Goal: Task Accomplishment & Management: Manage account settings

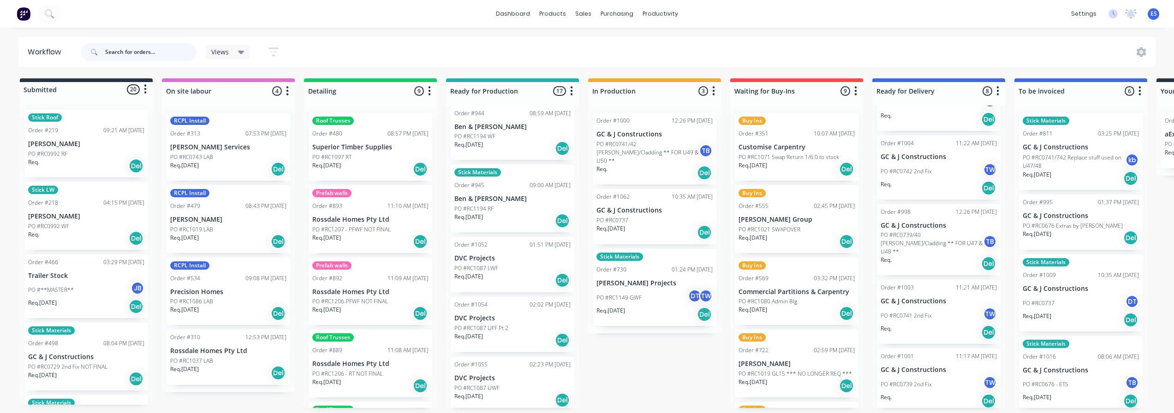
click at [137, 48] on input "text" at bounding box center [150, 52] width 91 height 18
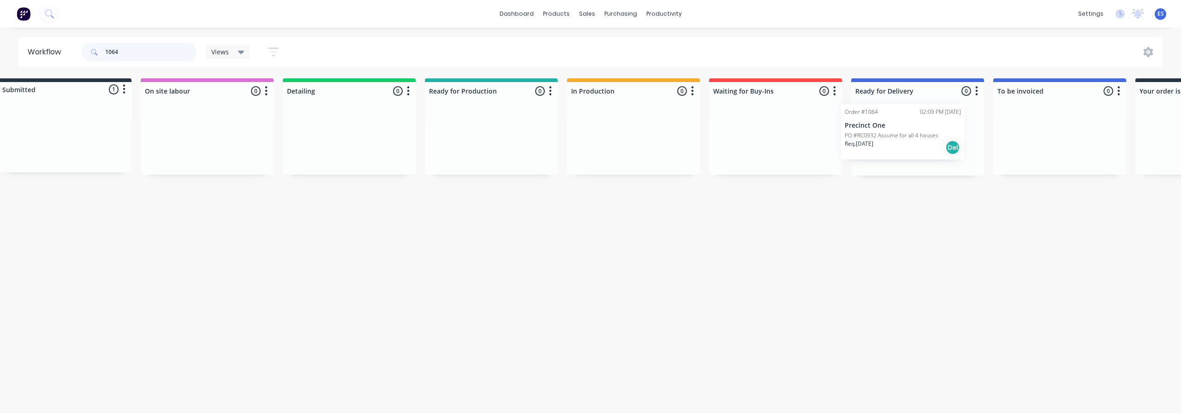
drag, startPoint x: 83, startPoint y: 147, endPoint x: 866, endPoint y: 136, distance: 783.6
click at [866, 136] on div "Submitted 1 Status colour #273444 hex #273444 Save Cancel Summaries Total order…" at bounding box center [808, 126] width 1673 height 97
type input "1064"
click at [894, 151] on div "Req. [DATE] Del" at bounding box center [917, 157] width 116 height 16
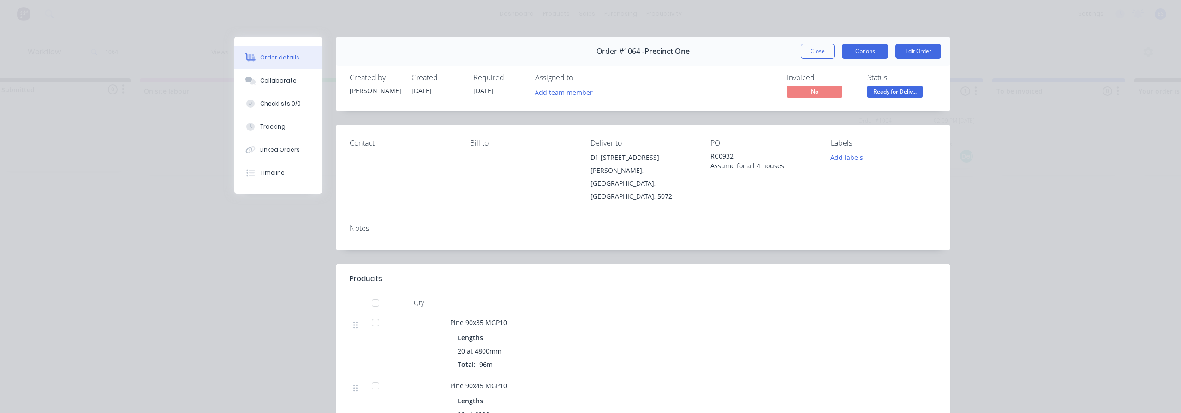
click at [857, 53] on button "Options" at bounding box center [865, 51] width 46 height 15
drag, startPoint x: 955, startPoint y: 72, endPoint x: 873, endPoint y: 69, distance: 82.2
click at [954, 72] on div "Order details Collaborate Checklists 0/0 Tracking Linked Orders Timeline Order …" at bounding box center [591, 332] width 738 height 590
click at [814, 53] on button "Close" at bounding box center [818, 51] width 34 height 15
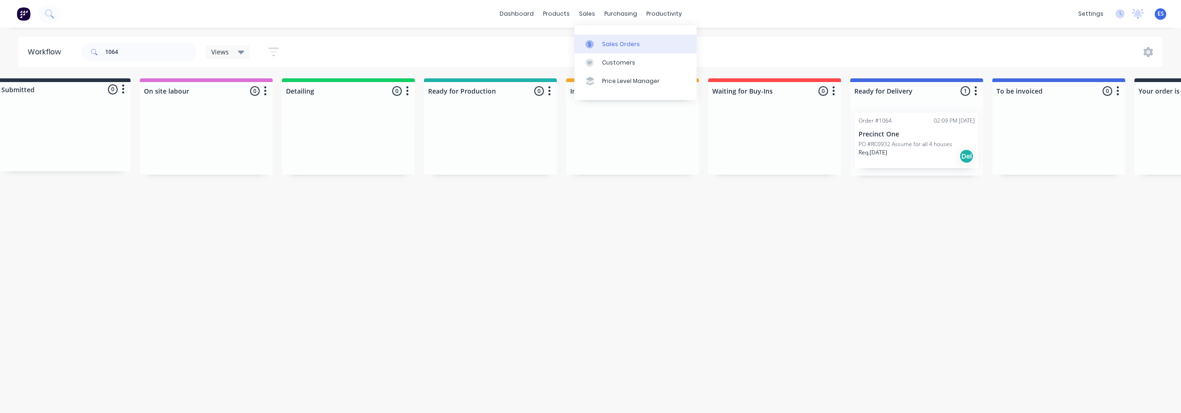
click at [616, 49] on link "Sales Orders" at bounding box center [636, 44] width 122 height 18
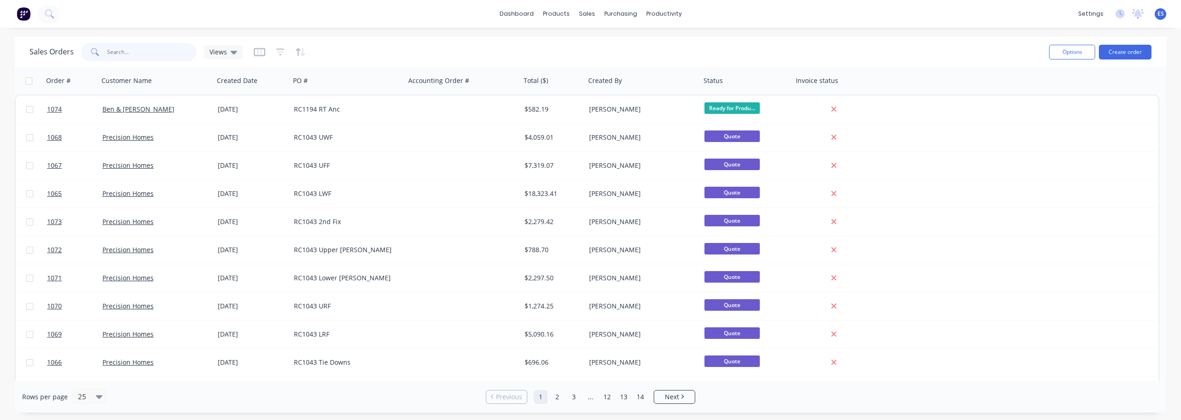
click at [121, 54] on input "text" at bounding box center [152, 52] width 90 height 18
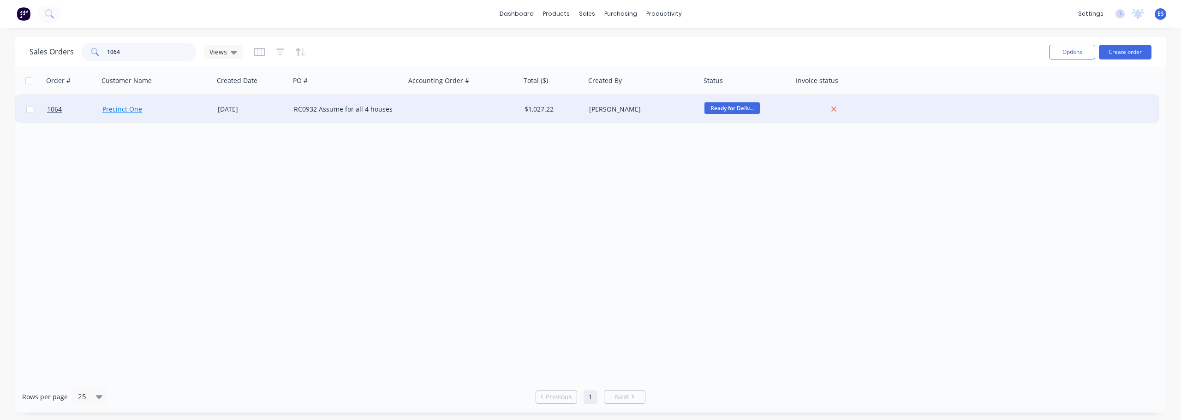
type input "1064"
click at [126, 113] on link "Precinct One" at bounding box center [122, 109] width 40 height 9
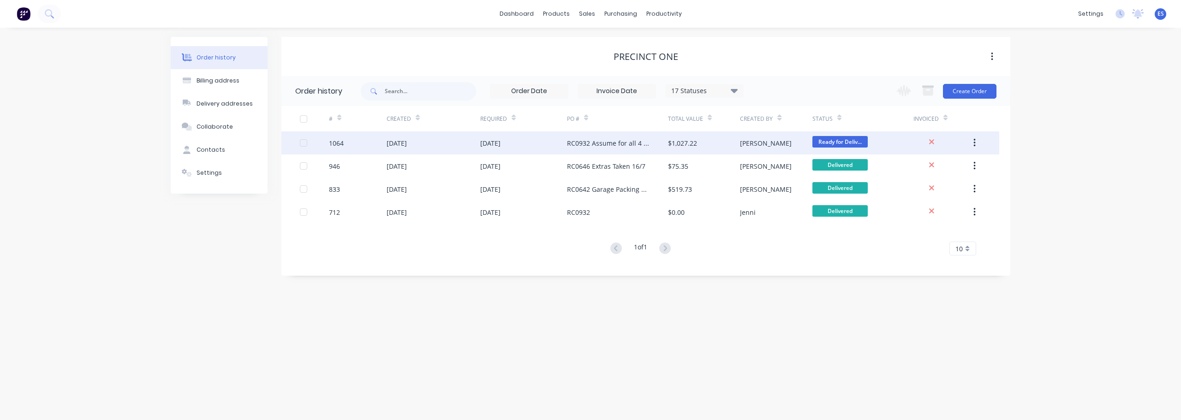
click at [529, 141] on div "[DATE]" at bounding box center [523, 143] width 87 height 23
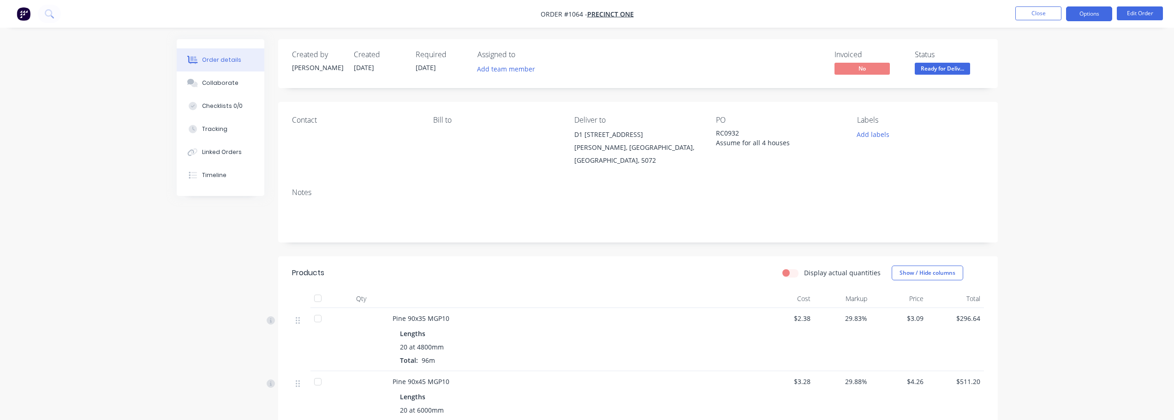
click at [1101, 19] on button "Options" at bounding box center [1089, 13] width 46 height 15
click at [1052, 222] on div "Duplicate" at bounding box center [1061, 222] width 85 height 13
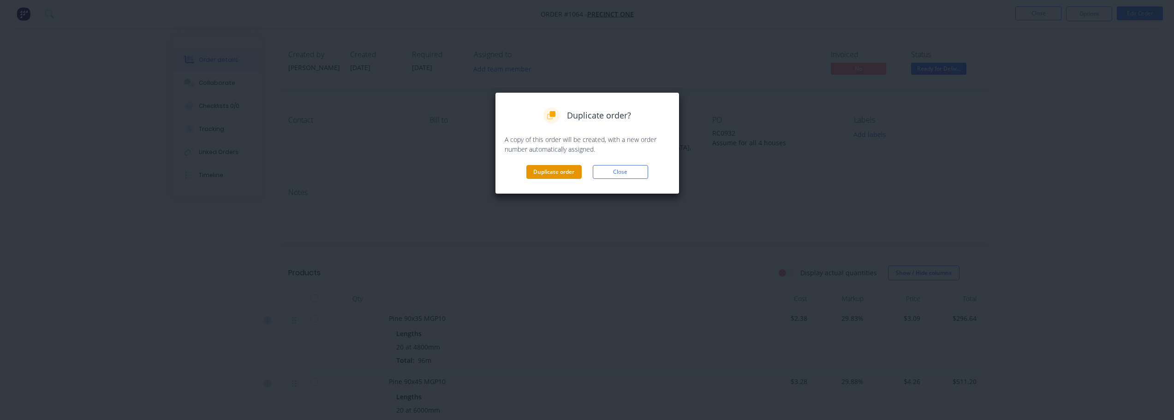
click at [553, 175] on button "Duplicate order" at bounding box center [554, 172] width 55 height 14
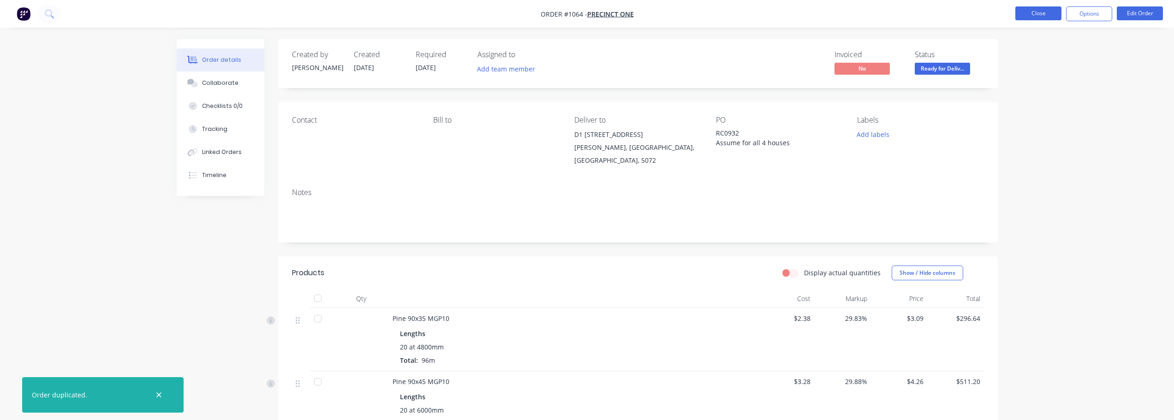
click at [1046, 8] on button "Close" at bounding box center [1039, 13] width 46 height 14
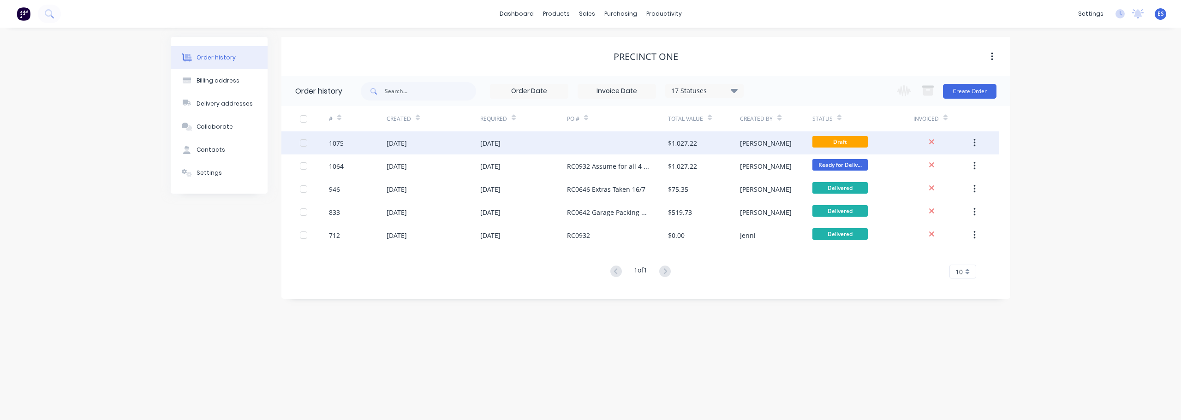
click at [473, 148] on div "[DATE]" at bounding box center [434, 143] width 94 height 23
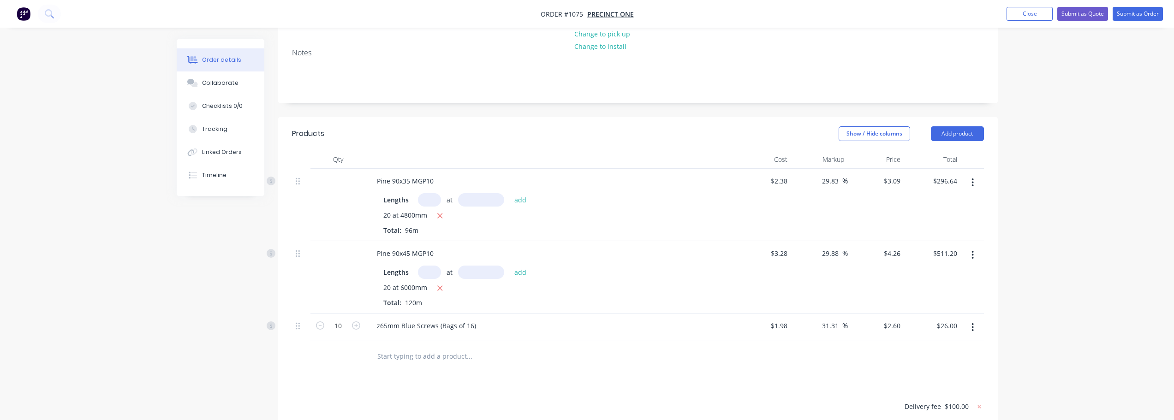
scroll to position [185, 0]
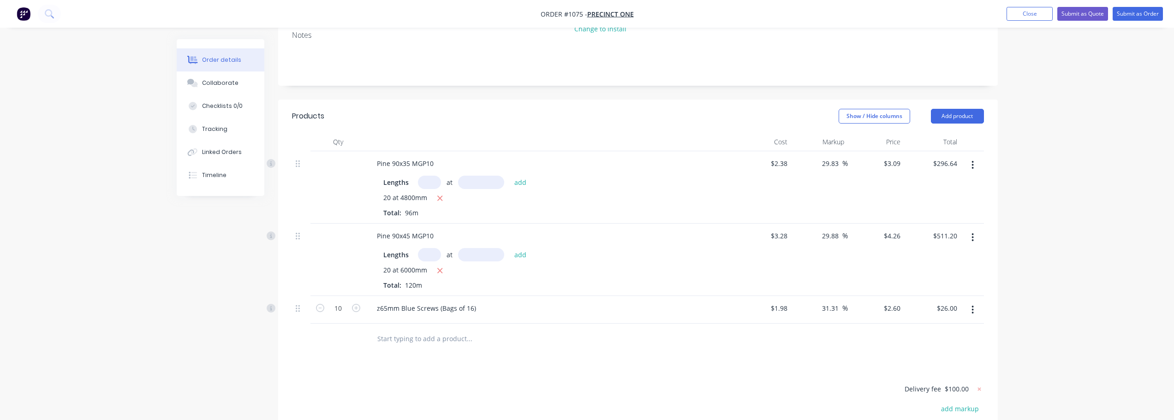
click at [970, 157] on button "button" at bounding box center [973, 165] width 22 height 17
click at [926, 238] on div "Delete" at bounding box center [940, 244] width 71 height 13
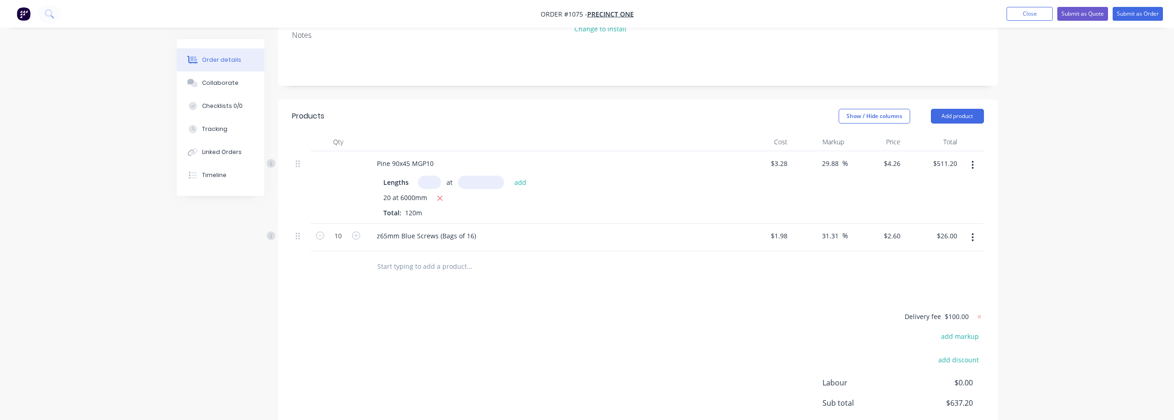
click at [968, 229] on button "button" at bounding box center [973, 237] width 22 height 17
click at [913, 311] on div "Delete" at bounding box center [940, 317] width 71 height 13
click at [444, 229] on input "text" at bounding box center [469, 238] width 185 height 18
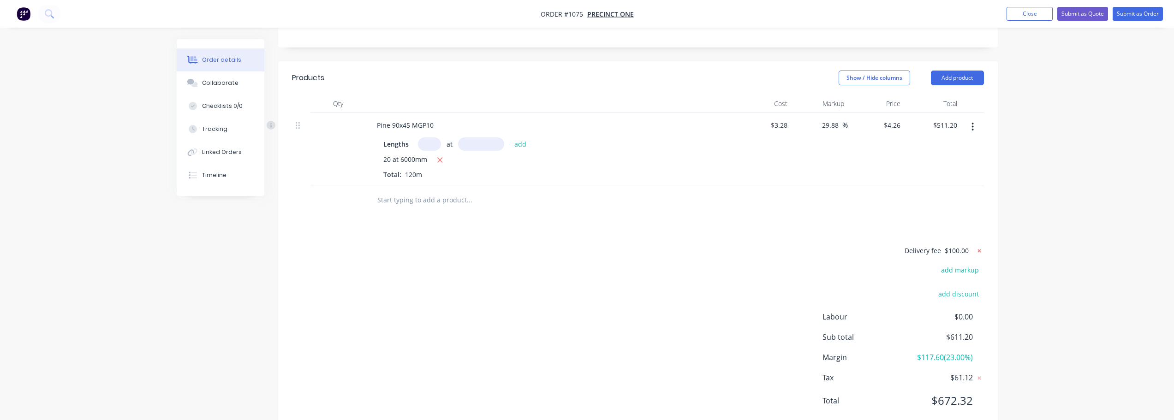
click at [981, 246] on icon at bounding box center [979, 250] width 9 height 9
click at [965, 245] on button "add delivery fee" at bounding box center [955, 251] width 60 height 12
type input "250"
click at [1023, 246] on div "Order details Collaborate Checklists 0/0 Tracking Linked Orders Timeline Order …" at bounding box center [587, 112] width 1174 height 671
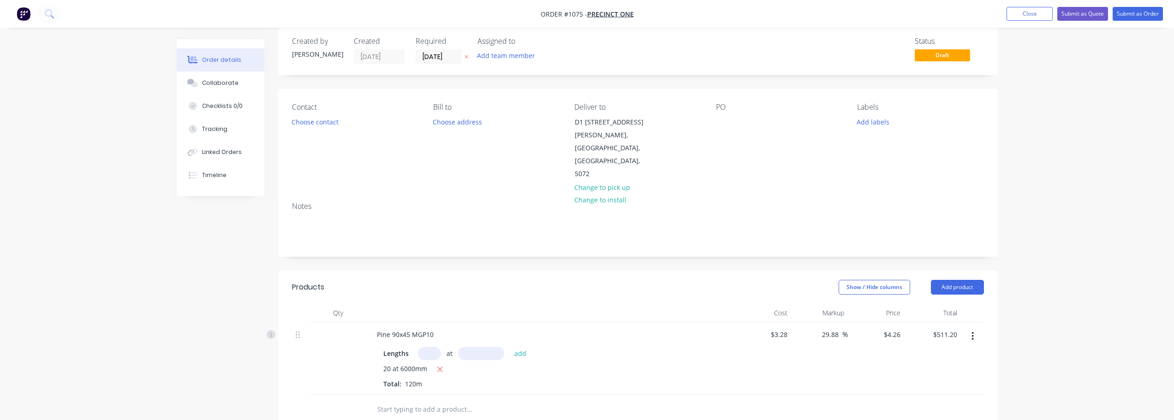
scroll to position [0, 0]
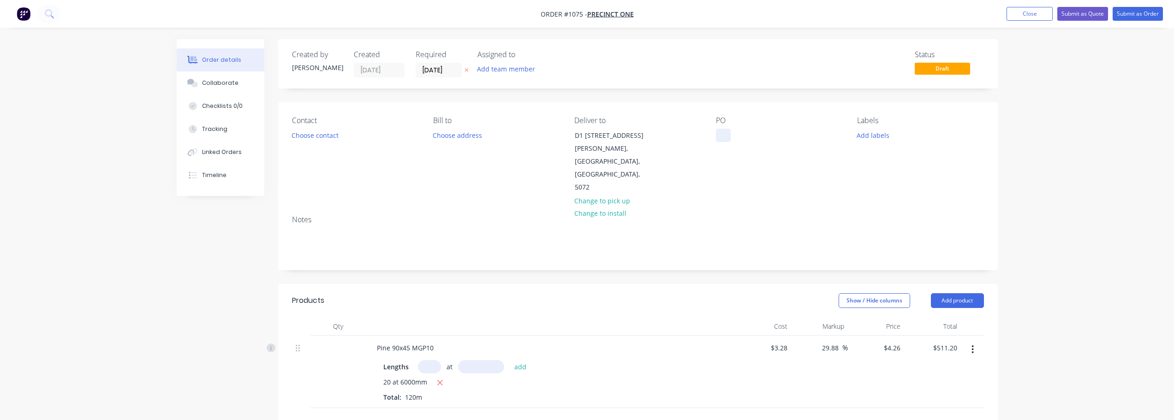
click at [726, 134] on div at bounding box center [723, 135] width 15 height 13
click at [1142, 12] on button "Submit as Order" at bounding box center [1138, 14] width 50 height 14
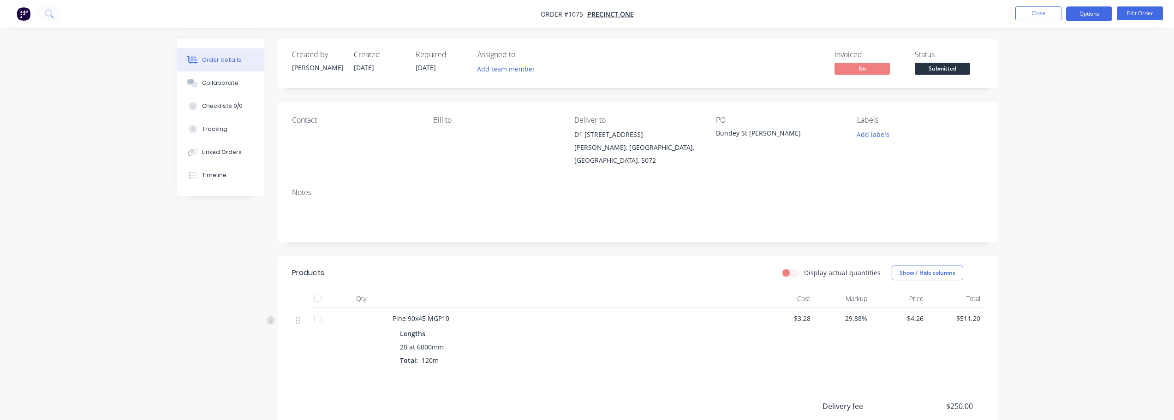
click at [1102, 14] on button "Options" at bounding box center [1089, 13] width 46 height 15
click at [1061, 112] on div "Work Order" at bounding box center [1061, 111] width 85 height 13
click at [1063, 94] on div "Without pricing" at bounding box center [1061, 92] width 85 height 13
click at [1037, 12] on button "Close" at bounding box center [1039, 13] width 46 height 14
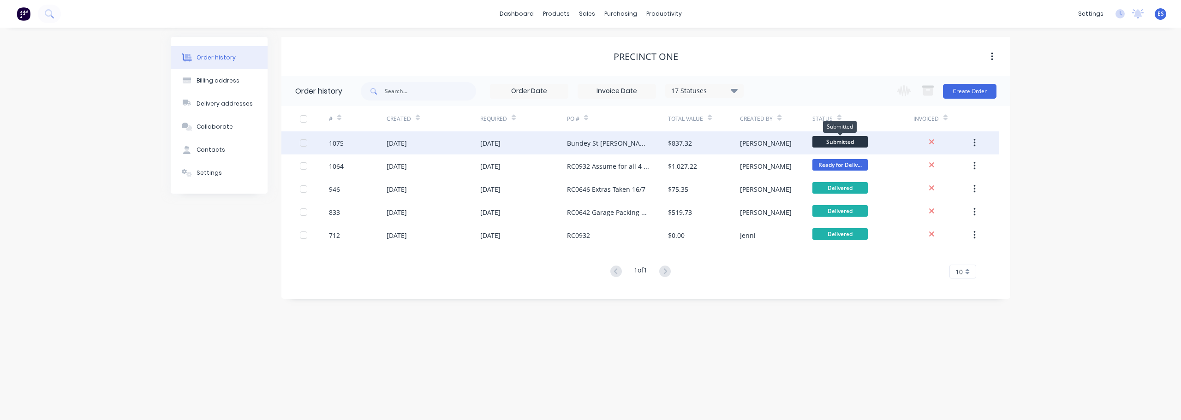
click at [837, 142] on span "Submitted" at bounding box center [840, 142] width 55 height 12
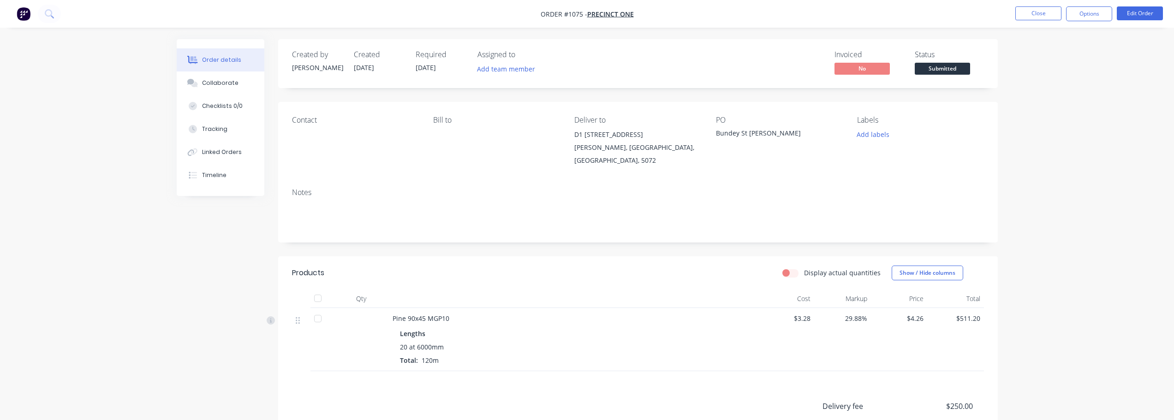
click at [942, 65] on span "Submitted" at bounding box center [942, 69] width 55 height 12
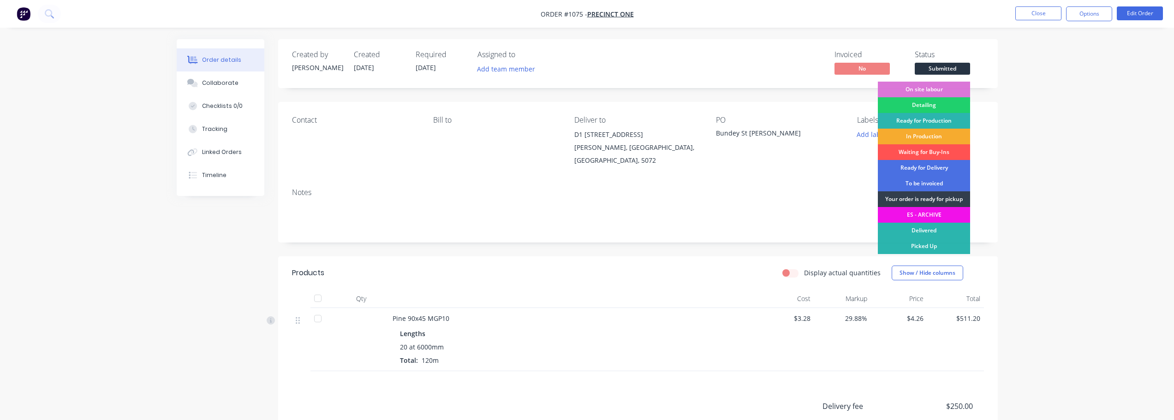
click at [933, 137] on div "In Production" at bounding box center [924, 137] width 92 height 16
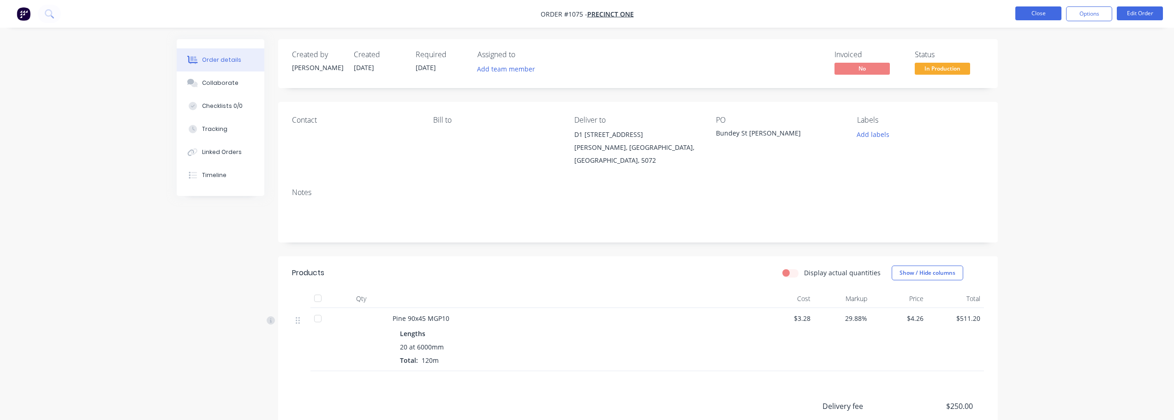
click at [1051, 15] on button "Close" at bounding box center [1039, 13] width 46 height 14
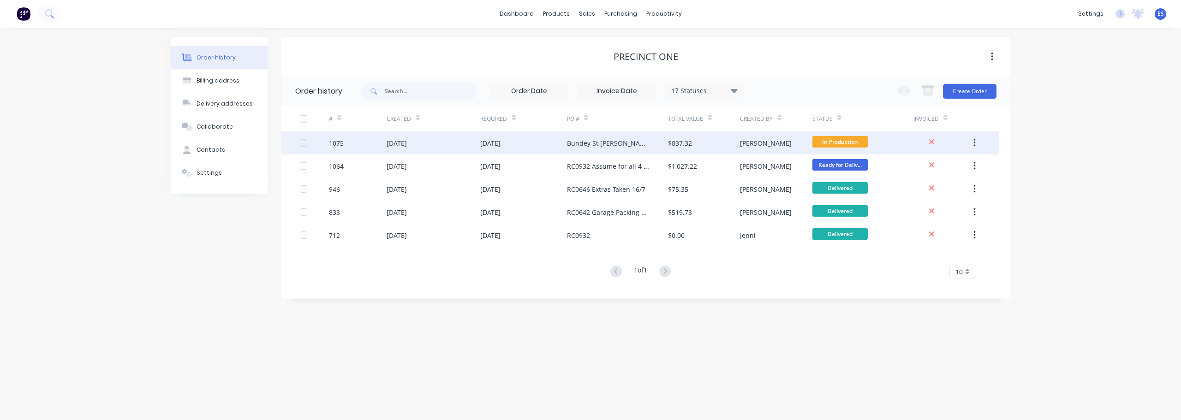
click at [612, 150] on div "Bundey St [PERSON_NAME]" at bounding box center [617, 143] width 101 height 23
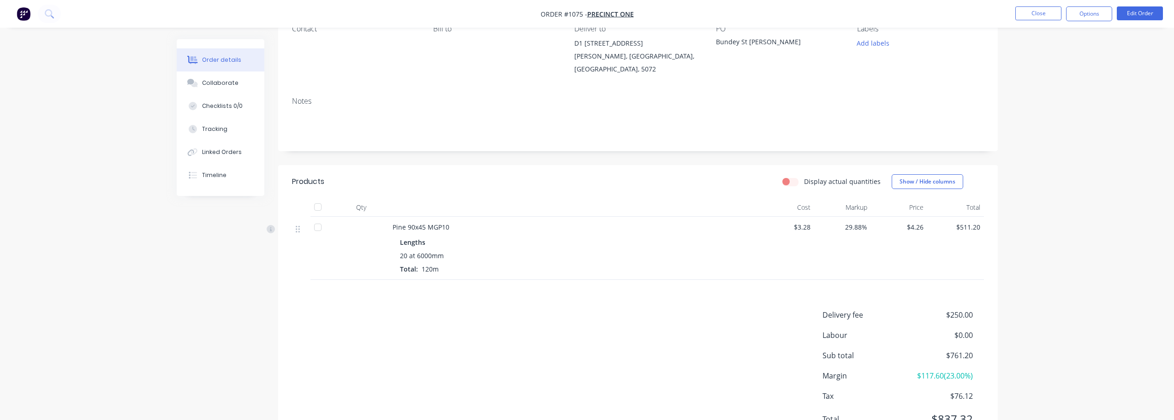
scroll to position [92, 0]
drag, startPoint x: 521, startPoint y: 364, endPoint x: 545, endPoint y: 378, distance: 27.1
click at [521, 364] on div "Delivery fee $250.00 Labour $0.00 Sub total $761.20 Margin $117.60 ( 23.00 %) T…" at bounding box center [638, 372] width 692 height 127
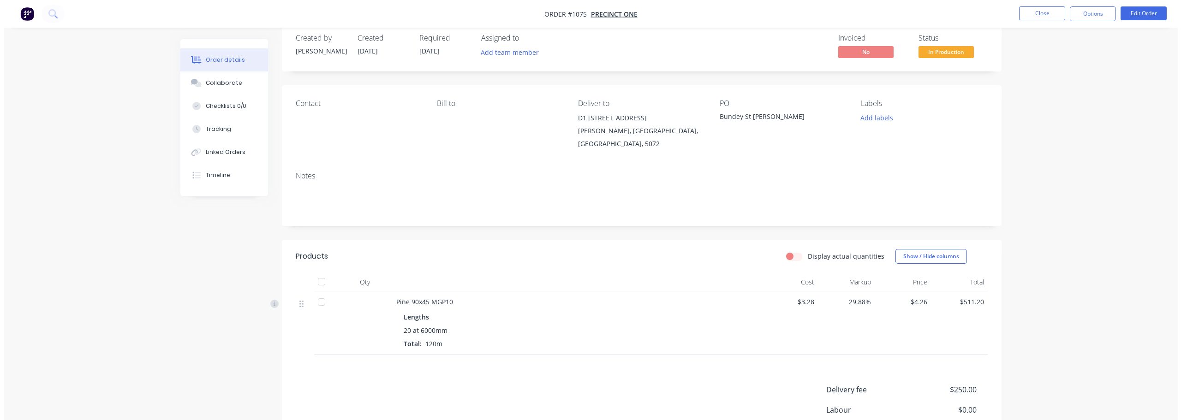
scroll to position [0, 0]
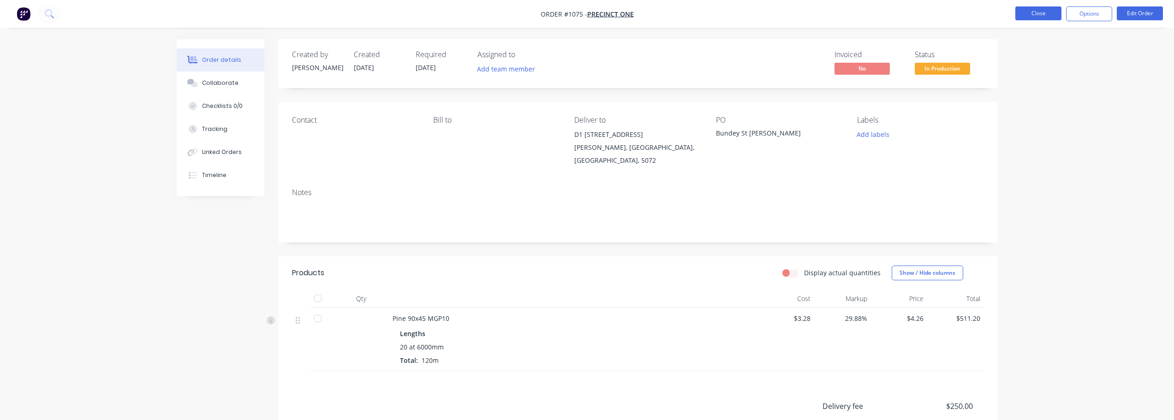
click at [1020, 19] on button "Close" at bounding box center [1039, 13] width 46 height 14
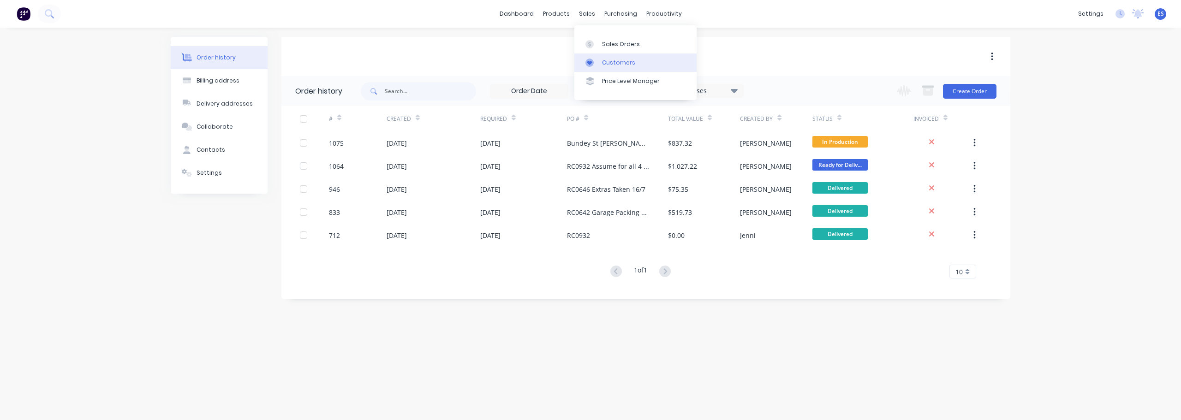
click at [609, 61] on div "Customers" at bounding box center [618, 63] width 33 height 8
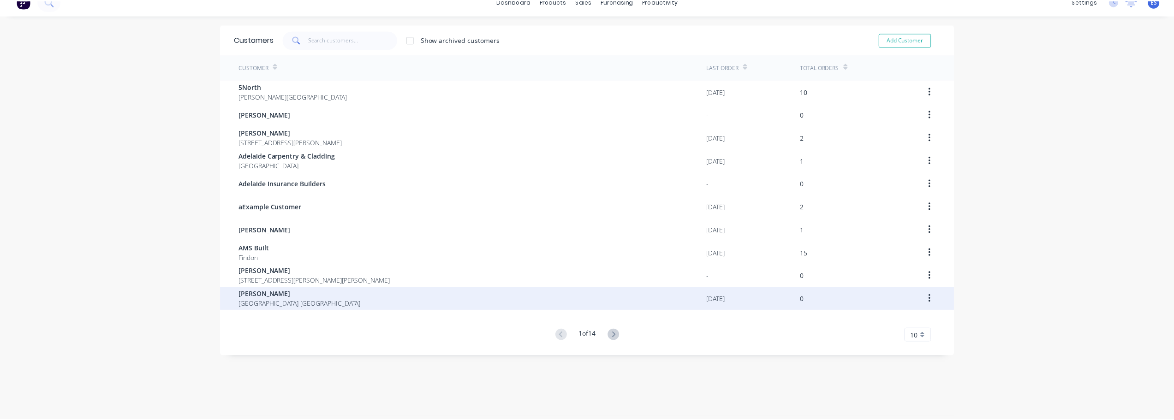
scroll to position [18, 0]
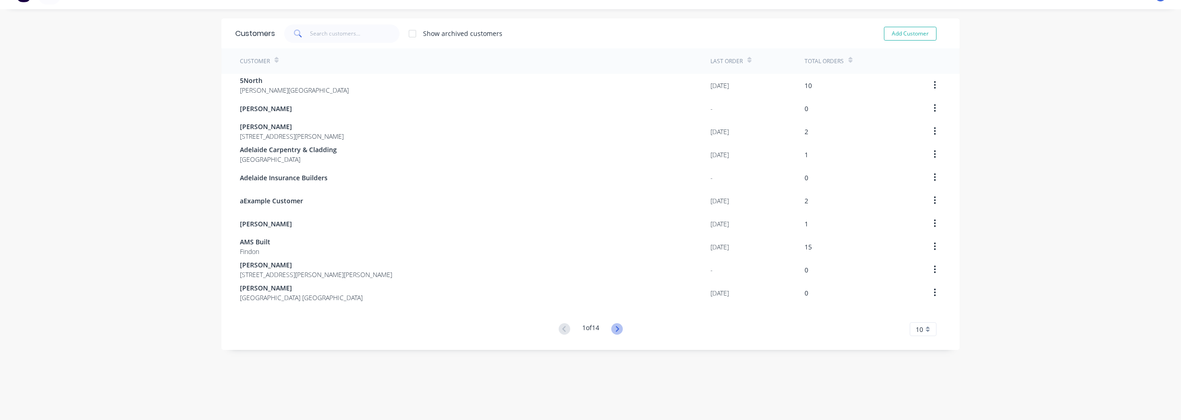
click at [612, 329] on icon at bounding box center [617, 329] width 12 height 12
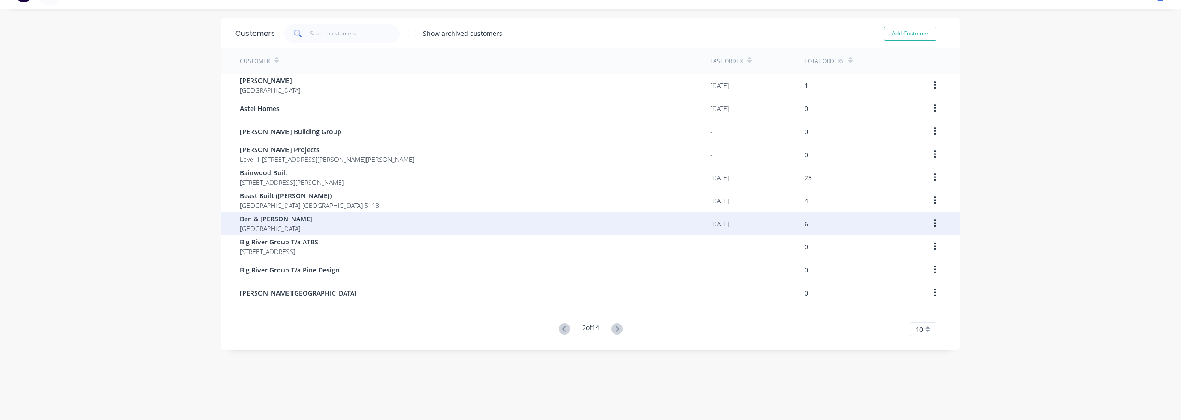
click at [312, 225] on div "Ben & [PERSON_NAME][GEOGRAPHIC_DATA]" at bounding box center [475, 223] width 471 height 23
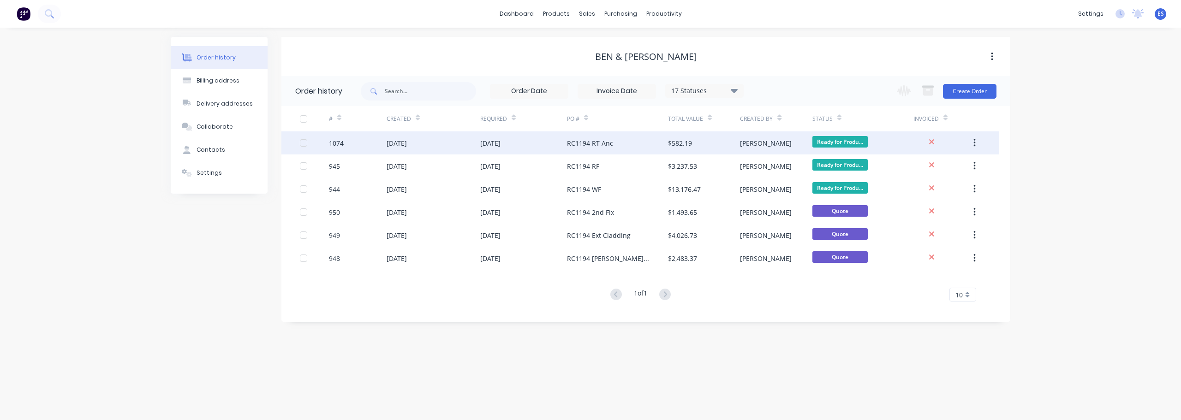
click at [597, 142] on div "RC1194 RT Anc" at bounding box center [590, 143] width 46 height 10
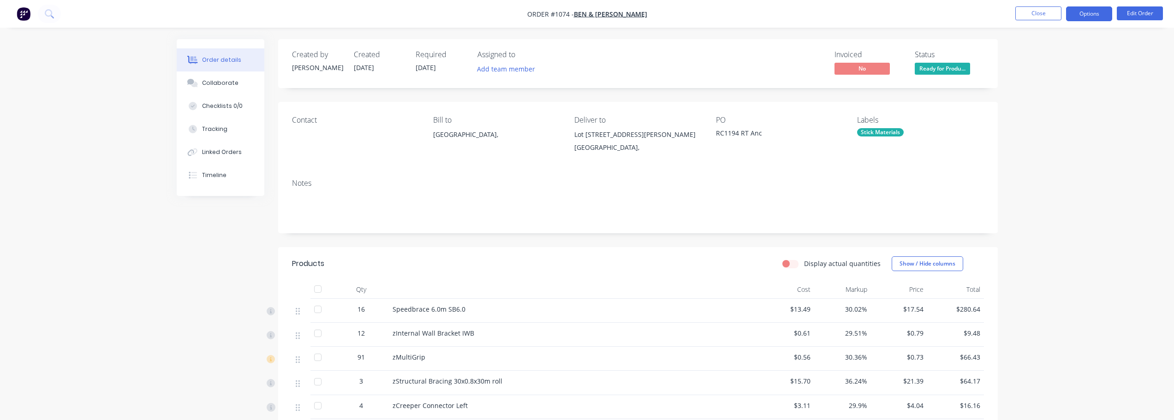
click at [1097, 17] on button "Options" at bounding box center [1089, 13] width 46 height 15
click at [1059, 222] on div "Duplicate" at bounding box center [1061, 222] width 85 height 13
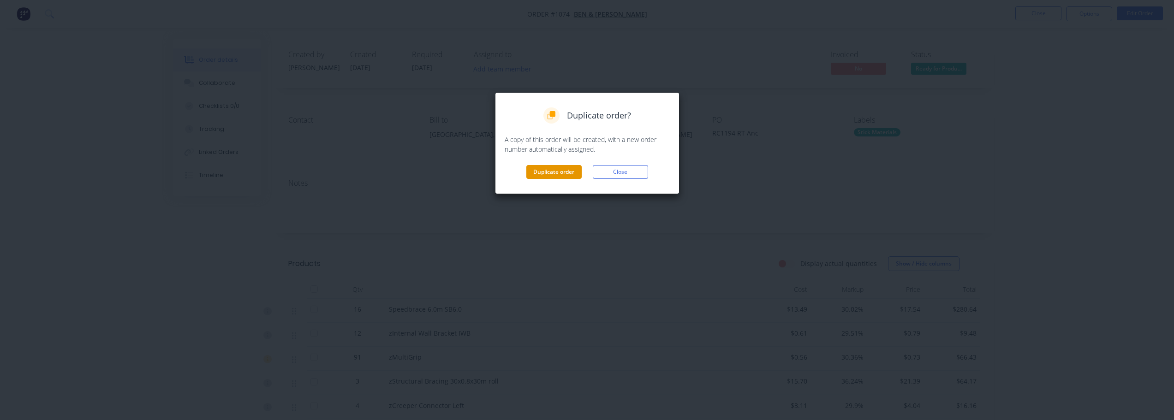
click at [554, 174] on button "Duplicate order" at bounding box center [554, 172] width 55 height 14
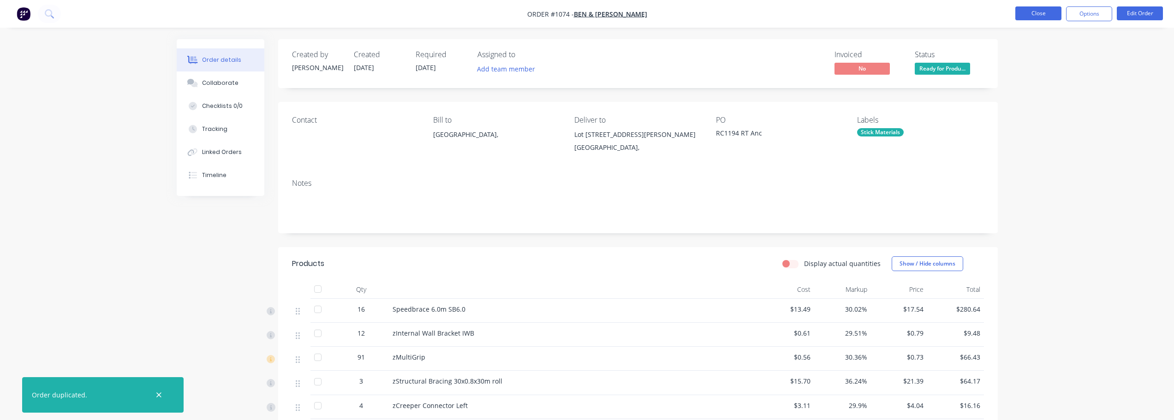
click at [1034, 10] on button "Close" at bounding box center [1039, 13] width 46 height 14
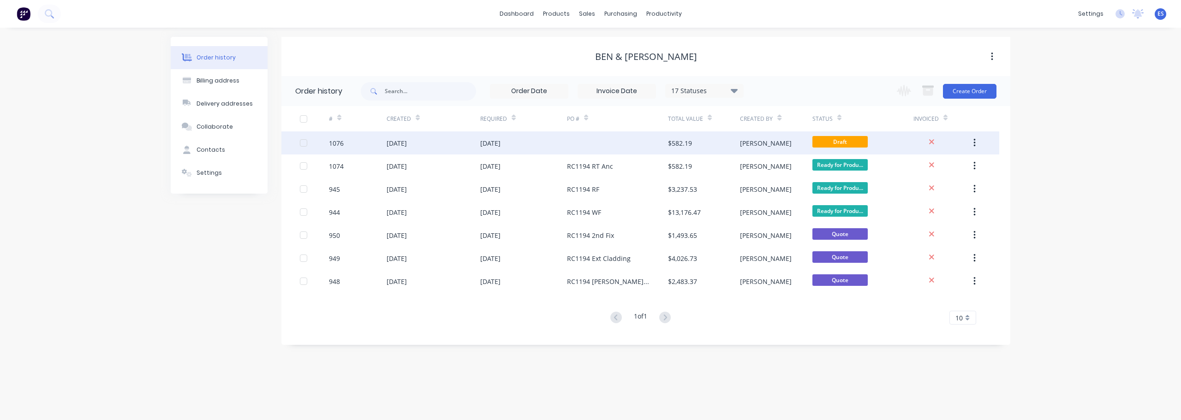
click at [501, 147] on div "[DATE]" at bounding box center [490, 143] width 20 height 10
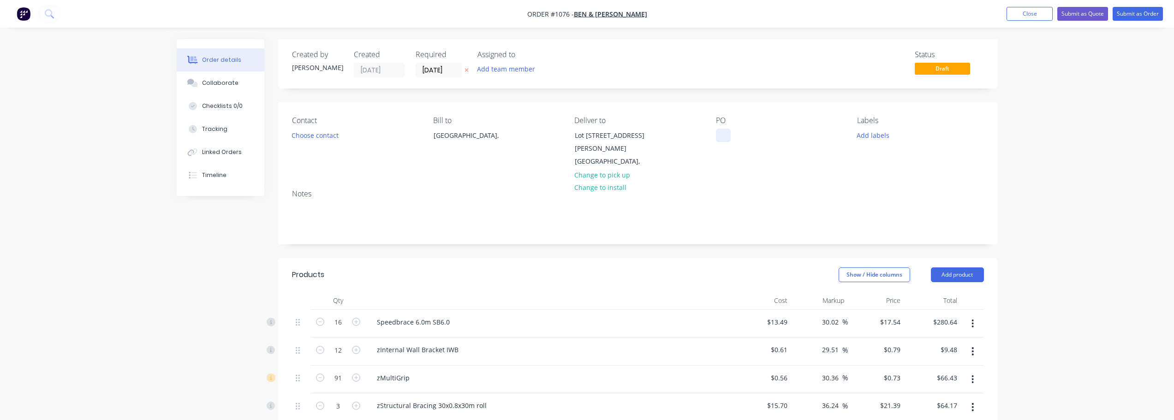
click at [725, 139] on div at bounding box center [723, 135] width 15 height 13
click at [882, 138] on button "Add labels" at bounding box center [873, 135] width 42 height 12
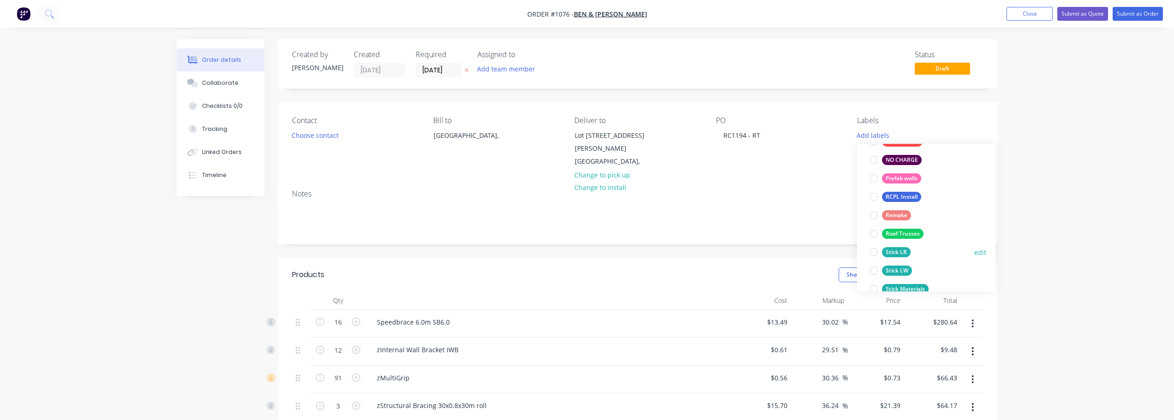
scroll to position [185, 0]
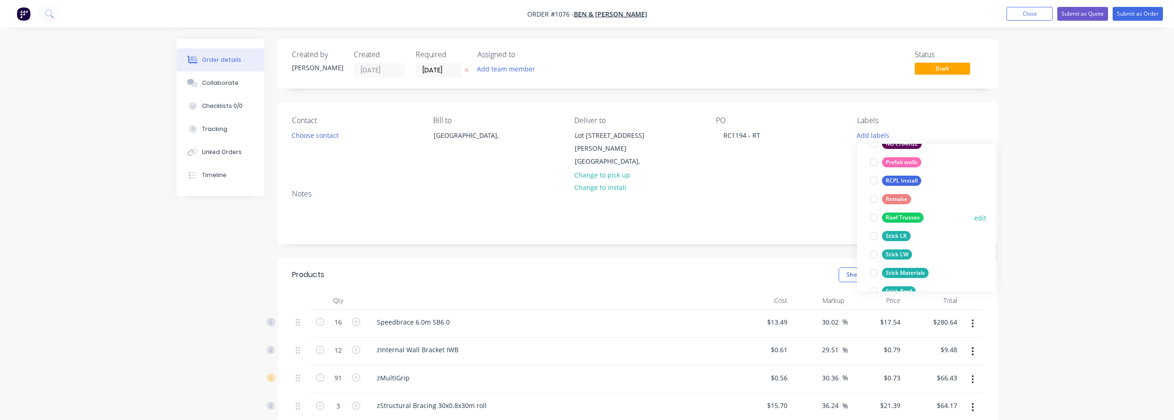
click at [919, 217] on div "Roof Trusses" at bounding box center [903, 218] width 42 height 10
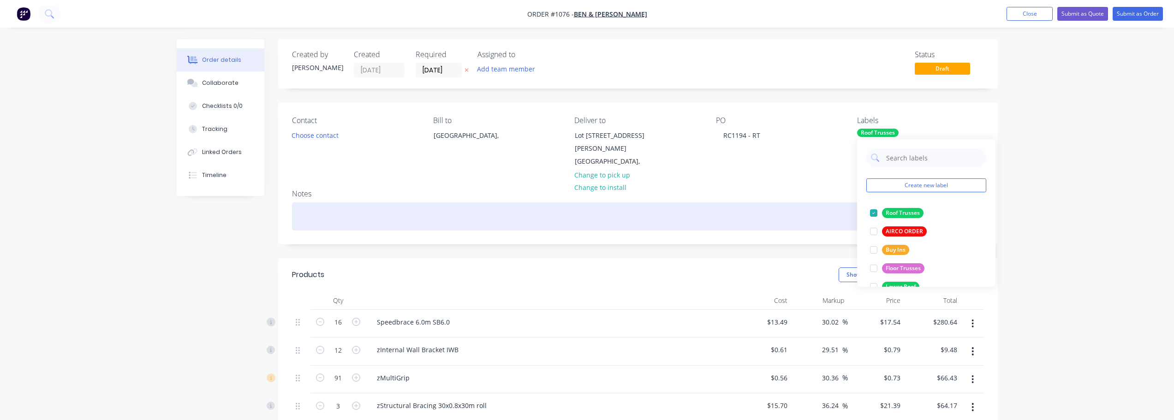
click at [413, 212] on div at bounding box center [638, 217] width 692 height 28
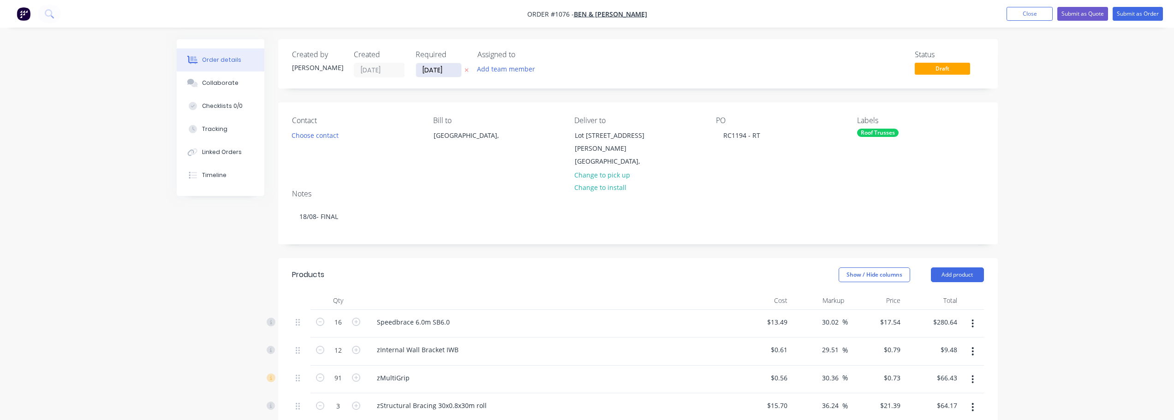
click at [443, 70] on input "[DATE]" at bounding box center [438, 70] width 45 height 14
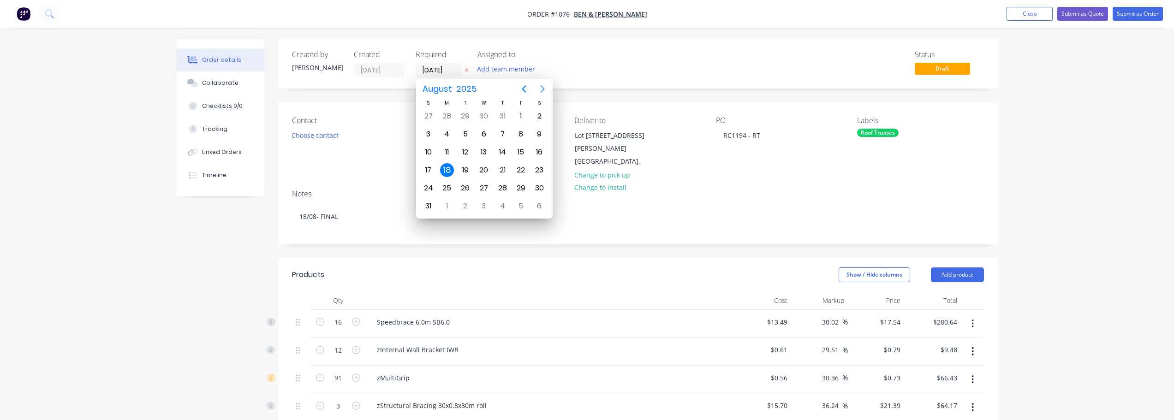
click at [543, 89] on icon "Next page" at bounding box center [542, 89] width 11 height 11
click at [458, 137] on div "9" at bounding box center [465, 135] width 18 height 18
type input "[DATE]"
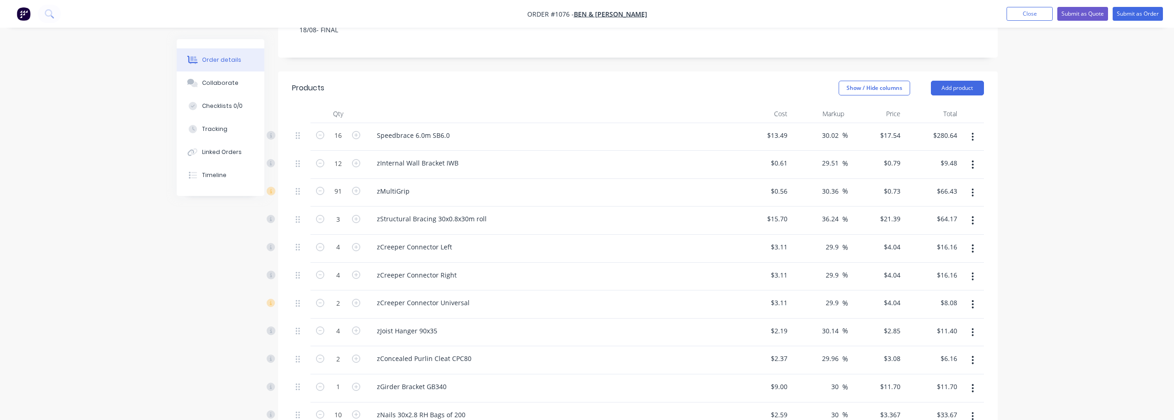
scroll to position [185, 0]
click at [971, 131] on button "button" at bounding box center [973, 139] width 22 height 17
drag, startPoint x: 920, startPoint y: 206, endPoint x: 961, endPoint y: 154, distance: 66.7
click at [920, 212] on div "Delete" at bounding box center [940, 218] width 71 height 13
click at [974, 134] on button "button" at bounding box center [973, 139] width 22 height 17
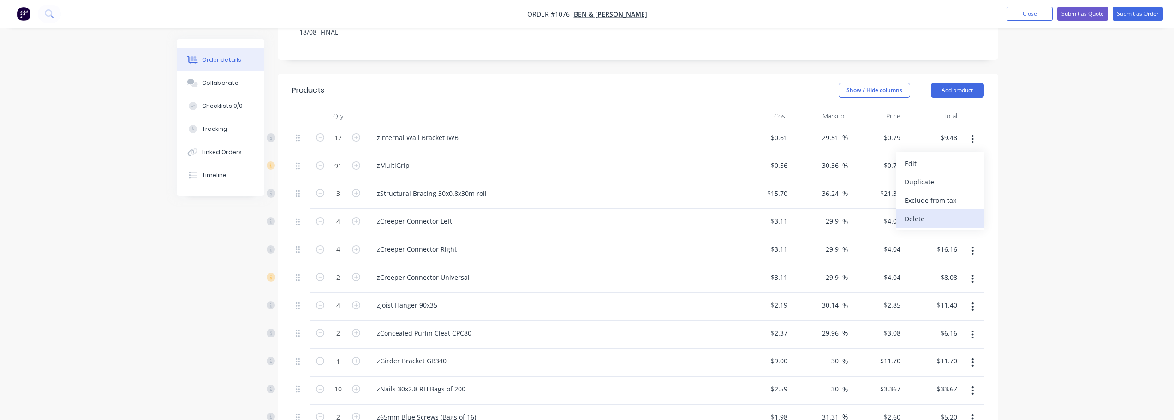
click at [936, 212] on div "Delete" at bounding box center [940, 218] width 71 height 13
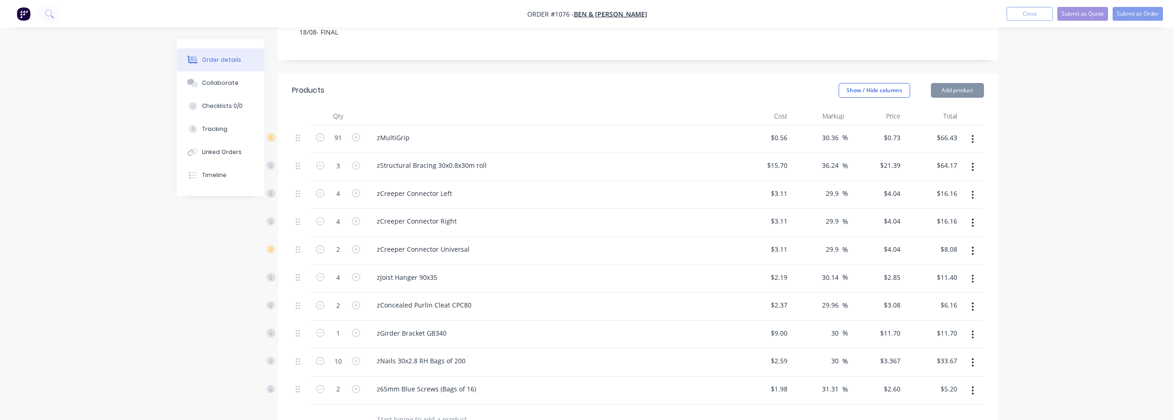
click at [974, 139] on div at bounding box center [972, 140] width 23 height 28
click at [970, 131] on button "button" at bounding box center [973, 139] width 22 height 17
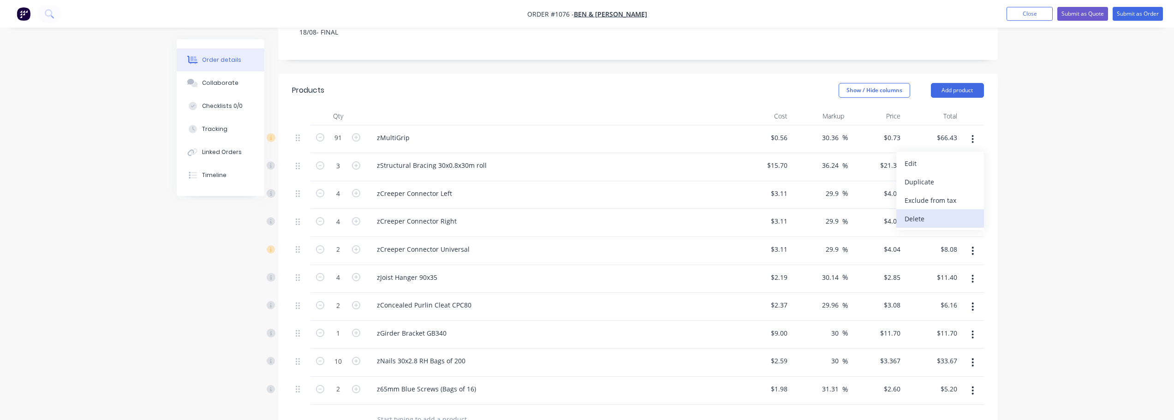
click at [922, 212] on div "Delete" at bounding box center [940, 218] width 71 height 13
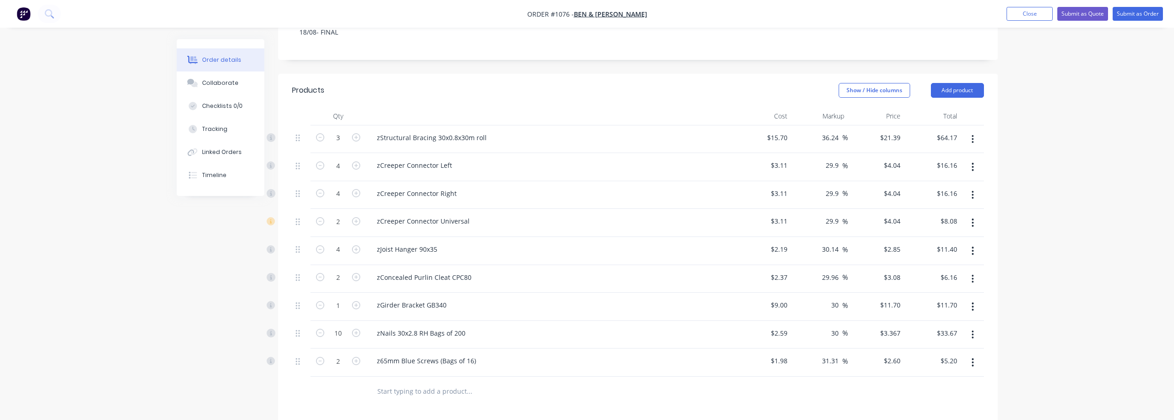
click at [972, 134] on icon "button" at bounding box center [973, 139] width 2 height 10
click at [934, 212] on div "Delete" at bounding box center [940, 218] width 71 height 13
click at [973, 134] on icon "button" at bounding box center [973, 139] width 2 height 10
drag, startPoint x: 934, startPoint y: 208, endPoint x: 965, endPoint y: 177, distance: 43.4
click at [935, 212] on div "Delete" at bounding box center [940, 218] width 71 height 13
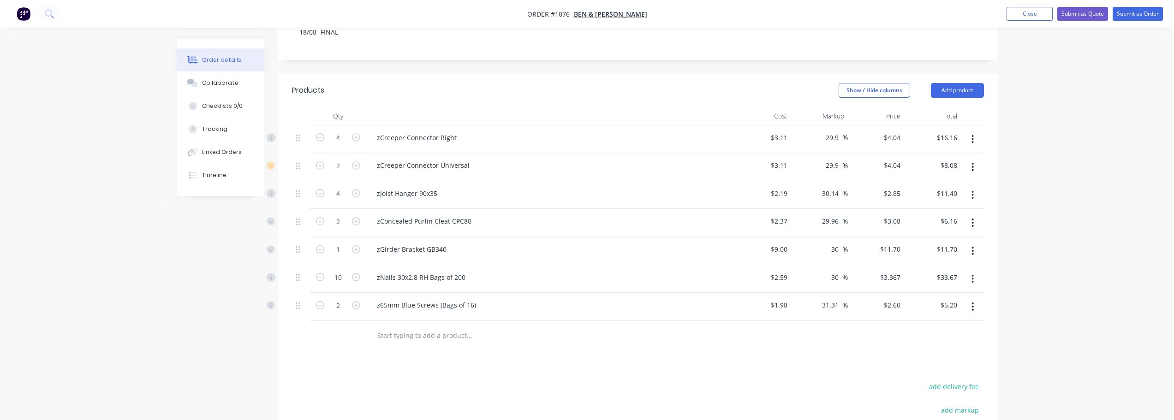
click at [972, 134] on icon "button" at bounding box center [973, 139] width 2 height 10
drag, startPoint x: 927, startPoint y: 207, endPoint x: 961, endPoint y: 171, distance: 49.6
click at [928, 212] on div "Delete" at bounding box center [940, 218] width 71 height 13
click at [972, 134] on icon "button" at bounding box center [973, 139] width 2 height 10
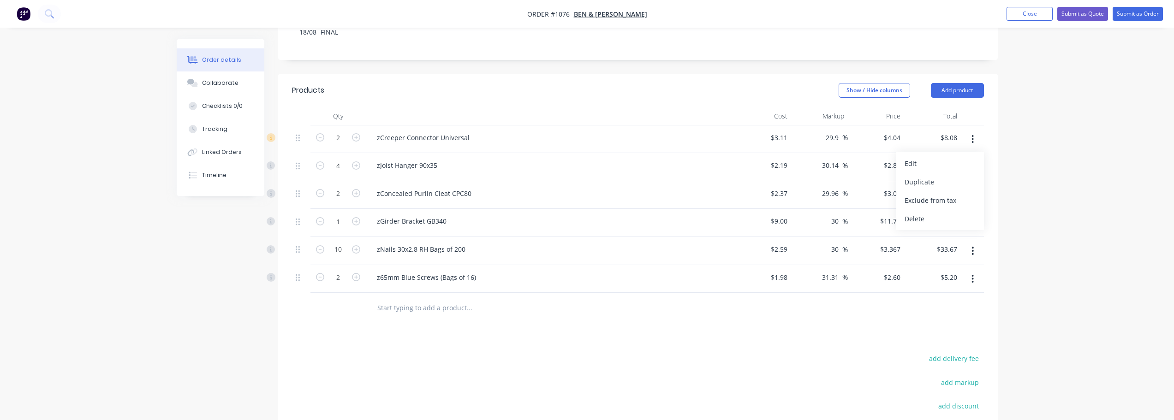
drag, startPoint x: 935, startPoint y: 206, endPoint x: 974, endPoint y: 150, distance: 67.9
click at [938, 212] on div "Delete" at bounding box center [940, 218] width 71 height 13
click at [972, 134] on icon "button" at bounding box center [973, 139] width 2 height 10
drag, startPoint x: 942, startPoint y: 212, endPoint x: 961, endPoint y: 188, distance: 30.8
click at [945, 212] on div "Delete" at bounding box center [940, 218] width 71 height 13
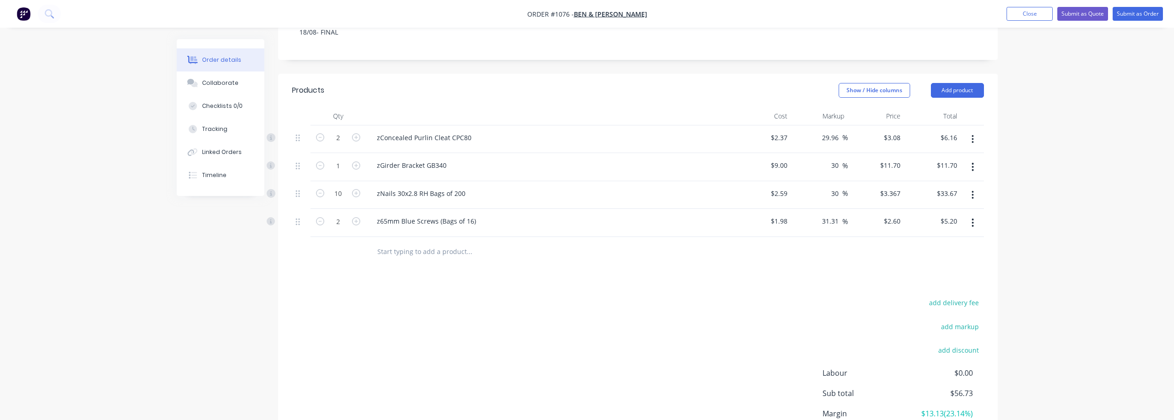
click at [975, 133] on button "button" at bounding box center [973, 139] width 22 height 17
drag, startPoint x: 940, startPoint y: 209, endPoint x: 964, endPoint y: 155, distance: 58.7
click at [940, 212] on div "Delete" at bounding box center [940, 218] width 71 height 13
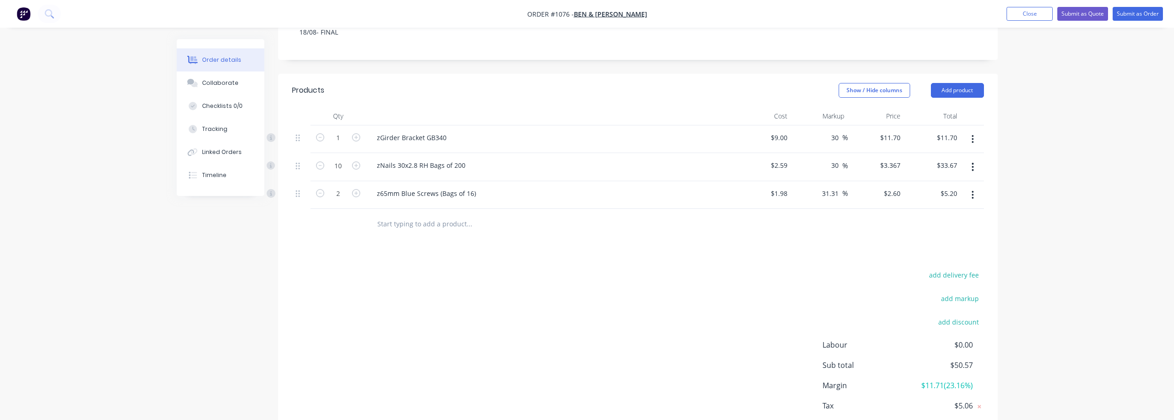
click at [972, 134] on icon "button" at bounding box center [973, 139] width 2 height 10
click at [940, 212] on div "Delete" at bounding box center [940, 218] width 71 height 13
click at [970, 131] on button "button" at bounding box center [973, 139] width 22 height 17
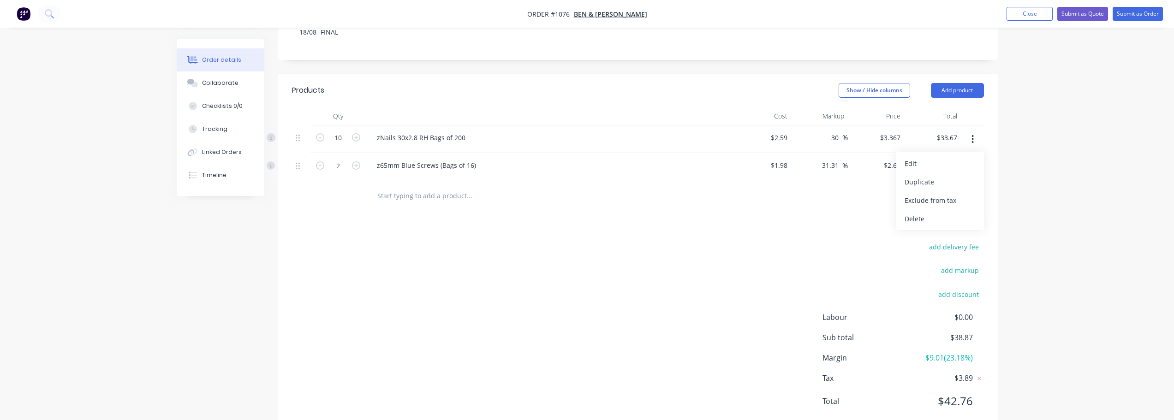
drag, startPoint x: 934, startPoint y: 208, endPoint x: 960, endPoint y: 166, distance: 49.6
click at [935, 212] on div "Delete" at bounding box center [940, 218] width 71 height 13
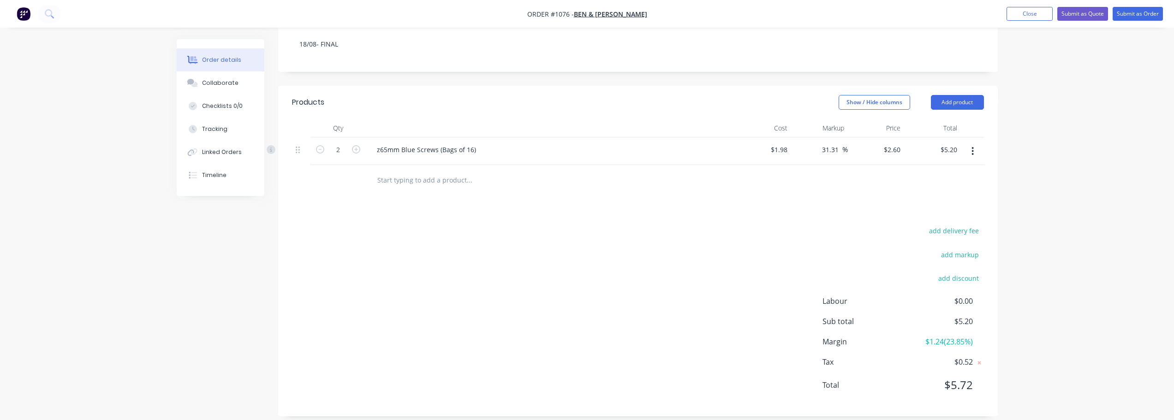
click at [971, 143] on button "button" at bounding box center [973, 151] width 22 height 17
drag, startPoint x: 923, startPoint y: 220, endPoint x: 949, endPoint y: 168, distance: 57.6
click at [922, 224] on div "Delete" at bounding box center [940, 230] width 71 height 13
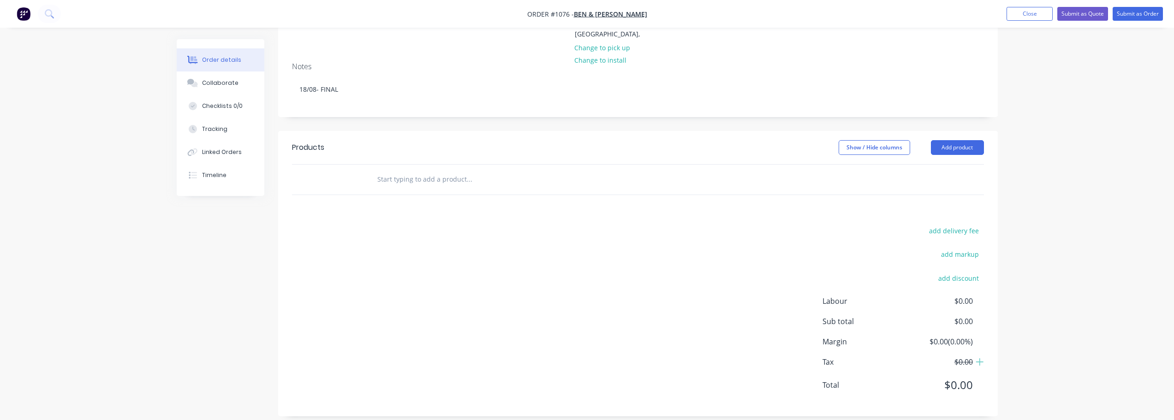
click at [916, 174] on div at bounding box center [638, 180] width 692 height 30
click at [966, 140] on button "Add product" at bounding box center [957, 147] width 53 height 15
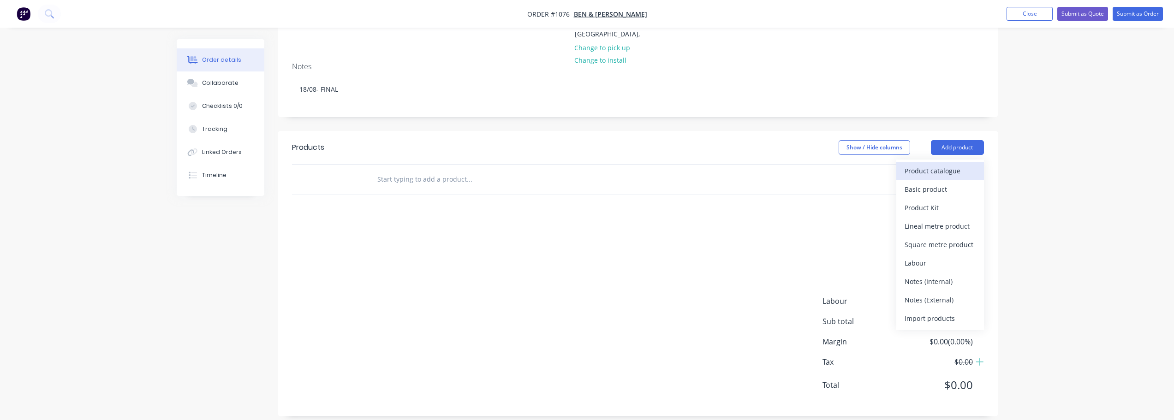
click at [948, 164] on div "Product catalogue" at bounding box center [940, 170] width 71 height 13
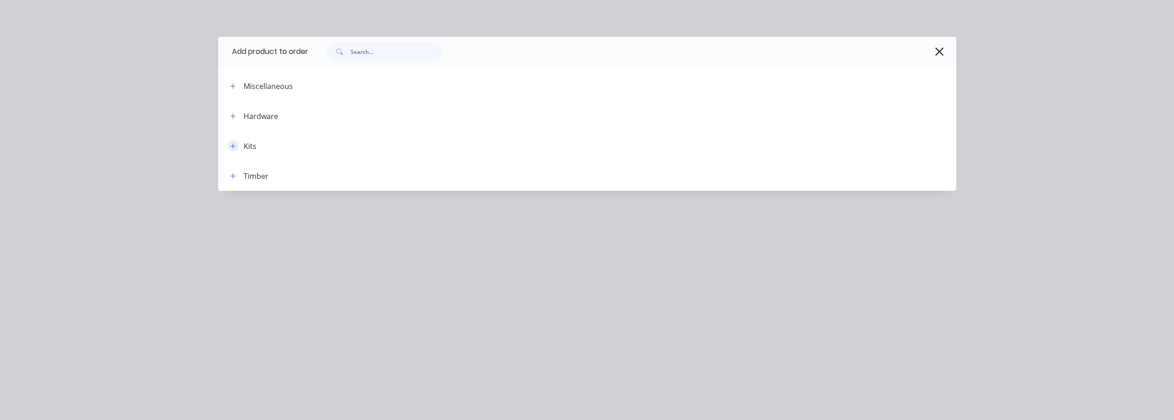
click at [232, 148] on icon "button" at bounding box center [233, 146] width 6 height 6
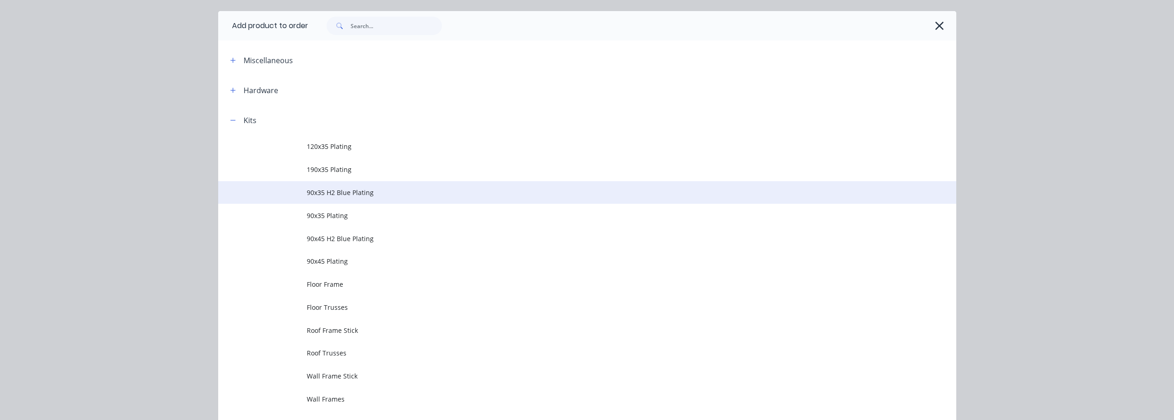
scroll to position [46, 0]
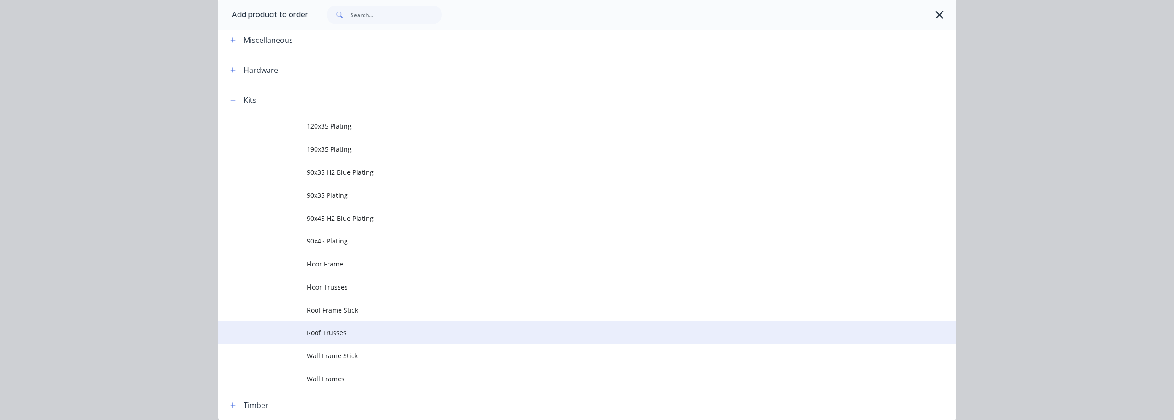
click at [321, 330] on span "Roof Trusses" at bounding box center [567, 333] width 520 height 10
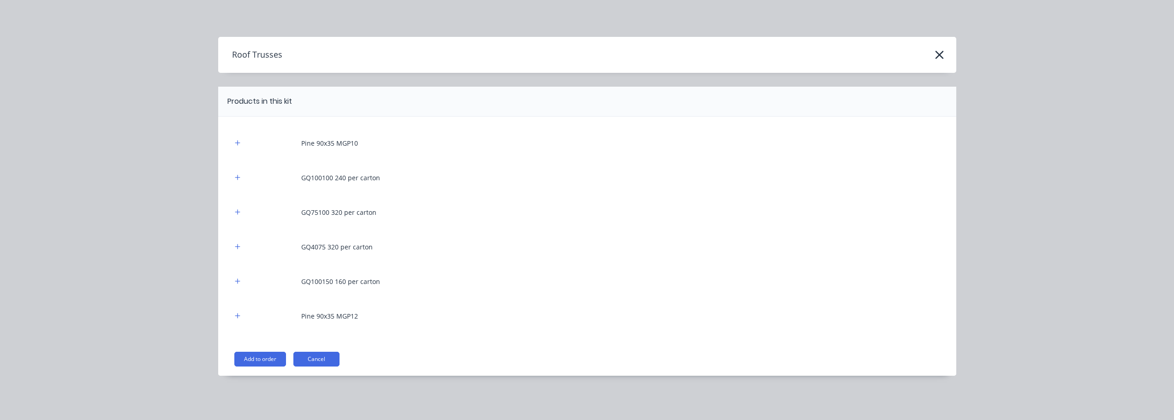
drag, startPoint x: 258, startPoint y: 359, endPoint x: 287, endPoint y: 341, distance: 35.1
click at [258, 359] on button "Add to order" at bounding box center [260, 359] width 52 height 15
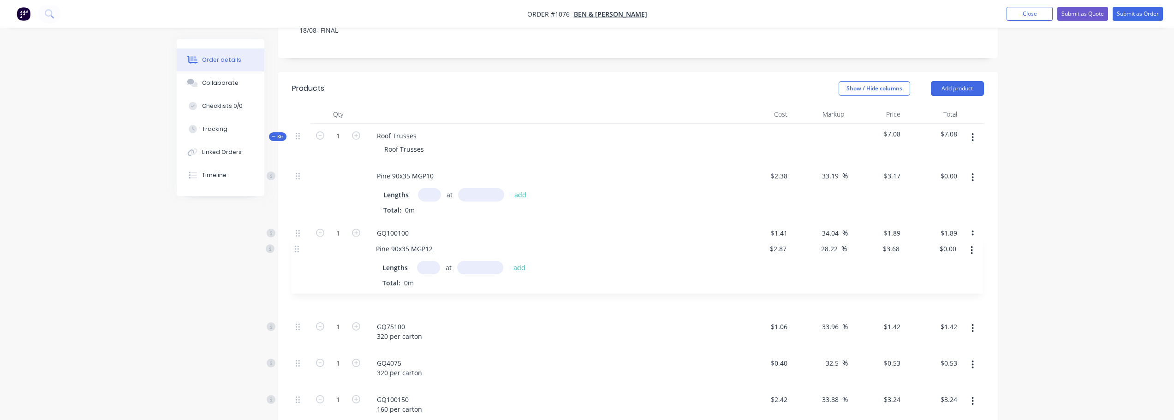
scroll to position [187, 0]
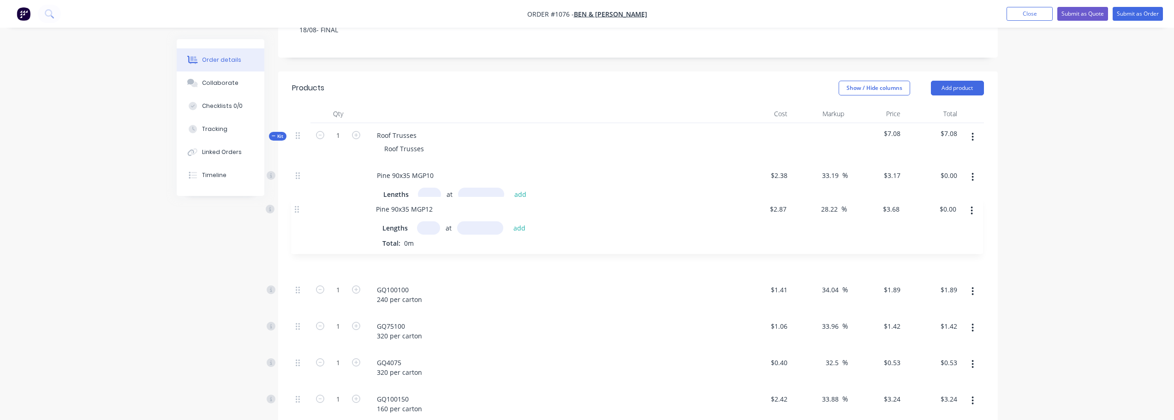
drag, startPoint x: 297, startPoint y: 385, endPoint x: 300, endPoint y: 210, distance: 174.9
click at [300, 210] on div "Pine 90x35 MGP10 Lengths at add Total: 0m $2.38 $2.38 33.19 33.19 % $3.17 $3.17…" at bounding box center [638, 293] width 692 height 260
click at [972, 132] on icon "button" at bounding box center [973, 137] width 2 height 10
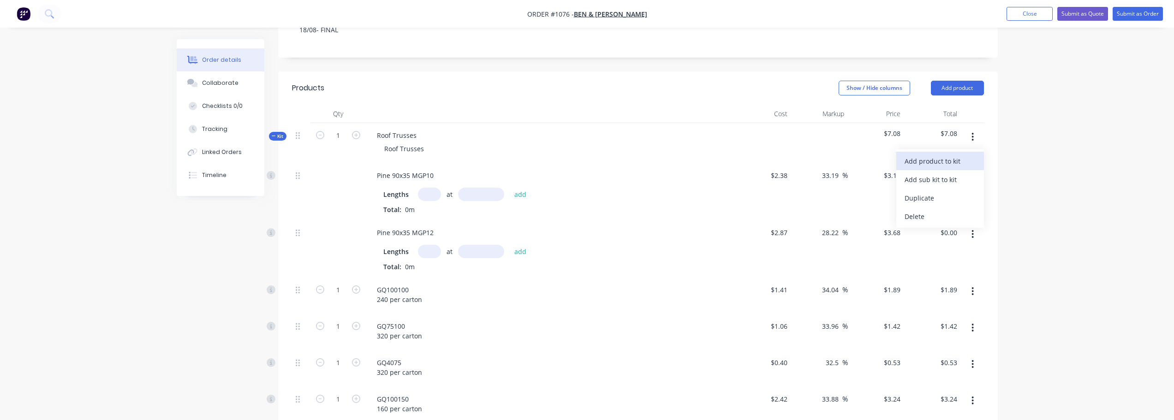
click at [949, 155] on div "Add product to kit" at bounding box center [940, 161] width 71 height 13
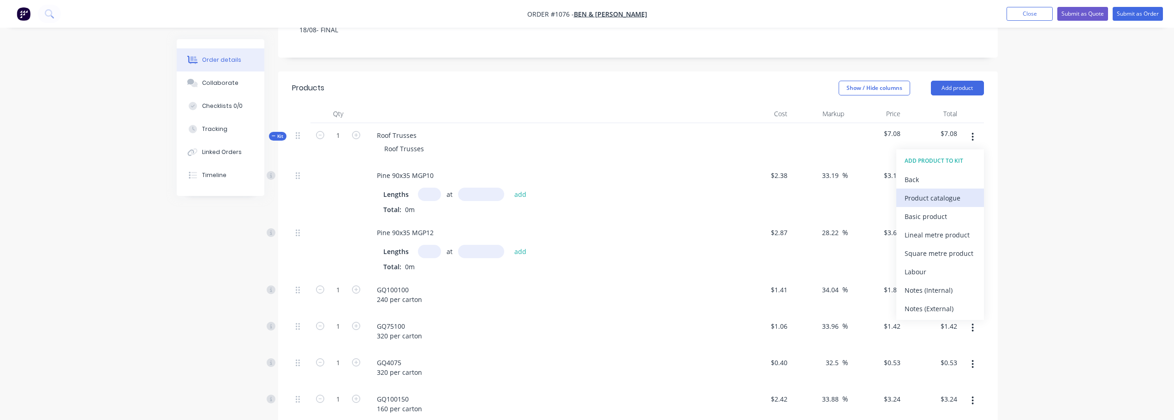
click at [945, 192] on div "Product catalogue" at bounding box center [940, 198] width 71 height 13
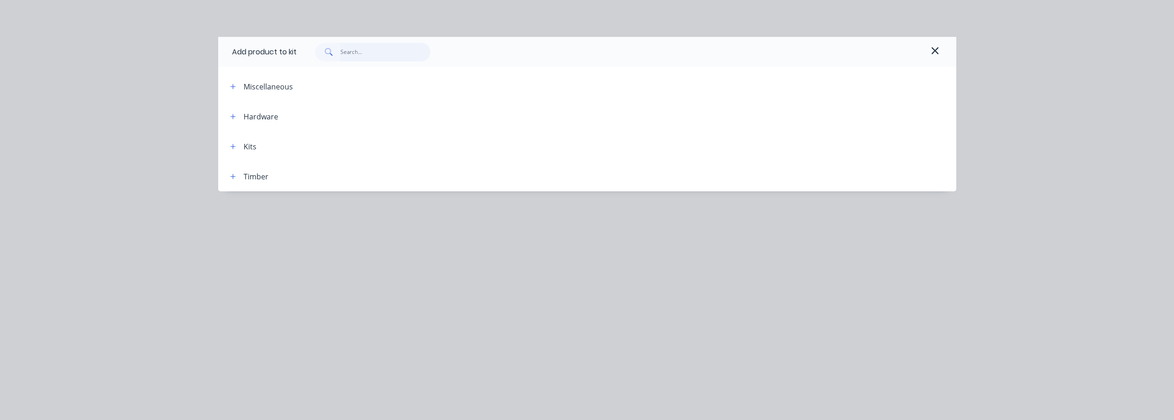
click at [365, 58] on input "text" at bounding box center [386, 52] width 90 height 18
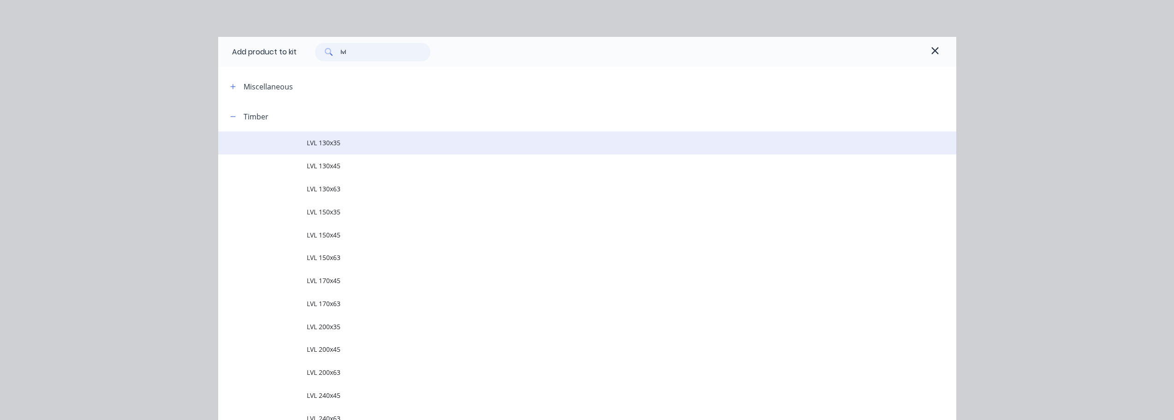
type input "lvl"
click at [329, 148] on span "LVL 130x35" at bounding box center [567, 143] width 520 height 10
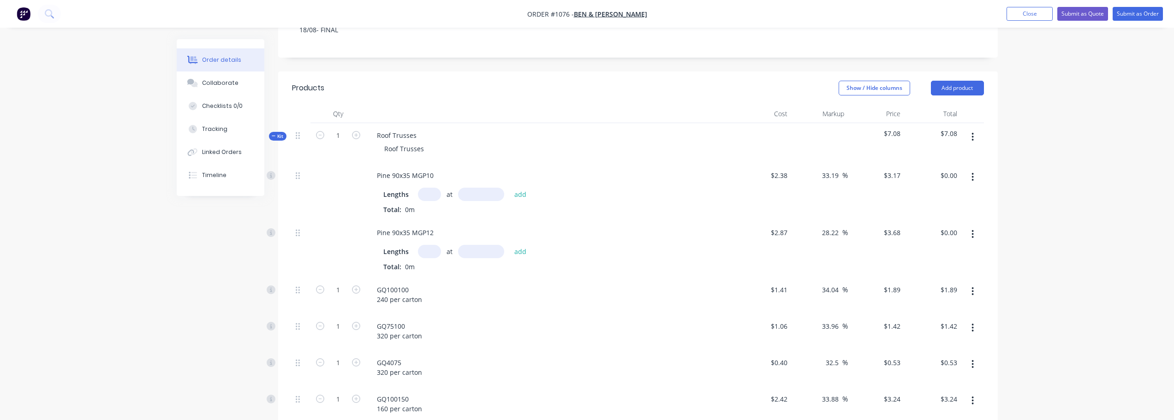
click at [975, 129] on button "button" at bounding box center [973, 137] width 22 height 17
click at [954, 155] on div "Add product to kit" at bounding box center [940, 161] width 71 height 13
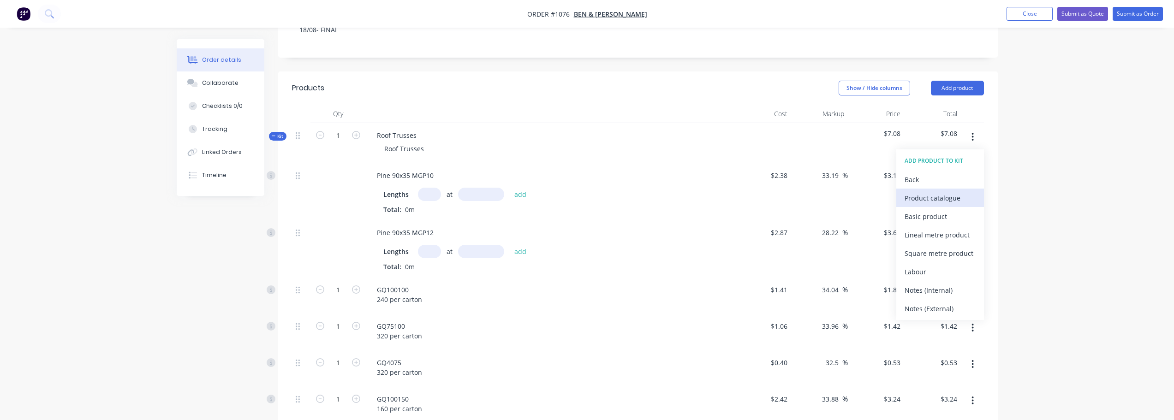
click at [922, 192] on div "Product catalogue" at bounding box center [940, 198] width 71 height 13
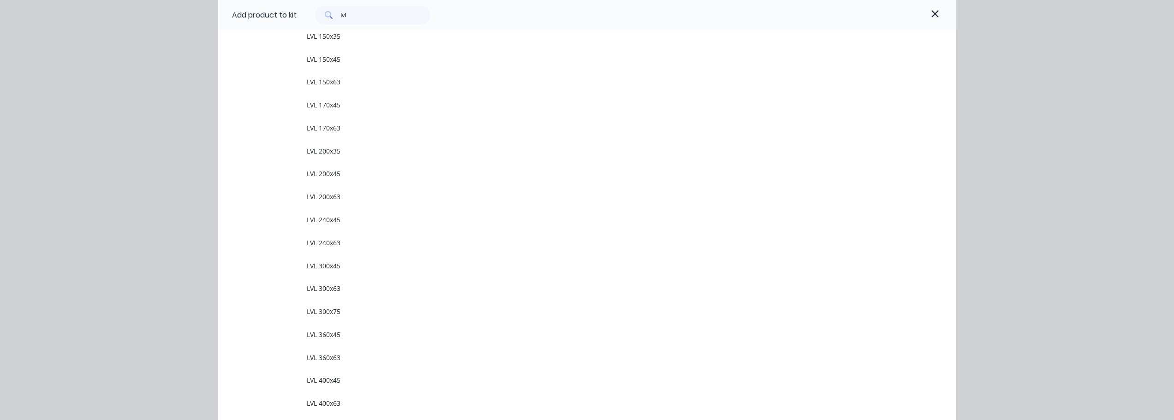
scroll to position [372, 0]
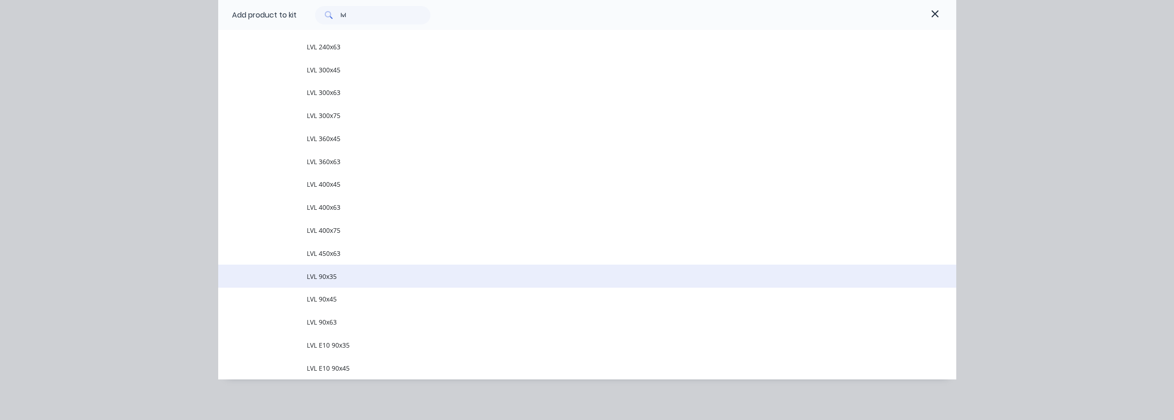
click at [351, 275] on span "LVL 90x35" at bounding box center [567, 277] width 520 height 10
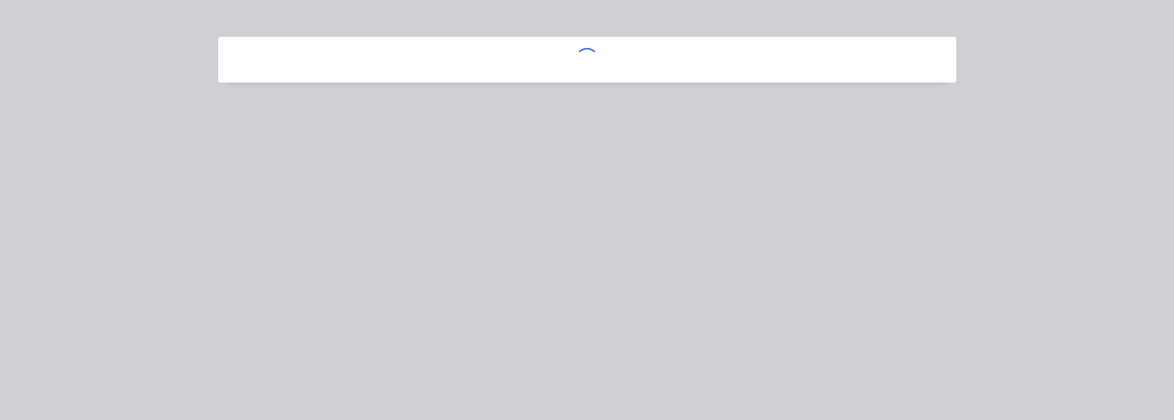
scroll to position [0, 0]
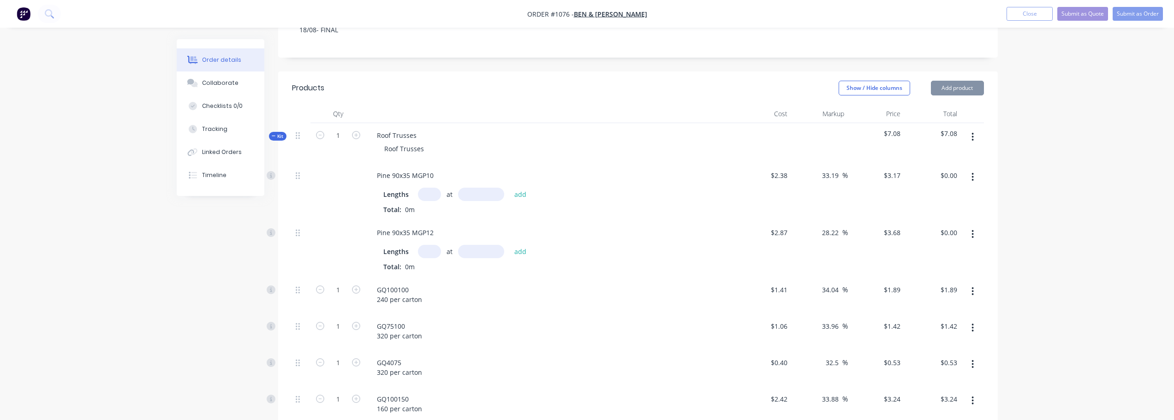
type input "$5.36"
type input "30.04"
type input "$6.97"
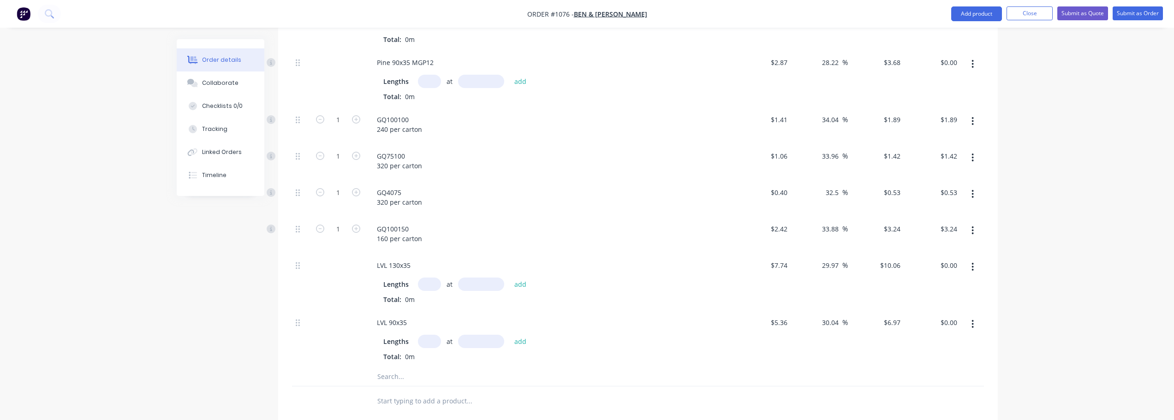
scroll to position [279, 0]
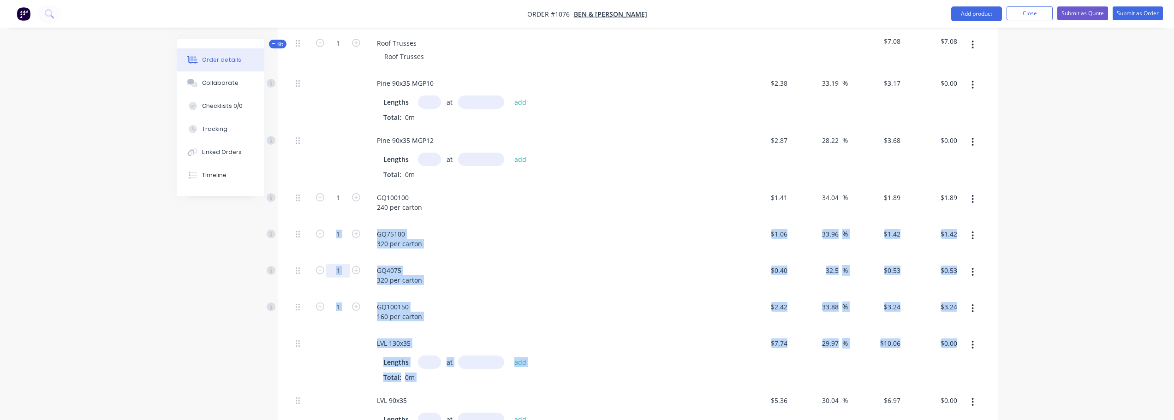
drag, startPoint x: 294, startPoint y: 393, endPoint x: 341, endPoint y: 259, distance: 141.9
click at [304, 219] on div "Pine 90x35 MGP10 Lengths at add Total: 0m $2.38 $2.38 33.19 33.19 % $3.17 $3.17…" at bounding box center [638, 258] width 692 height 375
click at [258, 343] on div "Created by [PERSON_NAME] Created [DATE] Required [DATE] Assigned to Add team me…" at bounding box center [587, 245] width 821 height 970
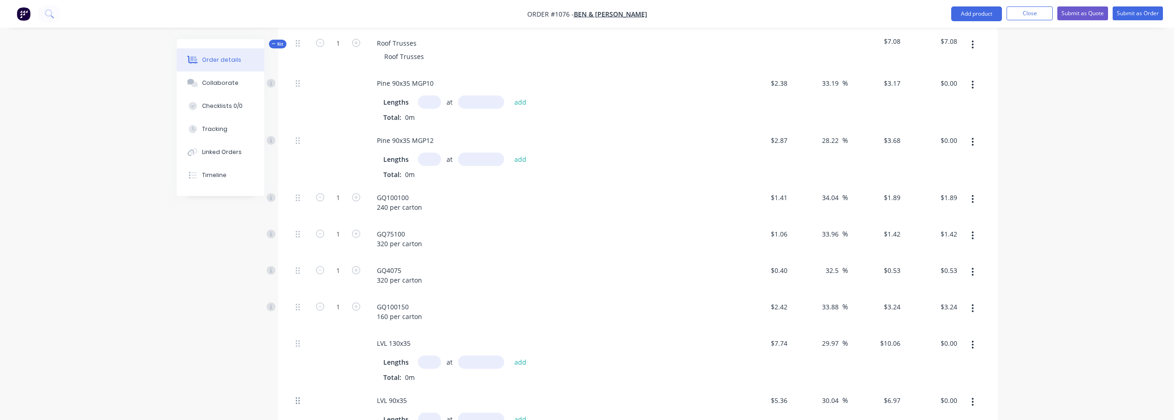
click at [296, 393] on div at bounding box center [301, 417] width 18 height 57
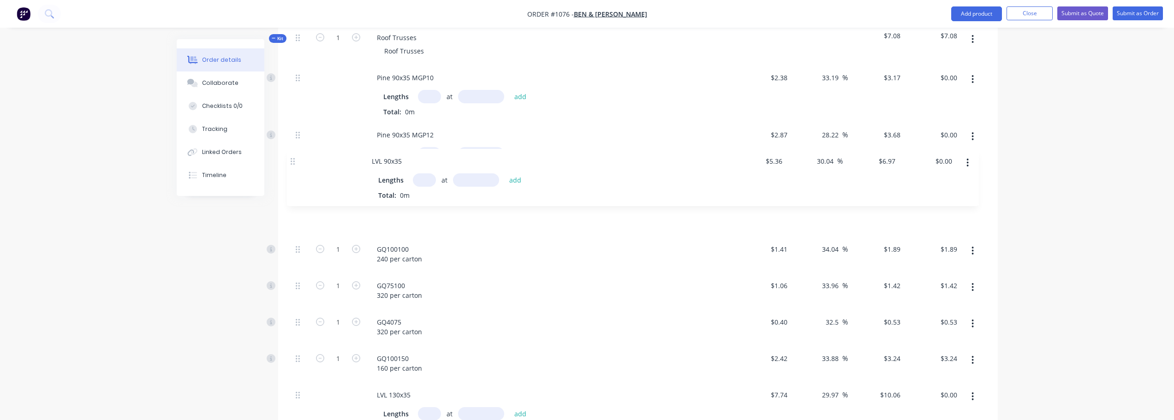
drag, startPoint x: 297, startPoint y: 392, endPoint x: 294, endPoint y: 159, distance: 233.5
click at [294, 159] on div "Pine 90x35 MGP10 Lengths at add Total: 0m $2.38 $2.38 33.19 33.19 % $3.17 $3.17…" at bounding box center [638, 253] width 692 height 375
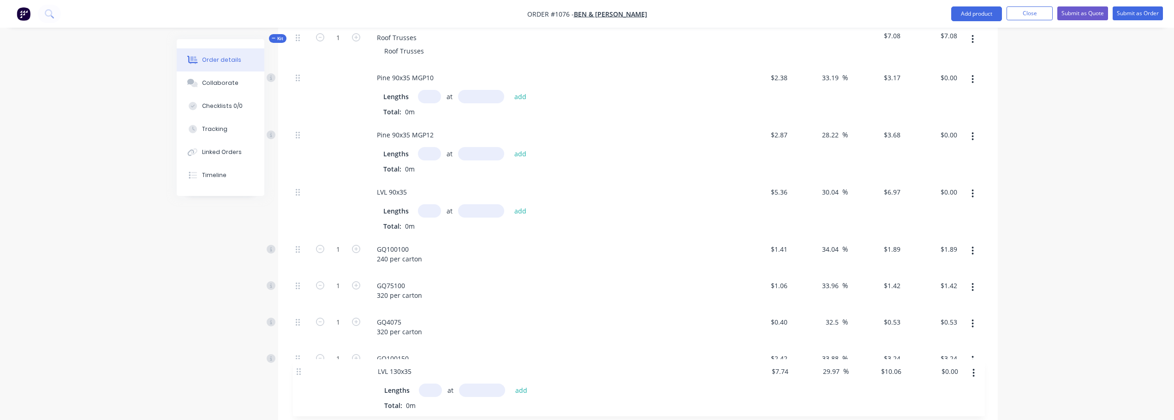
scroll to position [288, 0]
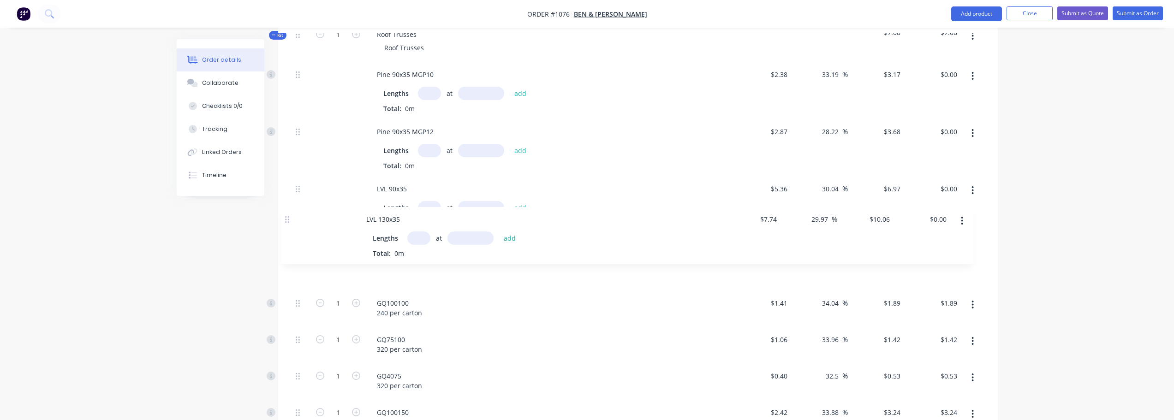
drag, startPoint x: 298, startPoint y: 388, endPoint x: 287, endPoint y: 217, distance: 171.5
click at [287, 217] on div "Qty Cost Markup Price Total Kit 1 Roof Trusses Roof Trusses $7.08 $7.08 Pine 90…" at bounding box center [638, 245] width 720 height 482
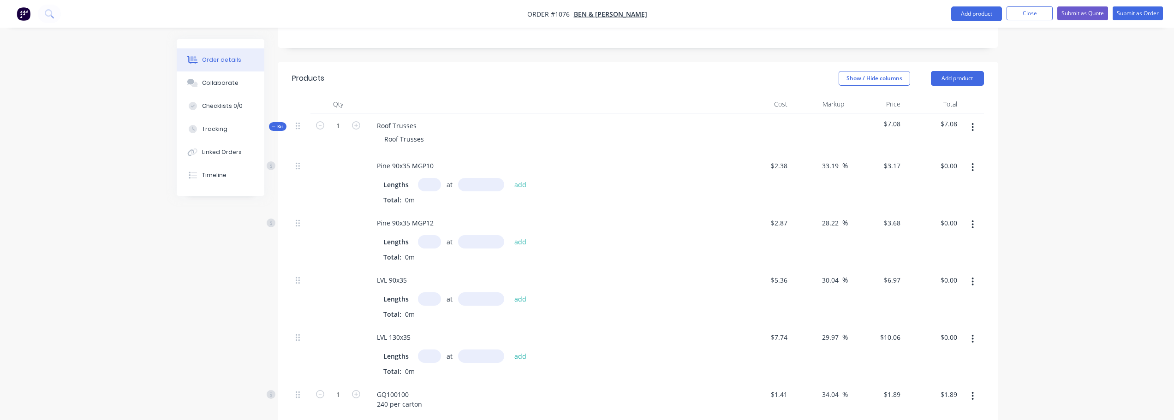
scroll to position [196, 0]
click at [974, 123] on icon "button" at bounding box center [973, 128] width 2 height 10
click at [957, 146] on div "Add product to kit" at bounding box center [940, 152] width 71 height 13
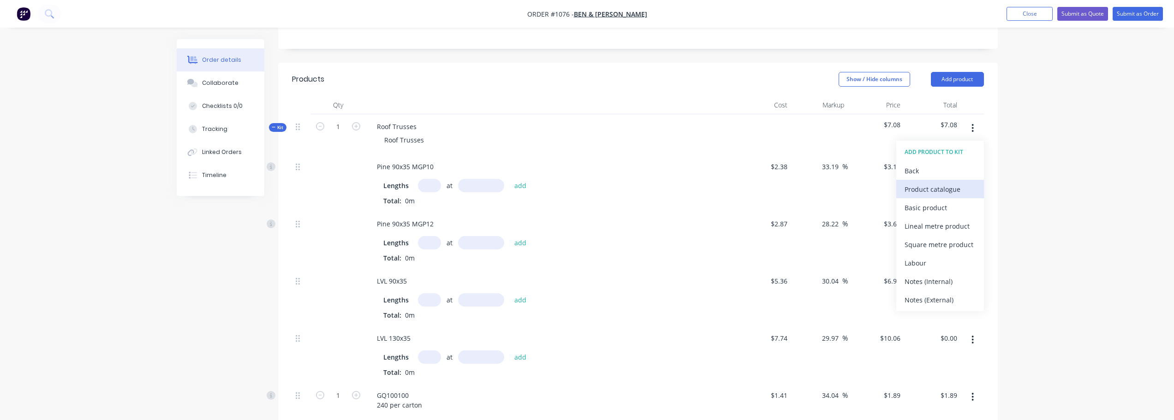
click at [940, 183] on div "Product catalogue" at bounding box center [940, 189] width 71 height 13
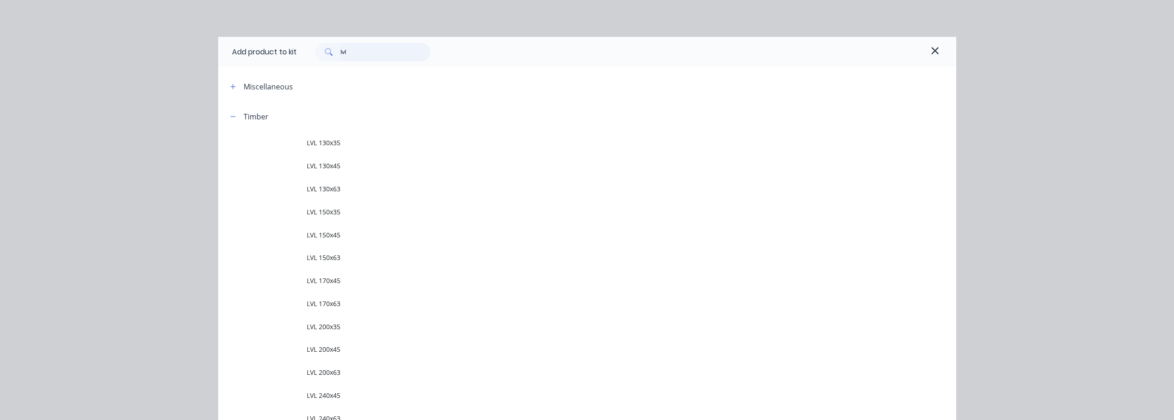
click at [370, 56] on input "lvl" at bounding box center [386, 52] width 90 height 18
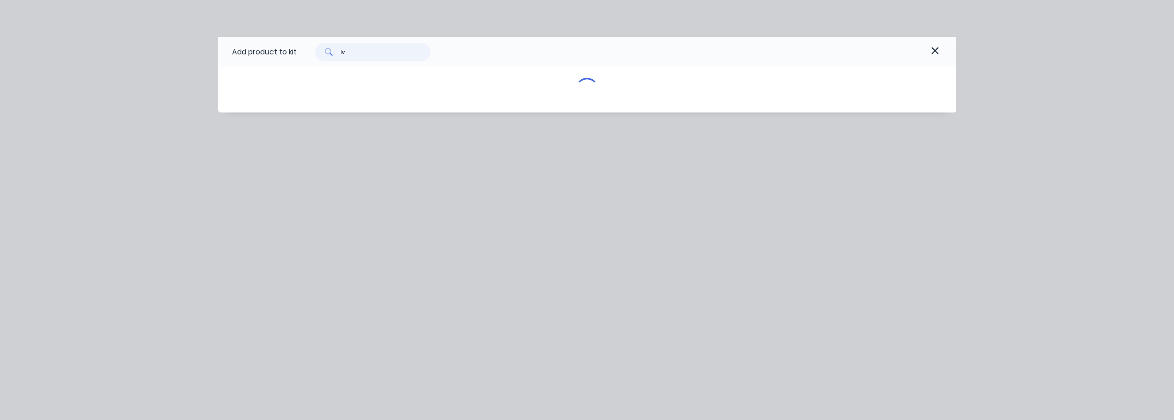
type input "l"
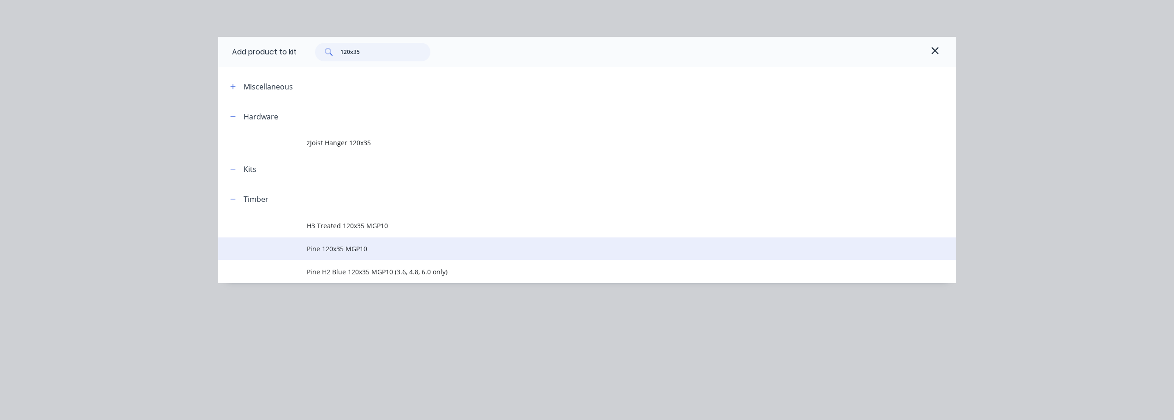
type input "120x35"
click at [378, 248] on span "Pine 120x35 MGP10" at bounding box center [567, 249] width 520 height 10
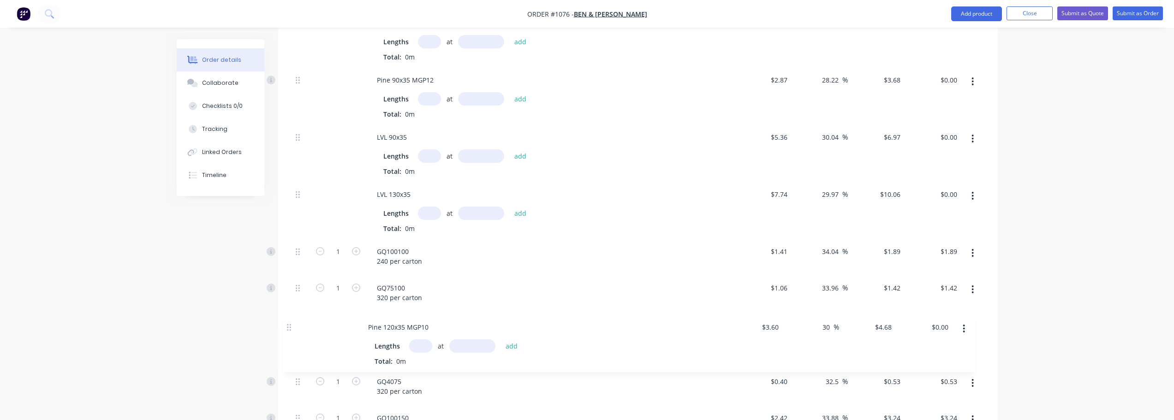
scroll to position [341, 0]
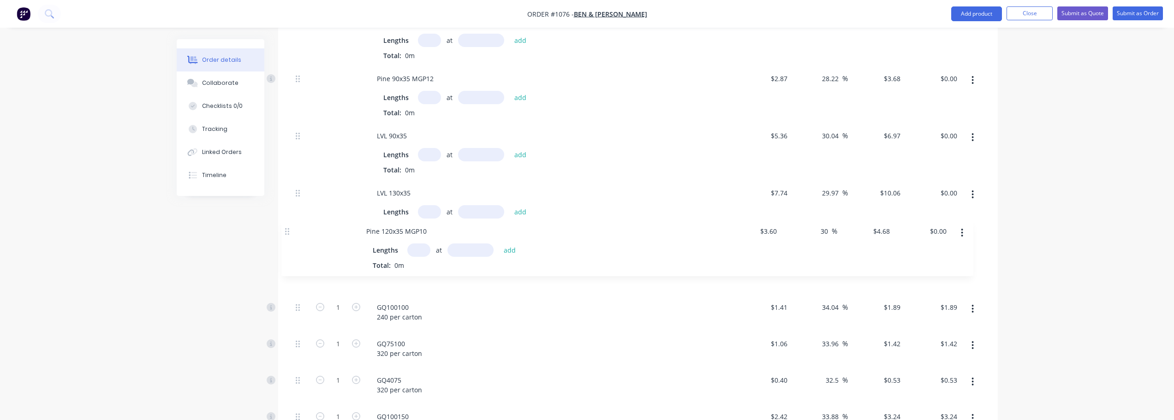
drag, startPoint x: 298, startPoint y: 395, endPoint x: 288, endPoint y: 228, distance: 167.8
click at [288, 228] on div "Qty Cost Markup Price Total Kit 1 Roof Trusses Roof Trusses $7.08 $7.08 Pine 90…" at bounding box center [638, 220] width 720 height 539
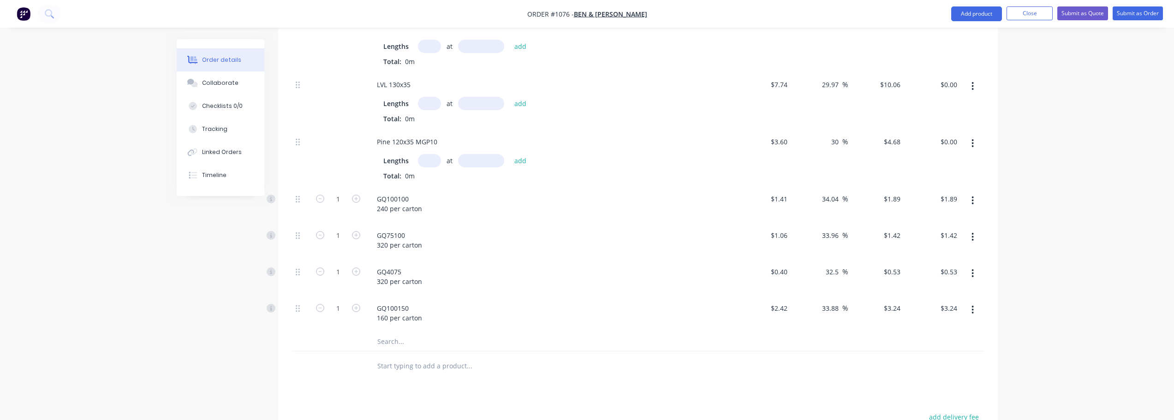
scroll to position [433, 0]
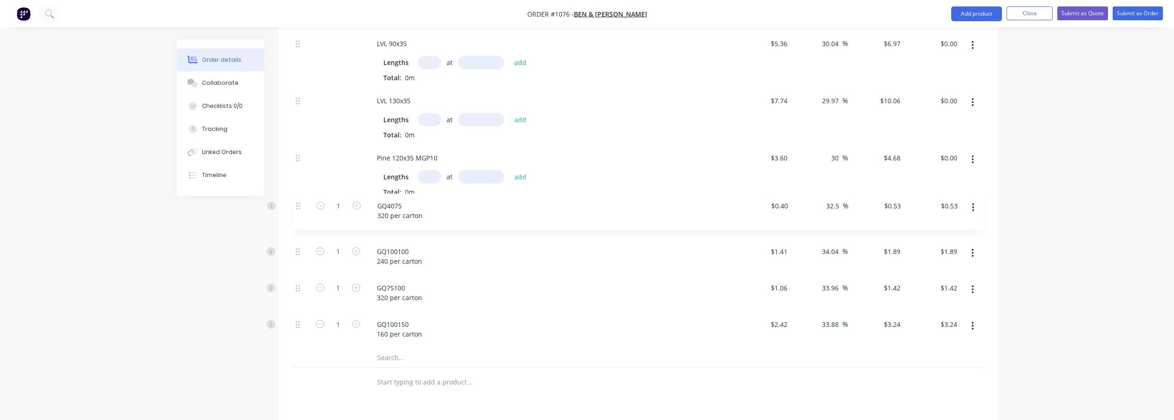
drag, startPoint x: 299, startPoint y: 279, endPoint x: 299, endPoint y: 204, distance: 75.2
click at [299, 204] on div "Pine 90x35 MGP10 Lengths at add Total: 0m $2.38 $2.38 33.19 33.19 % $3.17 $3.17…" at bounding box center [638, 133] width 692 height 432
drag, startPoint x: 294, startPoint y: 278, endPoint x: 299, endPoint y: 261, distance: 18.1
click at [299, 248] on div "Pine 90x35 MGP10 Lengths at add Total: 0m $2.38 $2.38 33.19 33.19 % $3.17 $3.17…" at bounding box center [638, 133] width 692 height 432
click at [299, 284] on div at bounding box center [301, 294] width 18 height 36
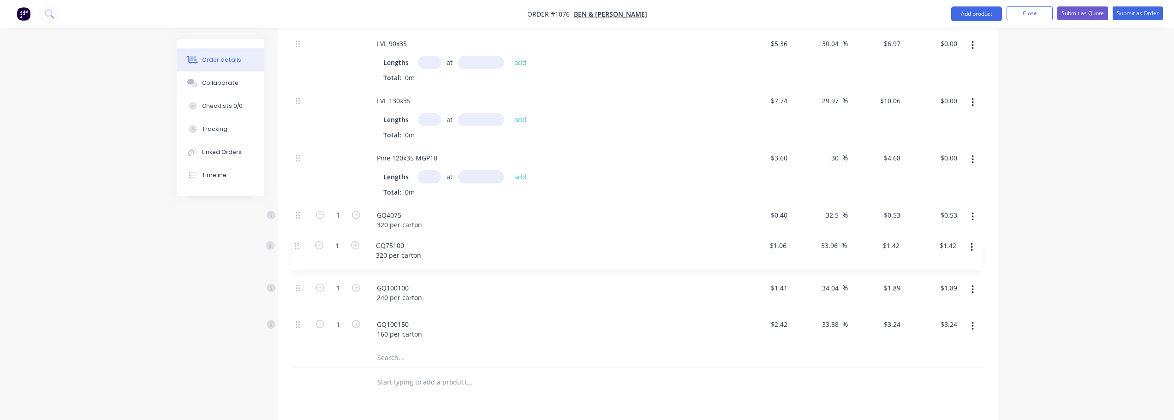
drag, startPoint x: 299, startPoint y: 278, endPoint x: 299, endPoint y: 243, distance: 35.5
click at [299, 243] on div "Pine 90x35 MGP10 Lengths at add Total: 0m $2.38 $2.38 33.19 33.19 % $3.17 $3.17…" at bounding box center [638, 133] width 692 height 432
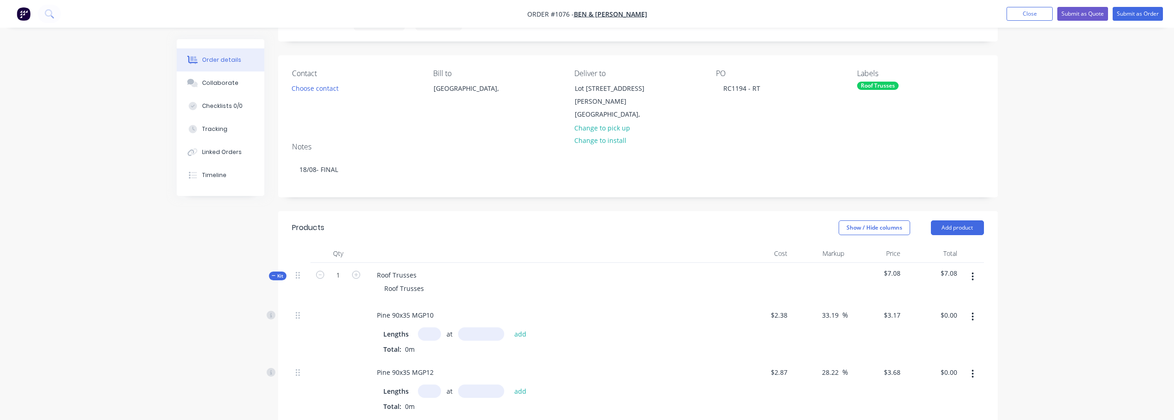
scroll to position [138, 0]
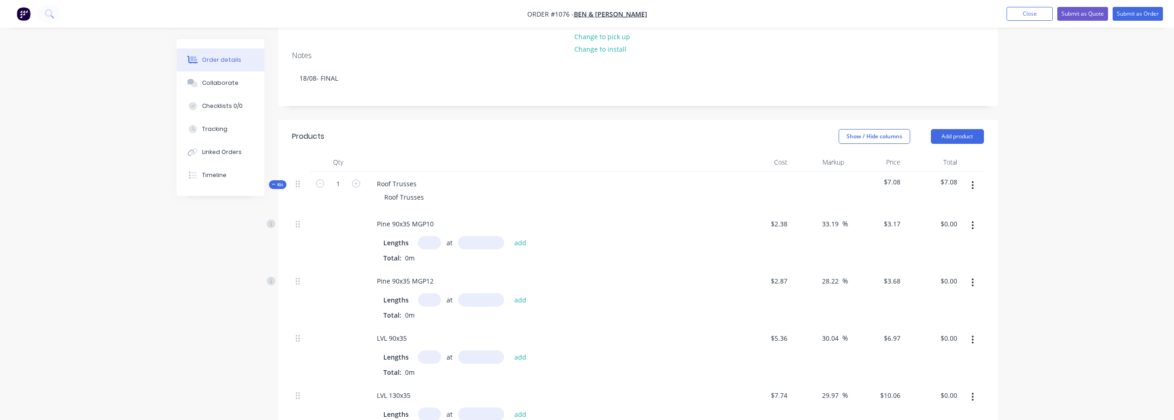
click at [976, 178] on button "button" at bounding box center [973, 185] width 22 height 17
click at [956, 203] on div "Add product to kit" at bounding box center [940, 209] width 71 height 13
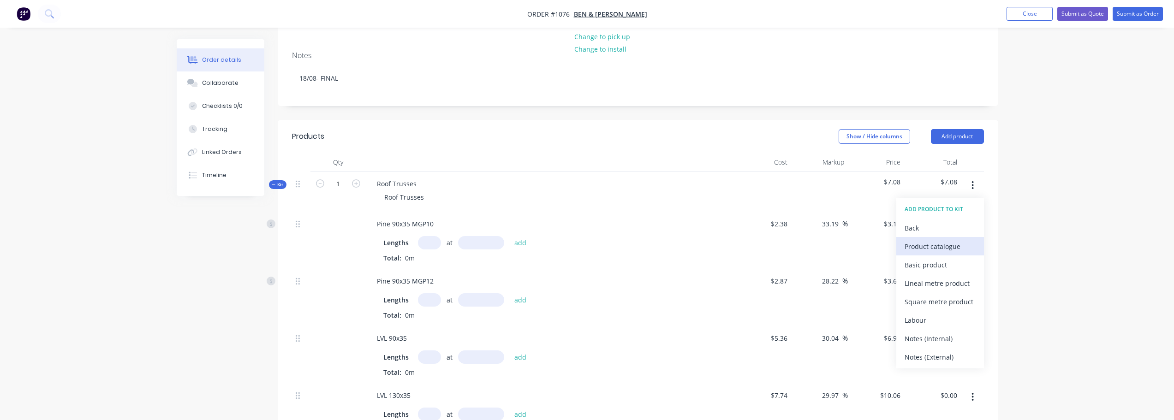
click at [948, 240] on div "Product catalogue" at bounding box center [940, 246] width 71 height 13
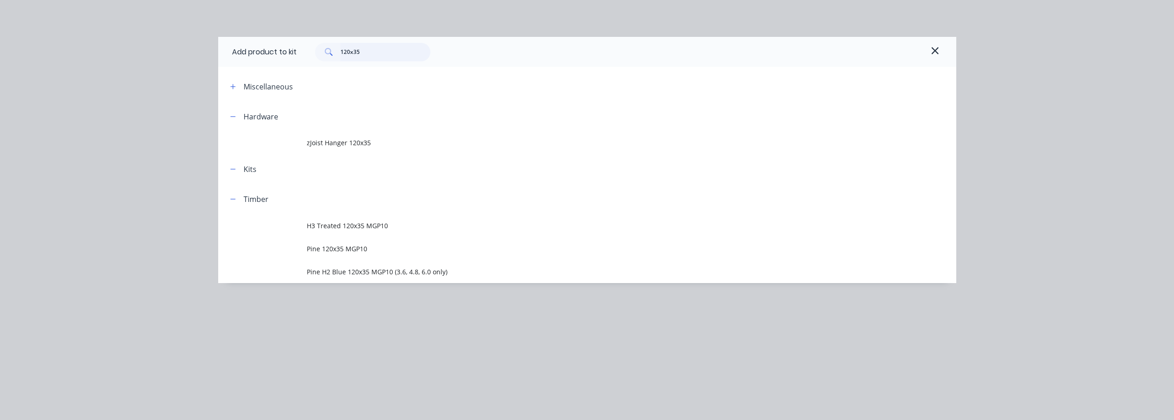
click at [367, 46] on input "120x35" at bounding box center [386, 52] width 90 height 18
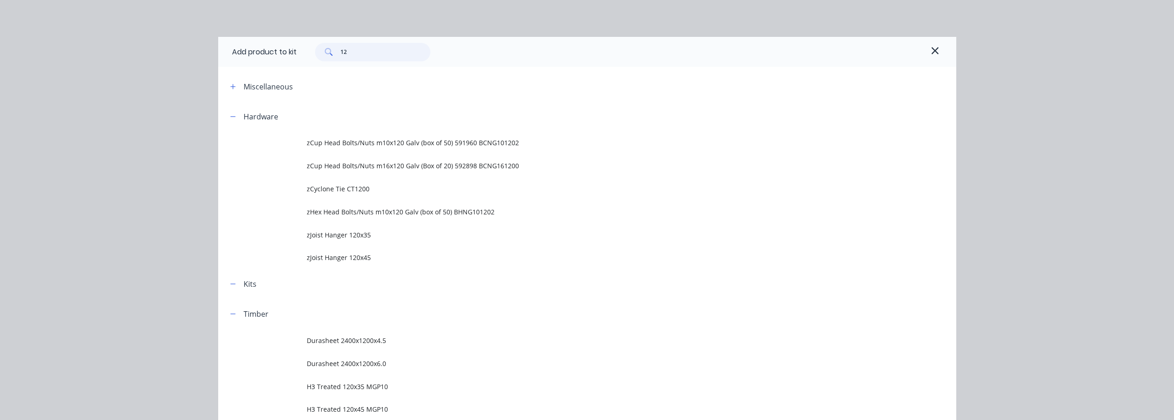
type input "1"
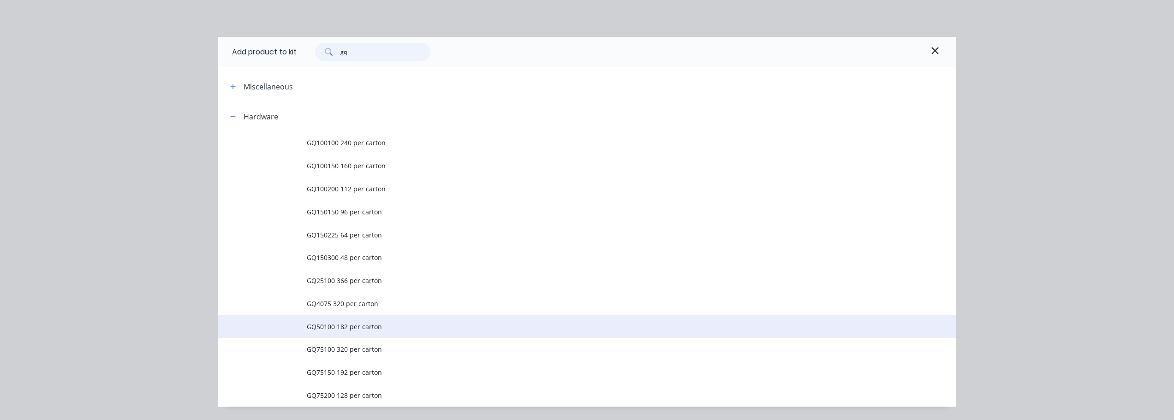
type input "gq"
click at [347, 330] on span "GQ50100 182 per carton" at bounding box center [567, 327] width 520 height 10
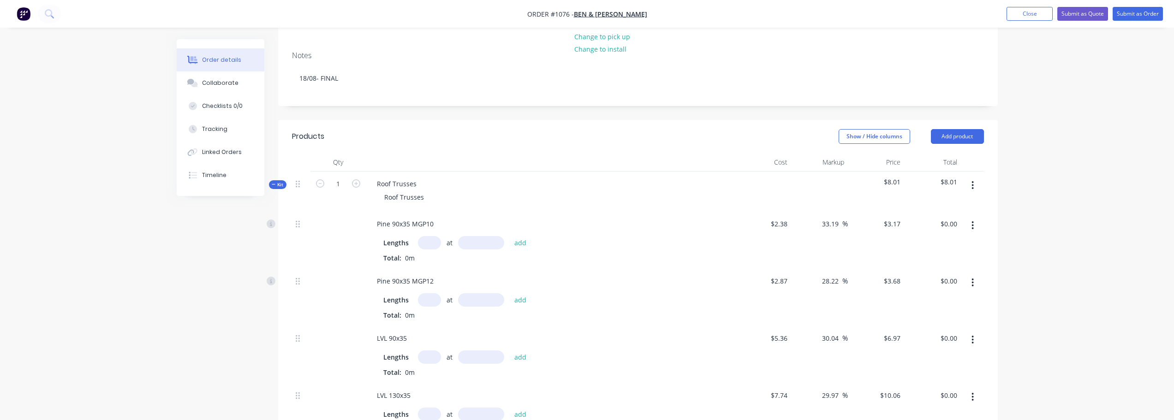
click at [971, 177] on button "button" at bounding box center [973, 185] width 22 height 17
click at [960, 204] on div "Add product to kit" at bounding box center [940, 209] width 71 height 13
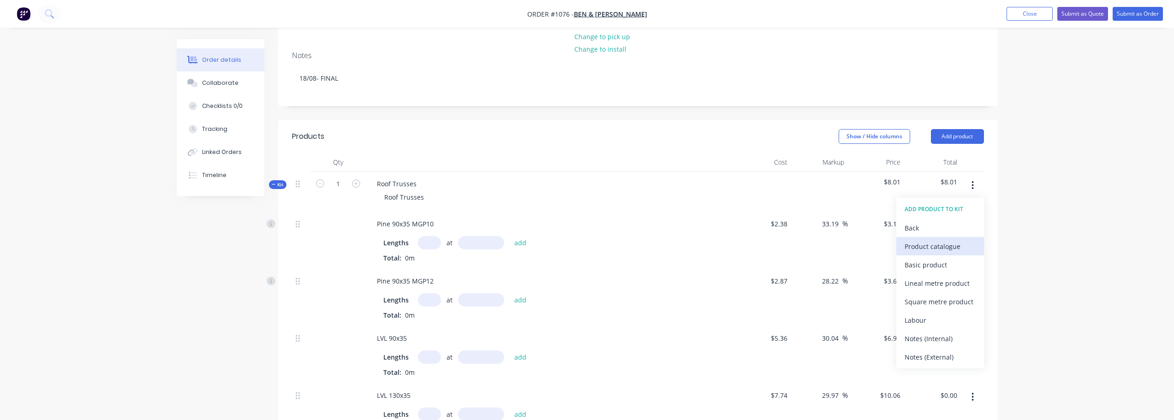
click at [933, 241] on div "Product catalogue" at bounding box center [940, 246] width 71 height 13
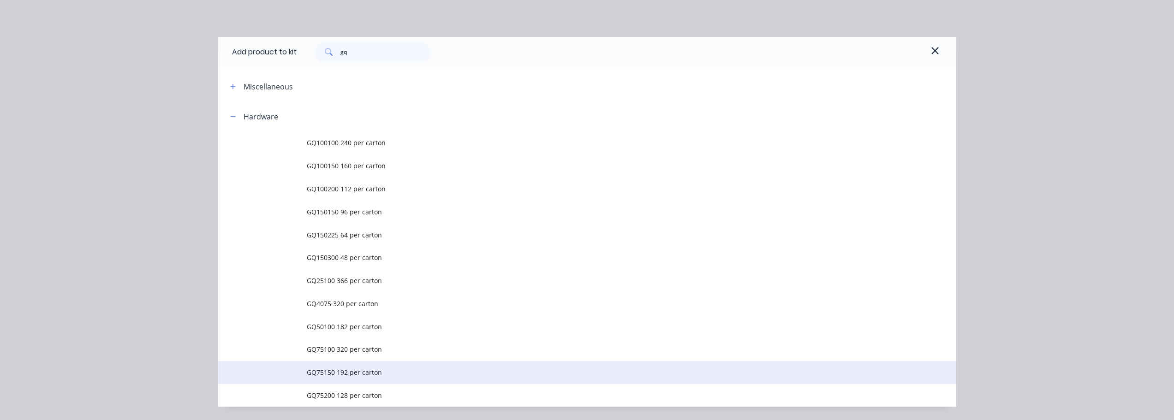
click at [331, 373] on span "GQ75150 192 per carton" at bounding box center [567, 373] width 520 height 10
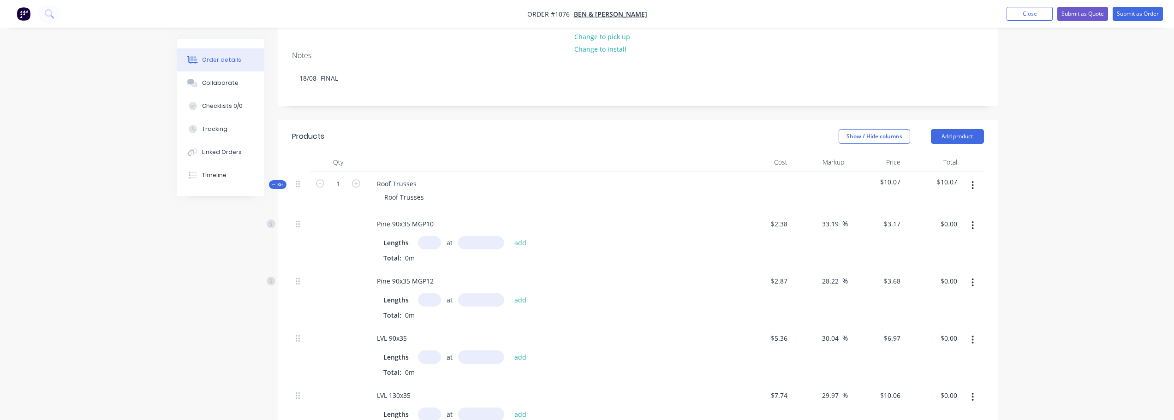
click at [976, 177] on button "button" at bounding box center [973, 185] width 22 height 17
click at [962, 203] on div "Add product to kit" at bounding box center [940, 209] width 71 height 13
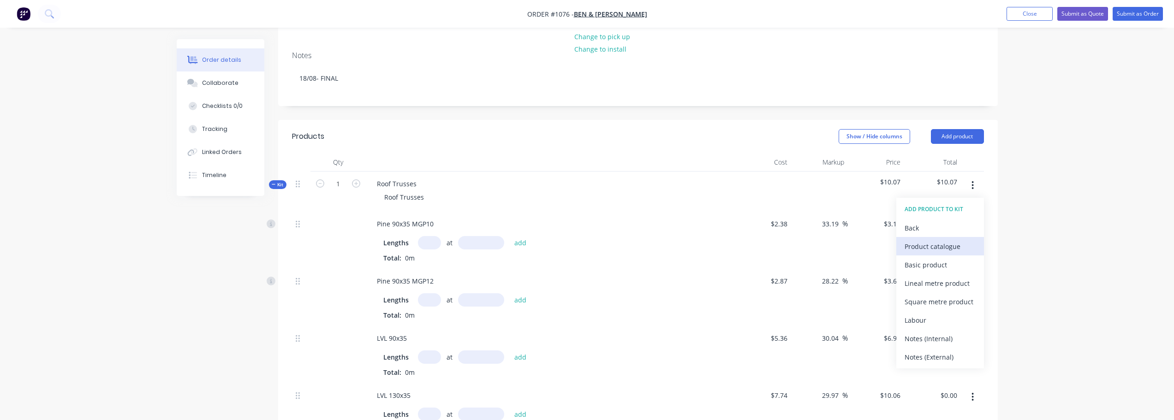
click at [953, 240] on div "Product catalogue" at bounding box center [940, 246] width 71 height 13
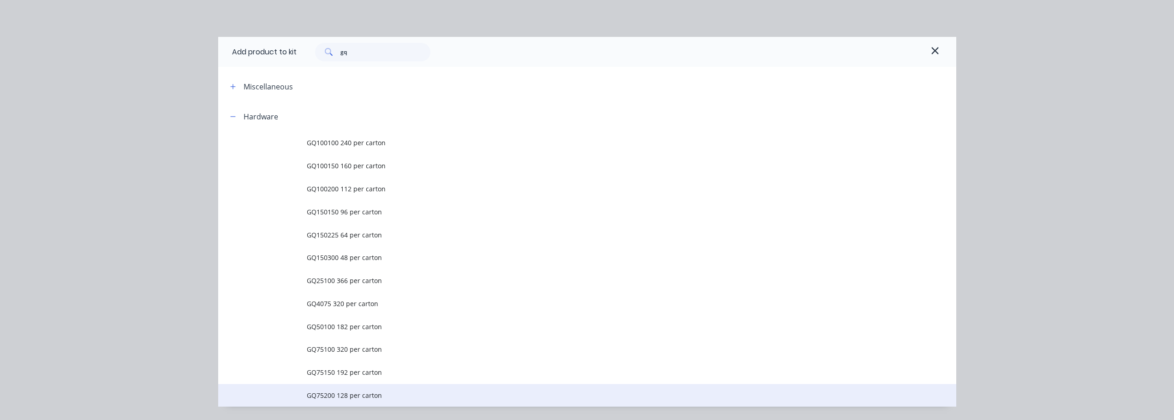
click at [333, 401] on td "GQ75200 128 per carton" at bounding box center [632, 395] width 650 height 23
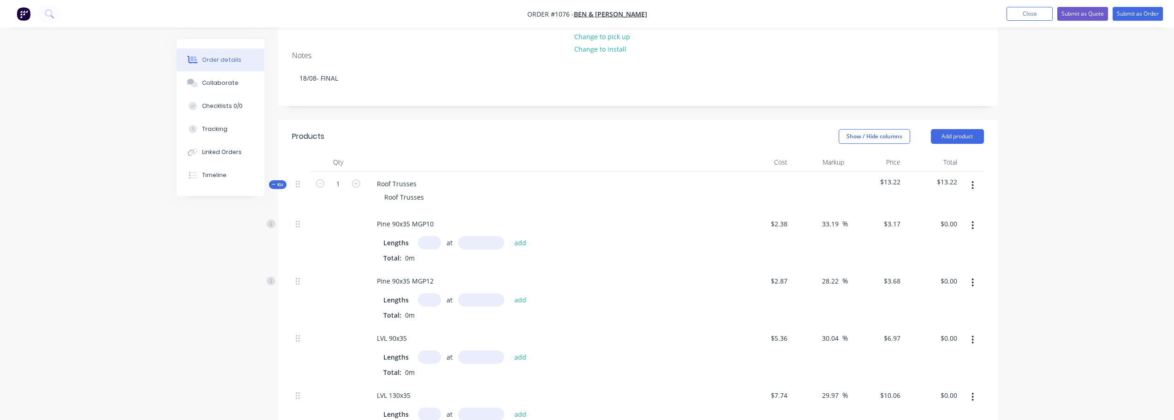
click at [972, 180] on icon "button" at bounding box center [973, 185] width 2 height 10
click at [955, 203] on div "Add product to kit" at bounding box center [940, 209] width 71 height 13
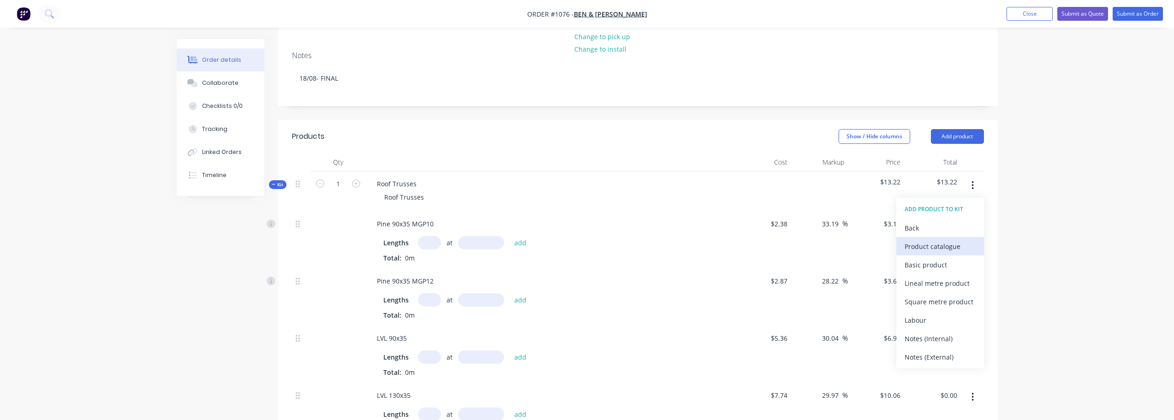
click at [945, 240] on div "Product catalogue" at bounding box center [940, 246] width 71 height 13
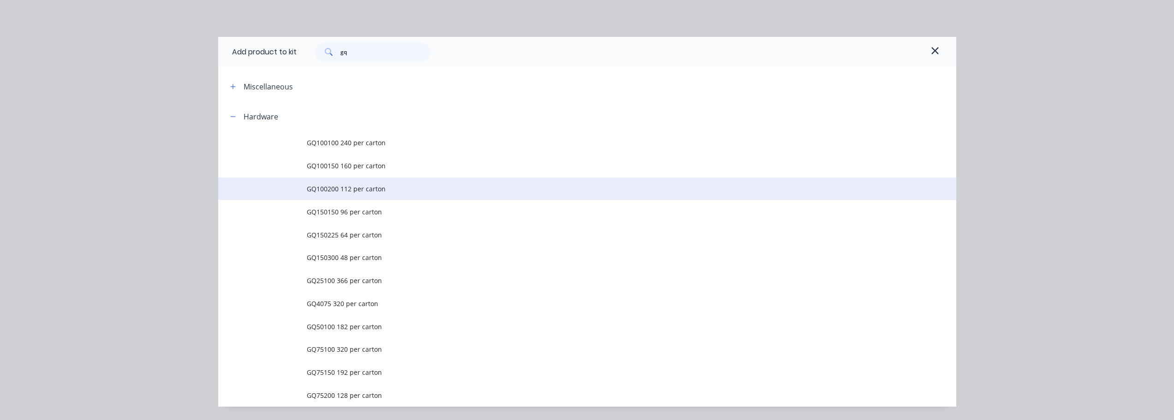
click at [335, 188] on span "GQ100200 112 per carton" at bounding box center [567, 189] width 520 height 10
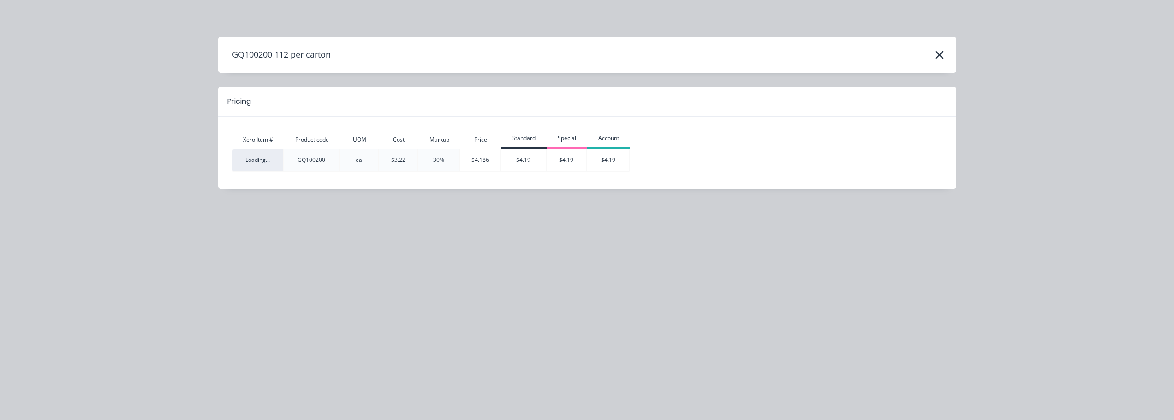
click at [514, 145] on div "Standard" at bounding box center [524, 139] width 46 height 16
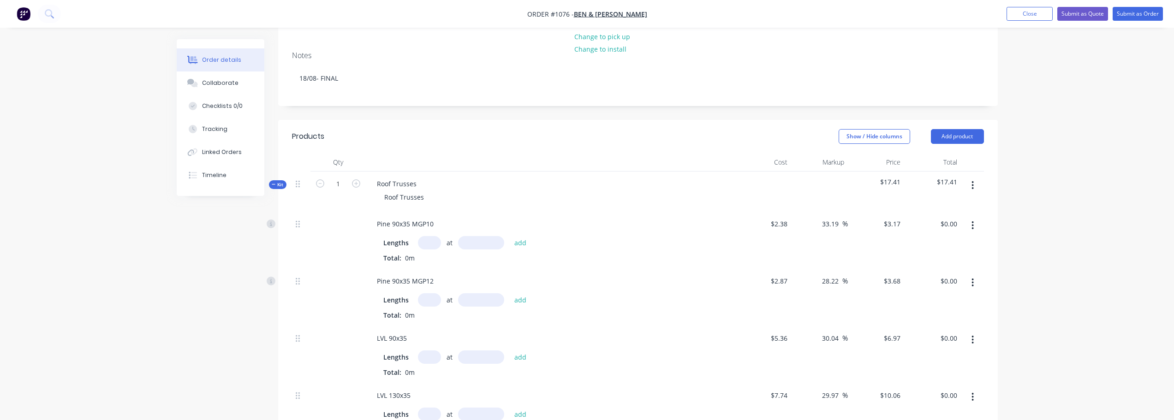
click at [970, 178] on button "button" at bounding box center [973, 185] width 22 height 17
click at [965, 203] on div "Add product to kit" at bounding box center [940, 209] width 71 height 13
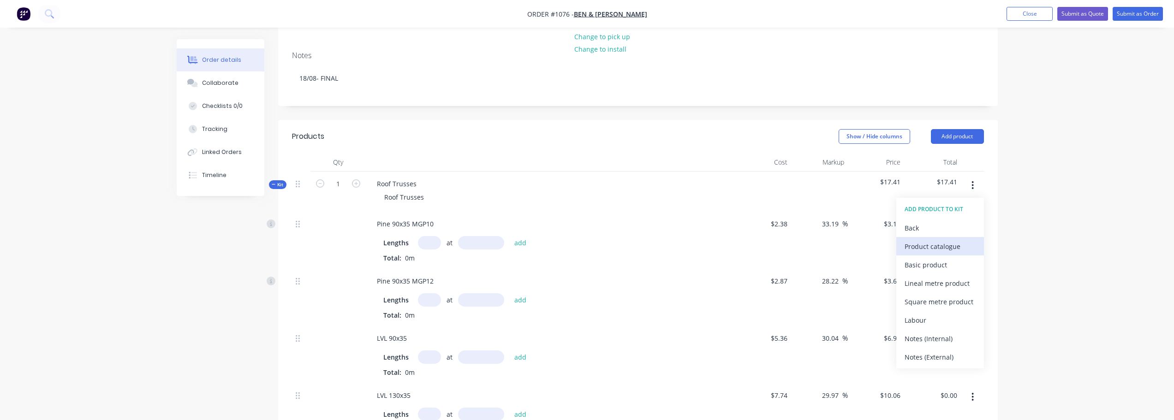
click at [952, 240] on div "Product catalogue" at bounding box center [940, 246] width 71 height 13
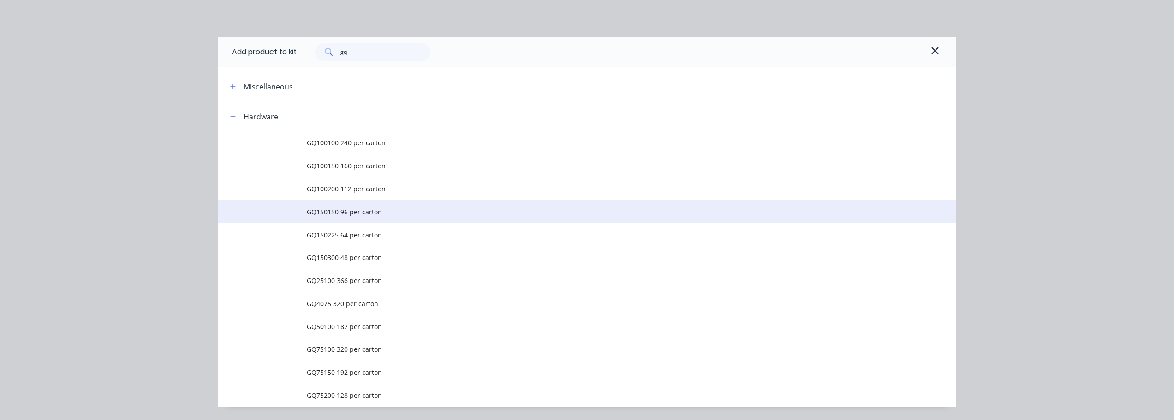
click at [323, 215] on span "GQ150150 96 per carton" at bounding box center [567, 212] width 520 height 10
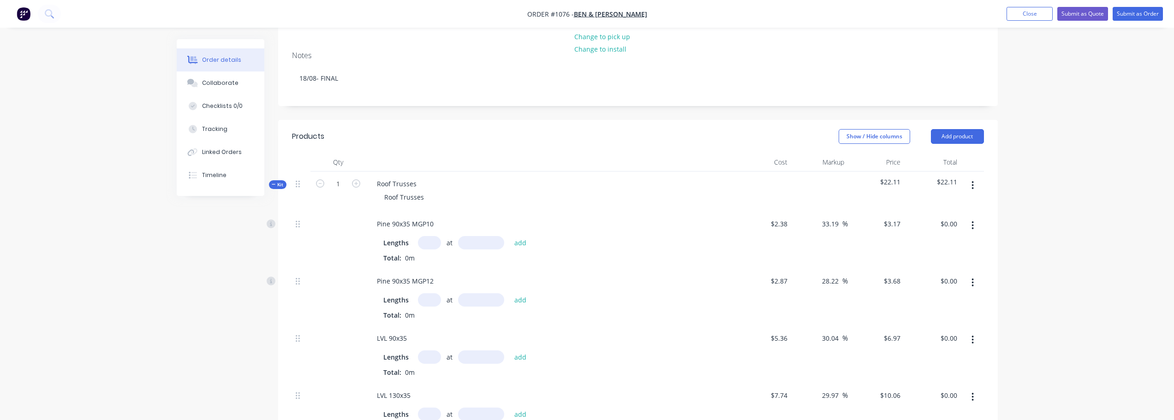
click at [976, 177] on button "button" at bounding box center [973, 185] width 22 height 17
click at [960, 203] on div "Add product to kit" at bounding box center [940, 209] width 71 height 13
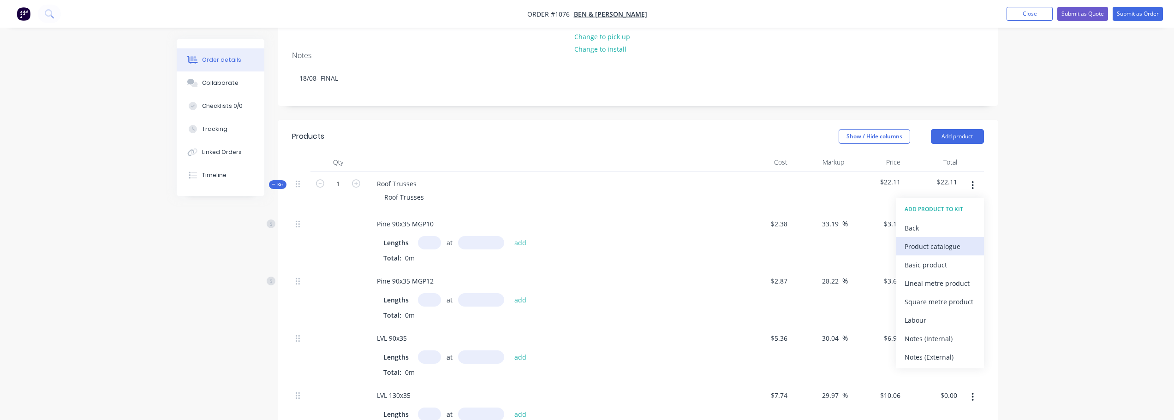
click at [938, 242] on div "Product catalogue" at bounding box center [940, 246] width 71 height 13
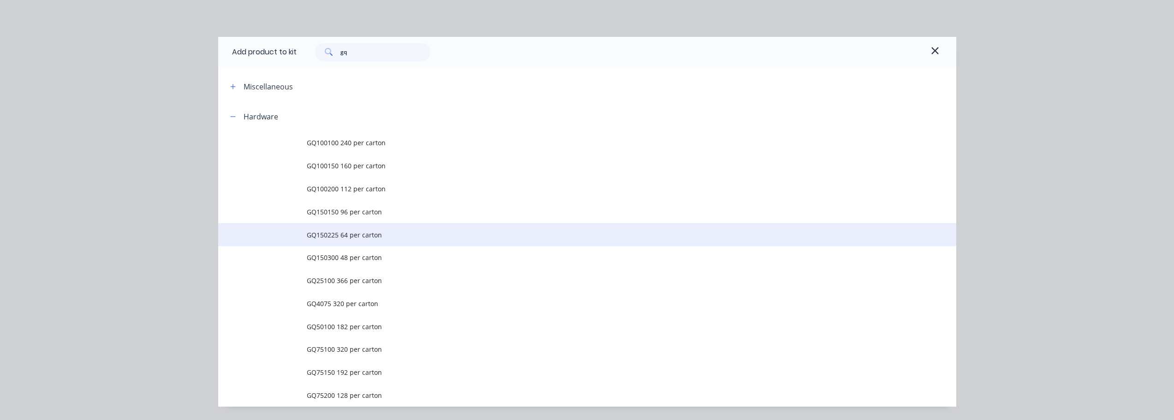
click at [335, 243] on td "GQ150225 64 per carton" at bounding box center [632, 234] width 650 height 23
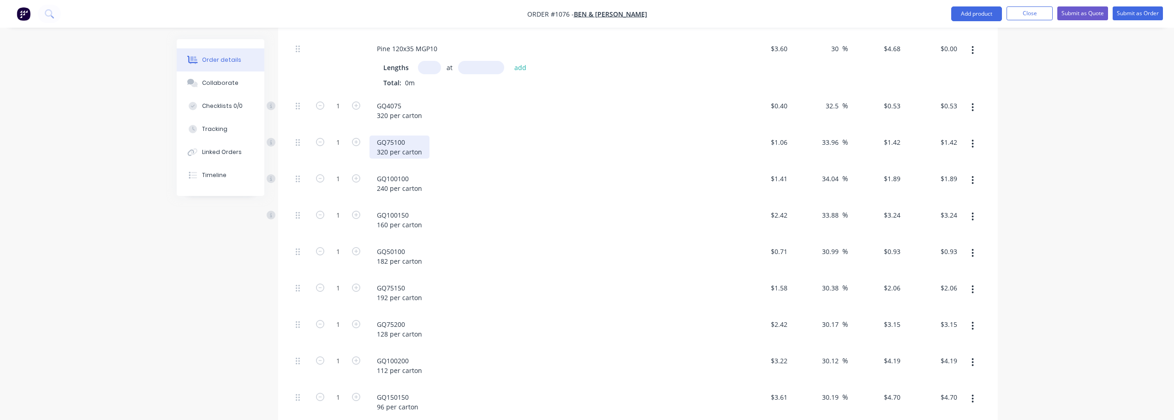
scroll to position [554, 0]
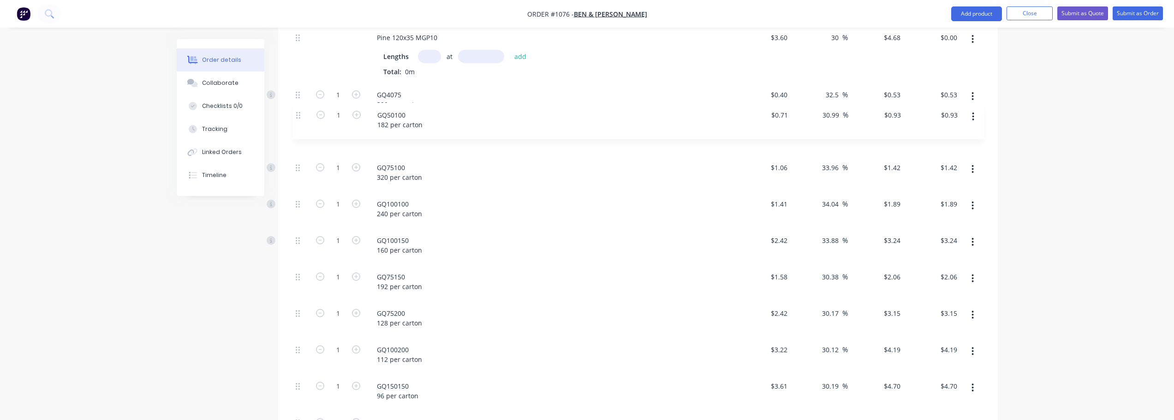
drag, startPoint x: 299, startPoint y: 232, endPoint x: 300, endPoint y: 114, distance: 117.7
click at [300, 114] on div "Pine 90x35 MGP10 Lengths at add Total: 0m $2.38 $2.38 33.19 33.19 % $3.17 $3.17…" at bounding box center [638, 121] width 692 height 651
drag, startPoint x: 298, startPoint y: 305, endPoint x: 293, endPoint y: 183, distance: 122.4
click at [293, 183] on div "Pine 90x35 MGP10 Lengths at add Total: 0m $2.38 $2.38 33.19 33.19 % $3.17 $3.17…" at bounding box center [638, 121] width 692 height 651
drag, startPoint x: 297, startPoint y: 308, endPoint x: 293, endPoint y: 199, distance: 109.0
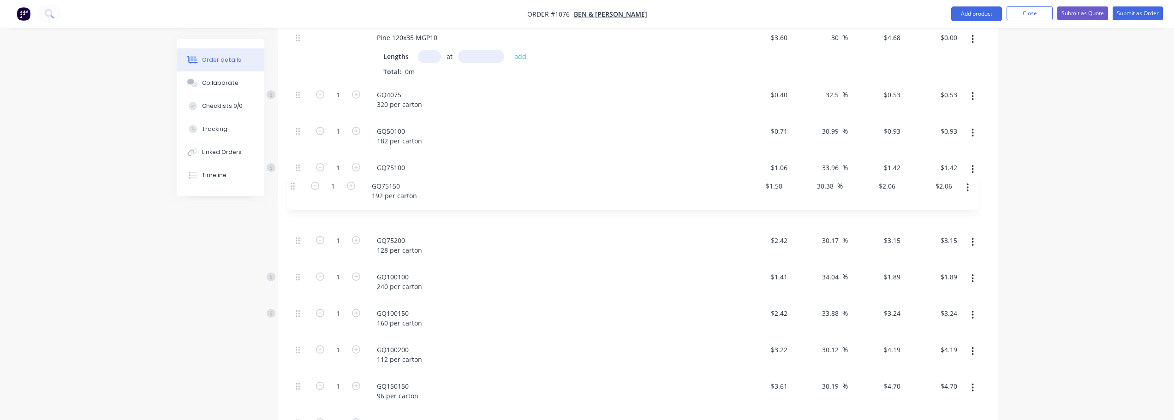
click at [292, 188] on div "Pine 90x35 MGP10 Lengths at add Total: 0m $2.38 $2.38 33.19 33.19 % $3.17 $3.17…" at bounding box center [638, 121] width 692 height 651
click at [341, 89] on input "1" at bounding box center [338, 95] width 24 height 14
type input "192"
type input "$101.76"
click at [336, 102] on input "1" at bounding box center [338, 95] width 24 height 14
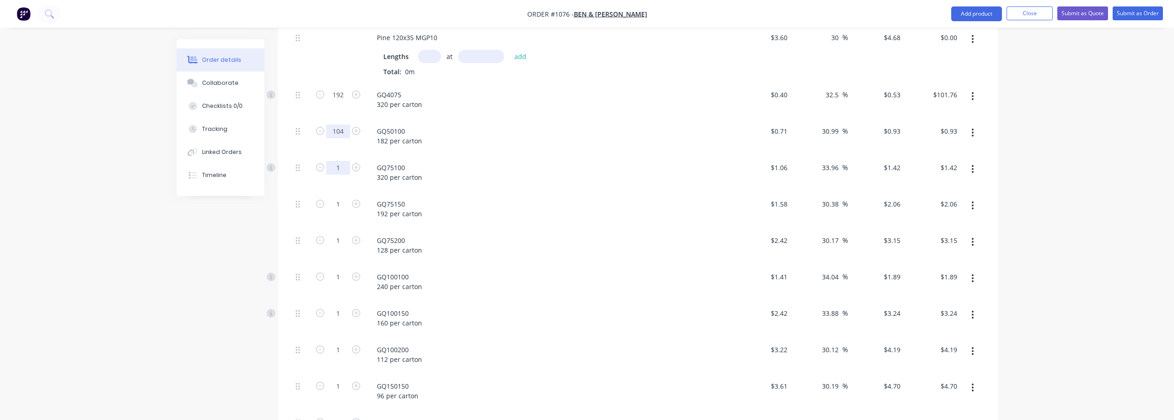
type input "104"
type input "$96.72"
click at [339, 102] on input "1" at bounding box center [338, 95] width 24 height 14
type input "68"
type input "$96.56"
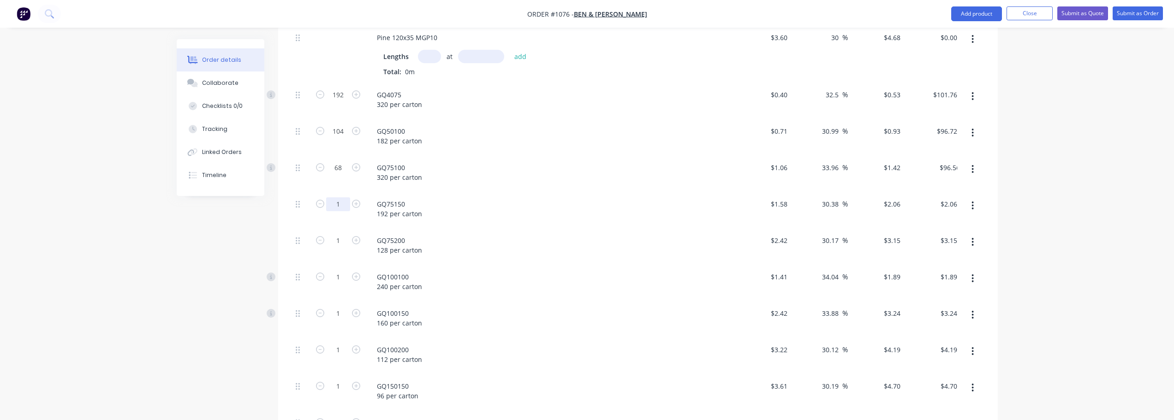
click at [338, 102] on input "1" at bounding box center [338, 95] width 24 height 14
type input "46"
type input "$94.76"
click at [341, 102] on input "1" at bounding box center [338, 95] width 24 height 14
type input "6"
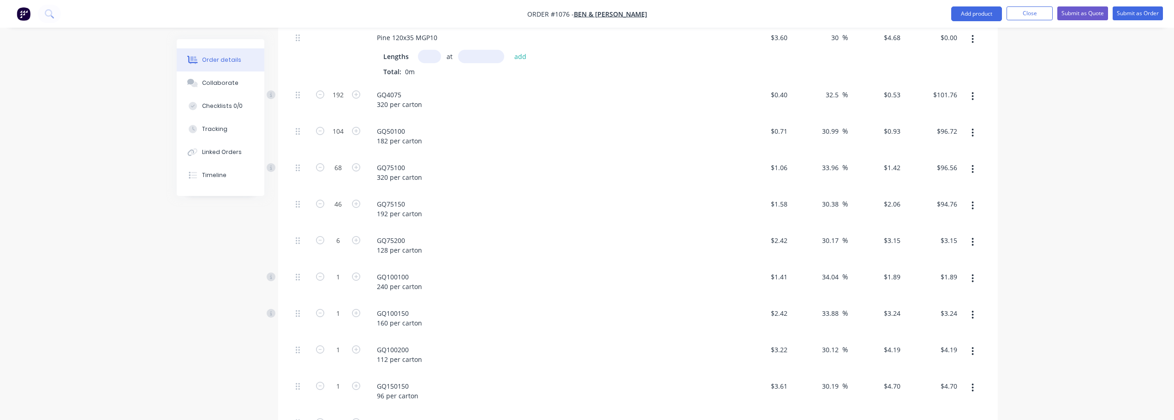
type input "$18.90"
click at [464, 253] on div "GQ75200 128 per carton" at bounding box center [550, 246] width 369 height 36
click at [340, 102] on input "1" at bounding box center [338, 95] width 24 height 14
type input "186"
type input "$351.54"
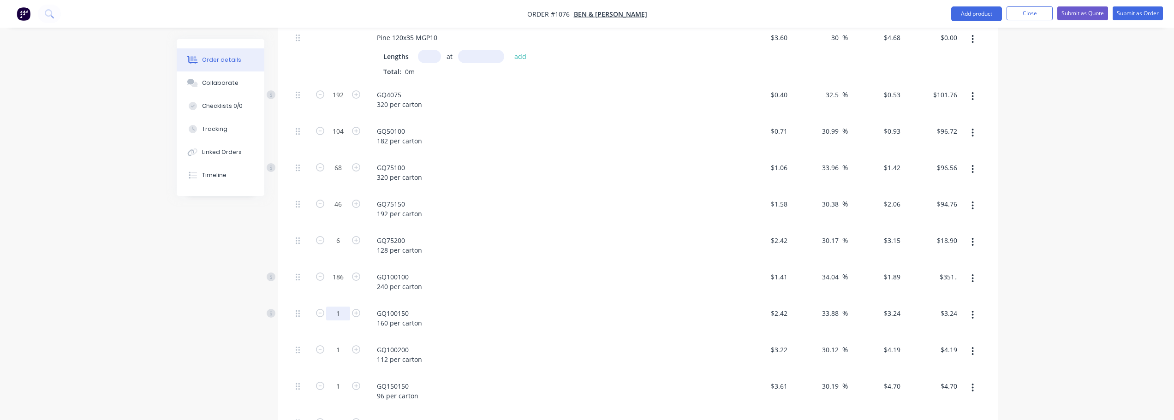
click at [340, 102] on input "1" at bounding box center [338, 95] width 24 height 14
type input "20"
type input "$64.80"
click at [339, 102] on input "1" at bounding box center [338, 95] width 24 height 14
type input "52"
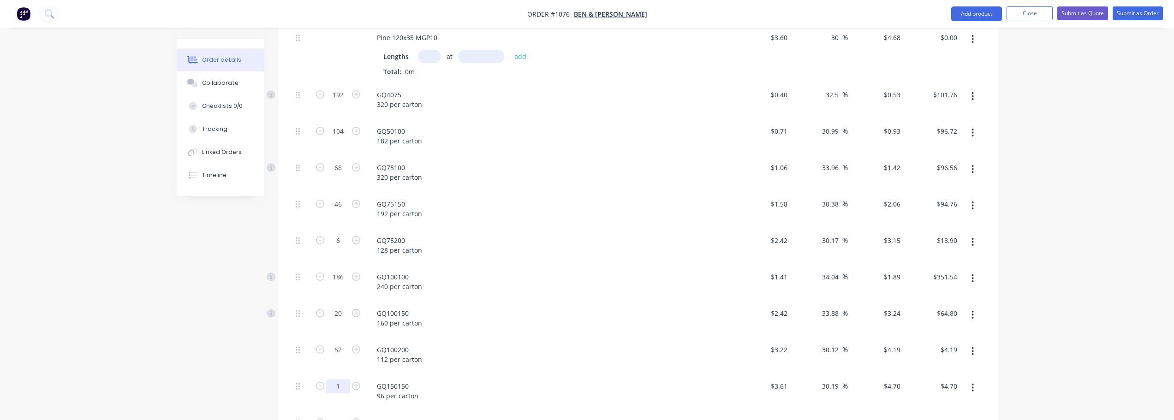
type input "$217.88"
click at [337, 102] on input "1" at bounding box center [338, 95] width 24 height 14
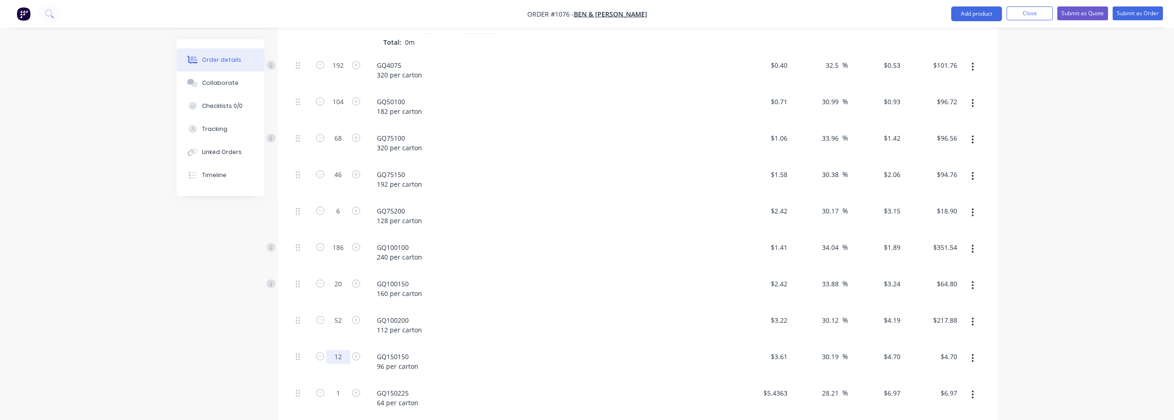
scroll to position [600, 0]
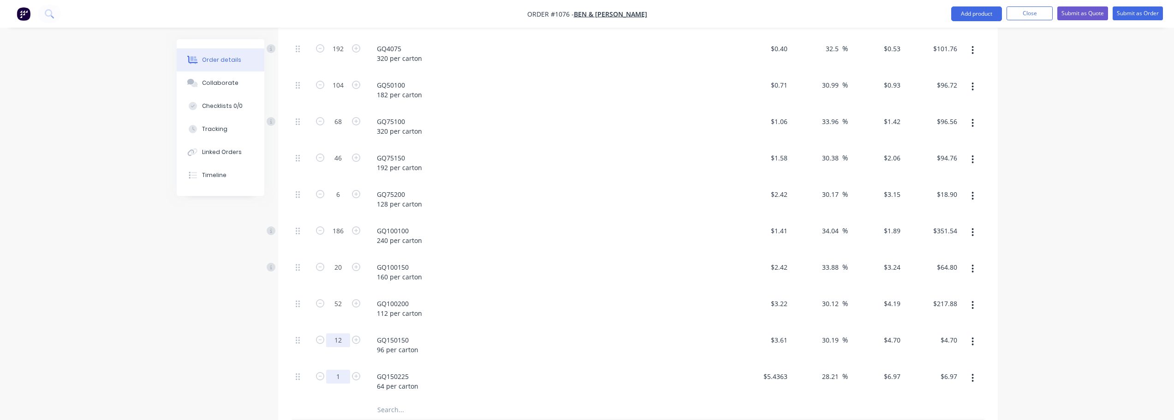
type input "12"
type input "$56.40"
click at [339, 56] on input "1" at bounding box center [338, 49] width 24 height 14
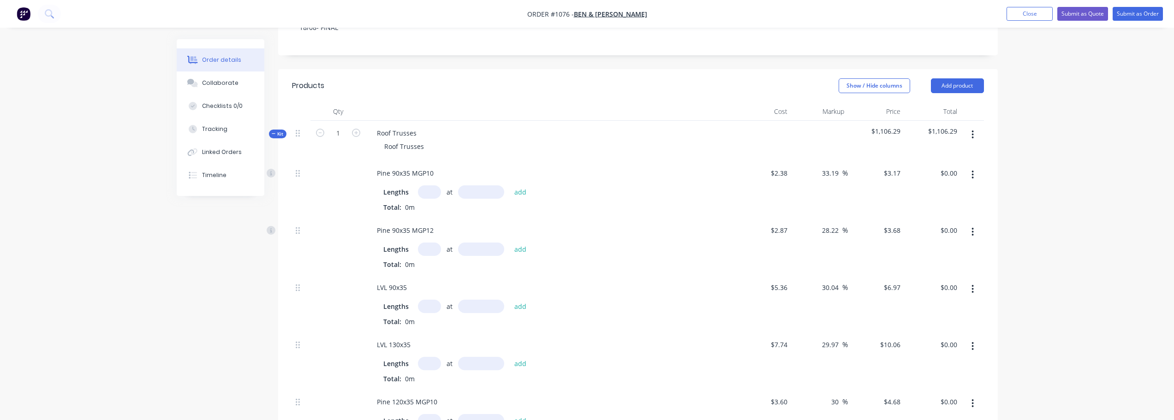
scroll to position [185, 0]
type input "66"
type input "$460.02"
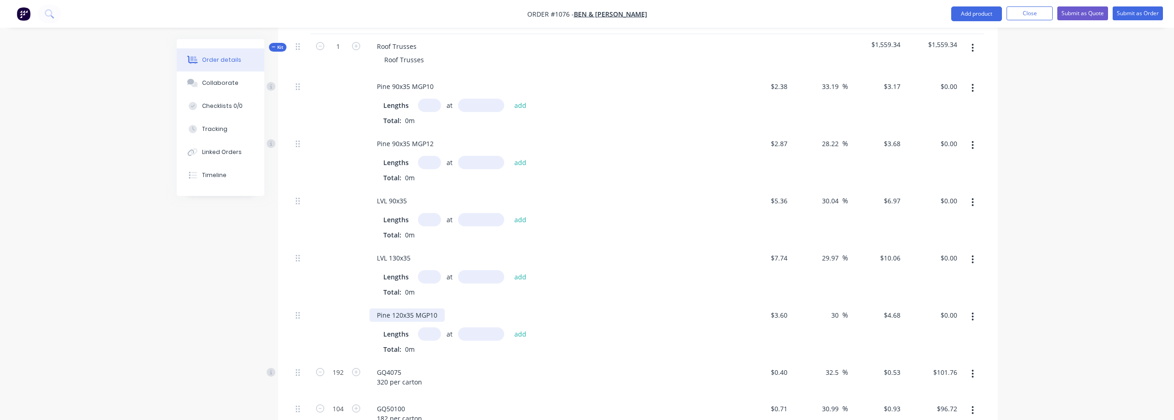
scroll to position [277, 0]
click at [428, 327] on input "text" at bounding box center [429, 333] width 23 height 13
type input "2"
type input "900"
click at [510, 327] on button "add" at bounding box center [521, 333] width 22 height 12
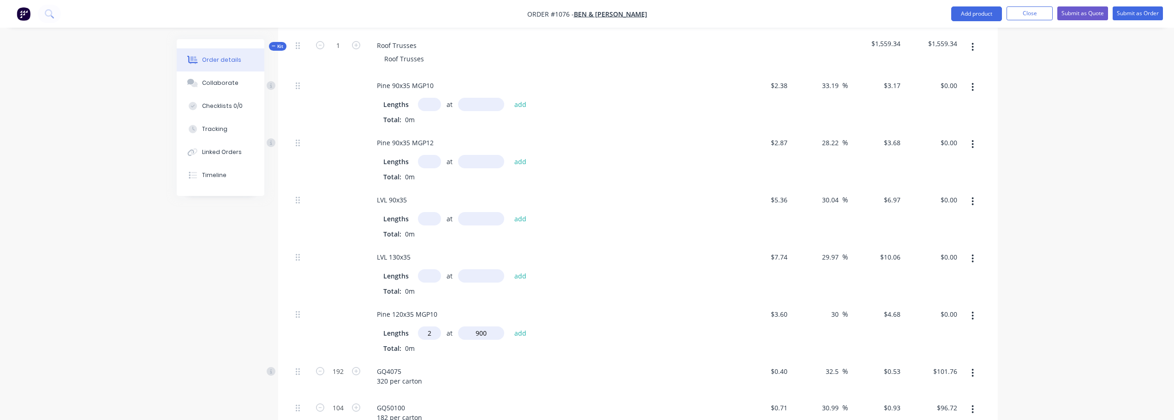
type input "$8.42"
type input "1"
click at [510, 327] on button "add" at bounding box center [521, 333] width 22 height 12
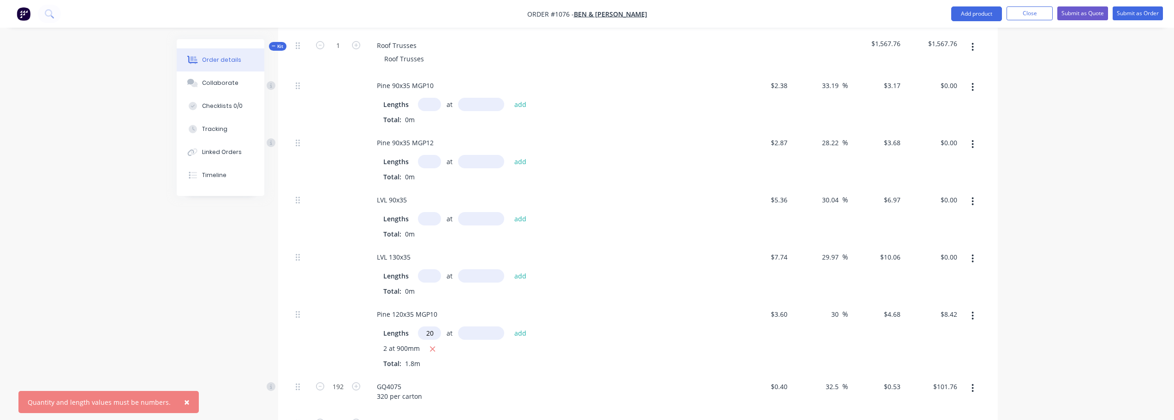
scroll to position [0, 3]
type input "1"
type input "1200"
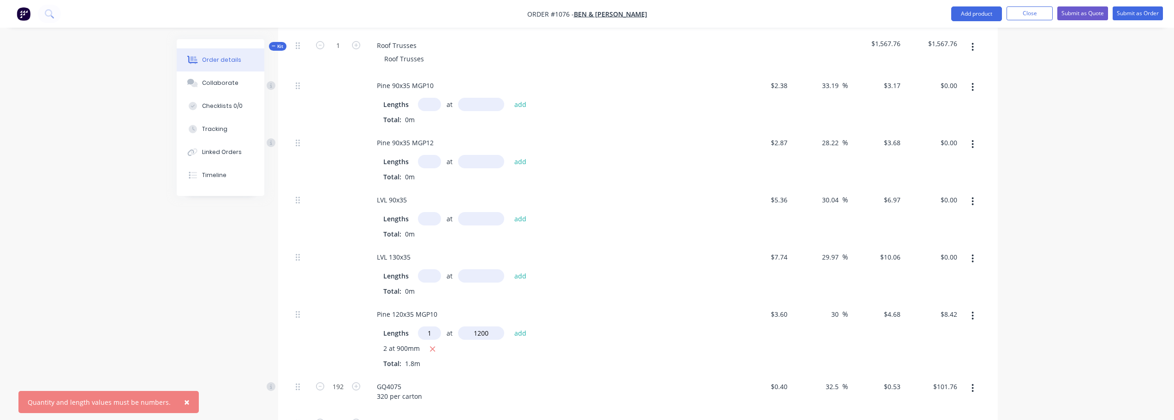
click at [510, 327] on button "add" at bounding box center [521, 333] width 22 height 12
type input "$14.04"
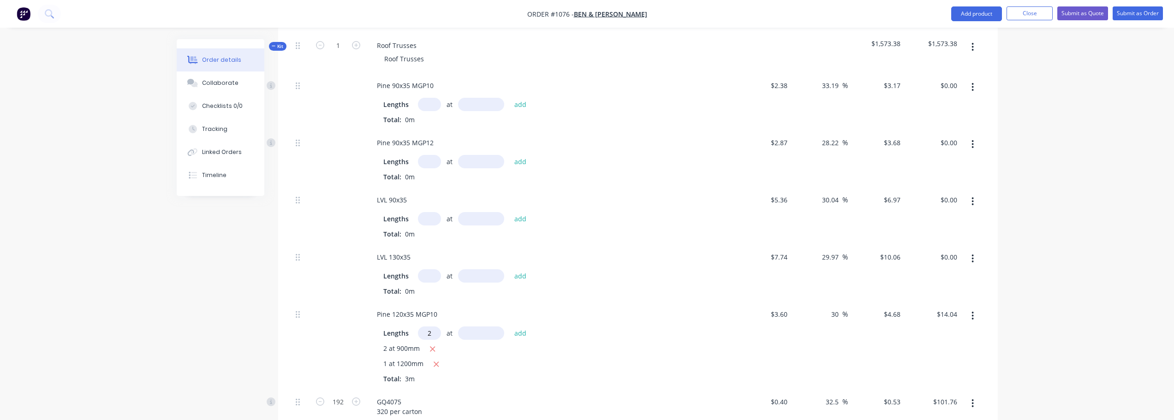
type input "2"
type input "1500"
click at [510, 327] on button "add" at bounding box center [521, 333] width 22 height 12
type input "$28.08"
type input "2"
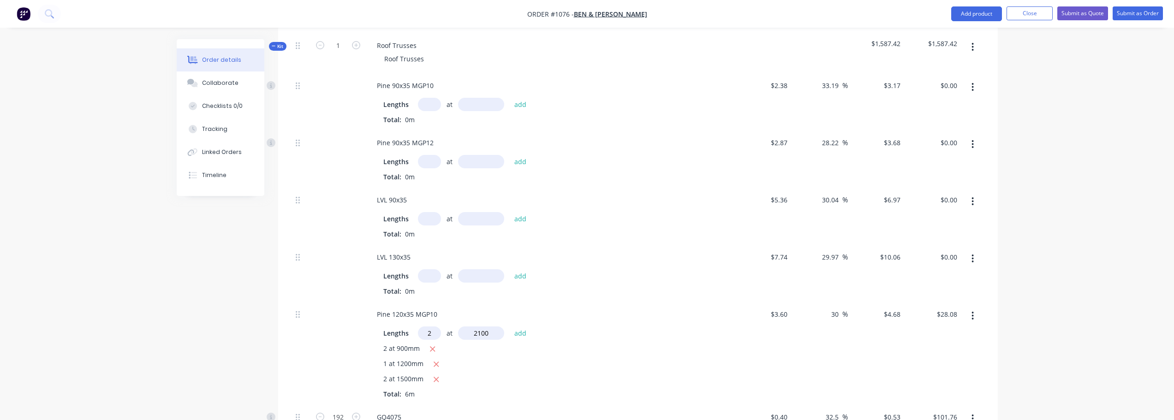
type input "2100"
click at [510, 327] on button "add" at bounding box center [521, 333] width 22 height 12
type input "$47.74"
type input "1"
type input "3000"
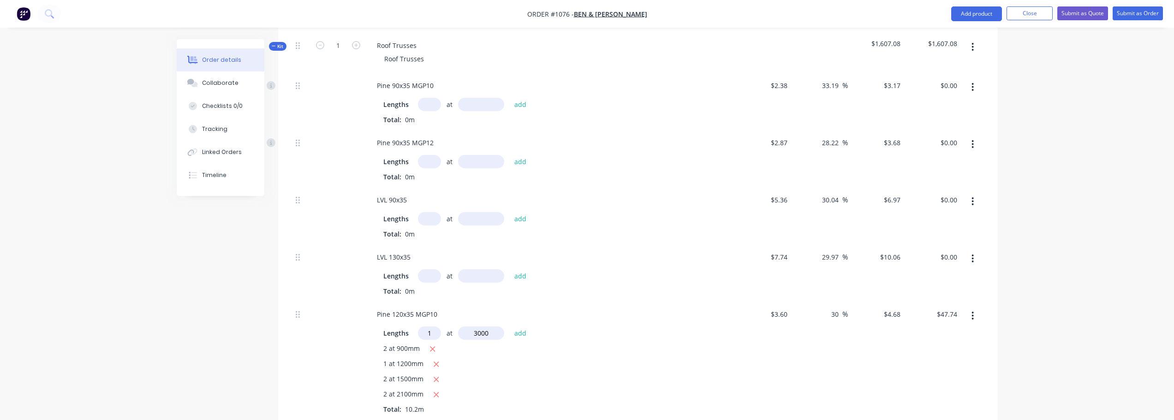
click at [510, 327] on button "add" at bounding box center [521, 333] width 22 height 12
type input "$61.78"
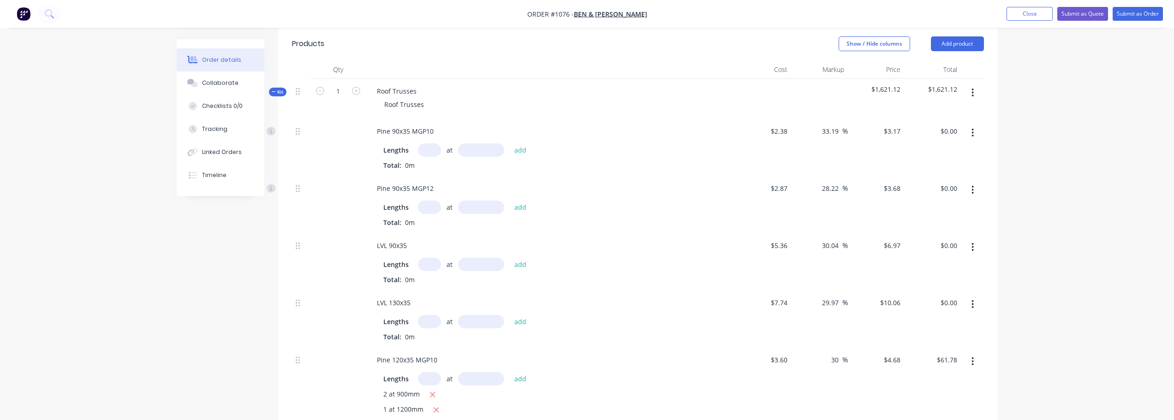
scroll to position [231, 0]
click at [430, 146] on input "text" at bounding box center [429, 150] width 23 height 13
type input "748"
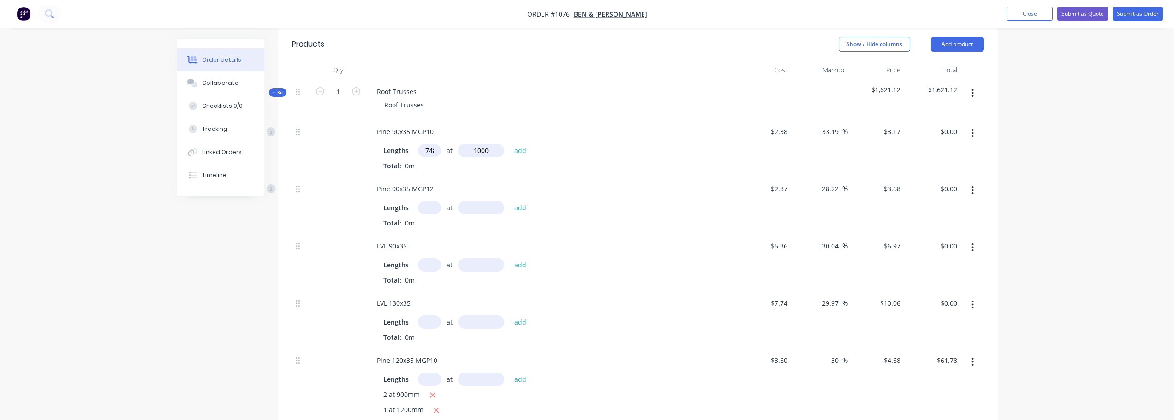
type input "1000"
click at [510, 144] on button "add" at bounding box center [521, 150] width 22 height 12
type input "$2,371.16"
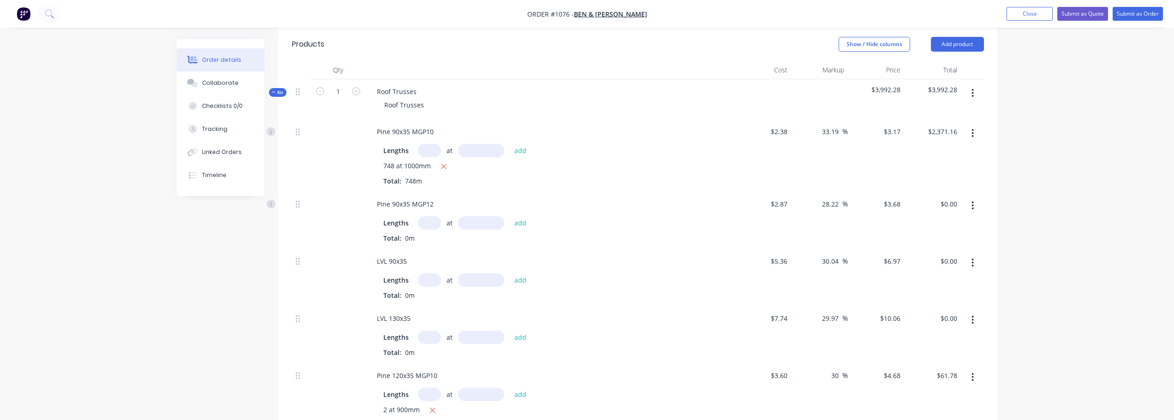
click at [429, 218] on input "text" at bounding box center [429, 222] width 23 height 13
type input "351"
type input "1000"
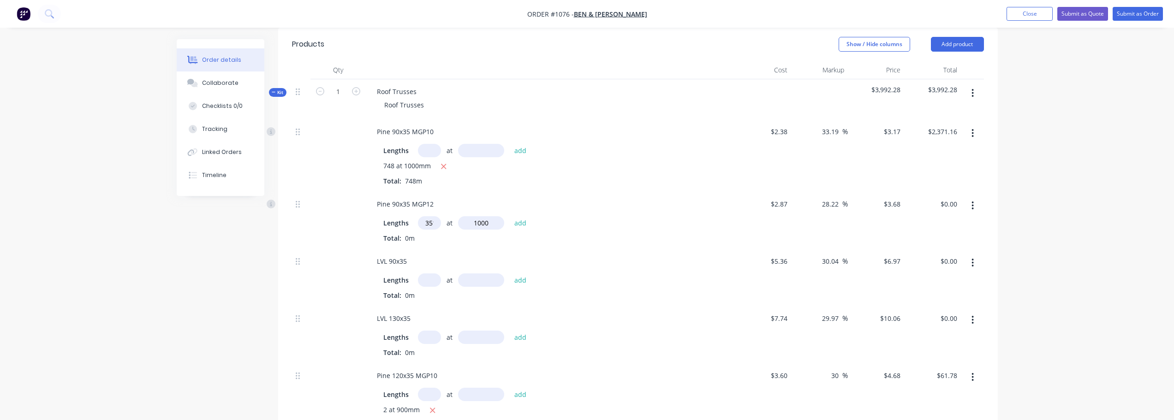
click at [510, 216] on button "add" at bounding box center [521, 222] width 22 height 12
type input "$1,291.68"
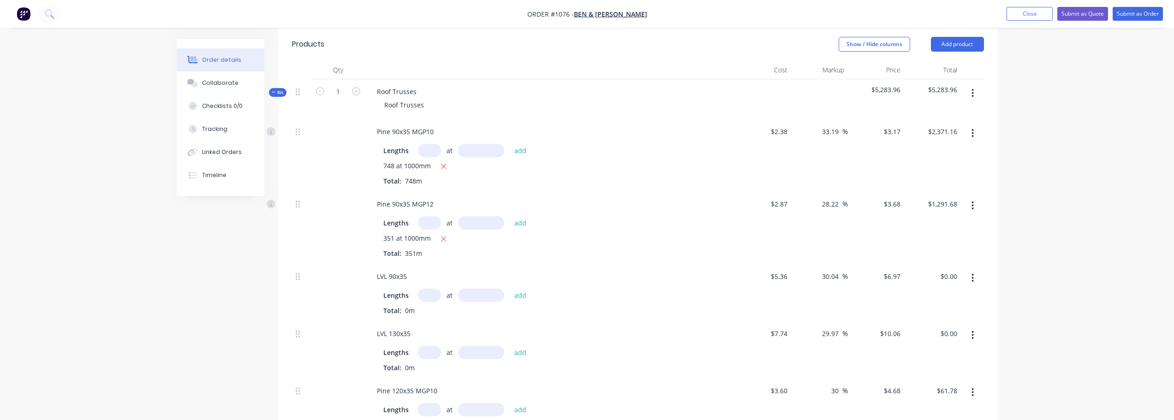
click at [431, 289] on input "text" at bounding box center [429, 295] width 23 height 13
type input "29"
type input "1000"
click at [510, 289] on button "add" at bounding box center [521, 295] width 22 height 12
type input "$202.13"
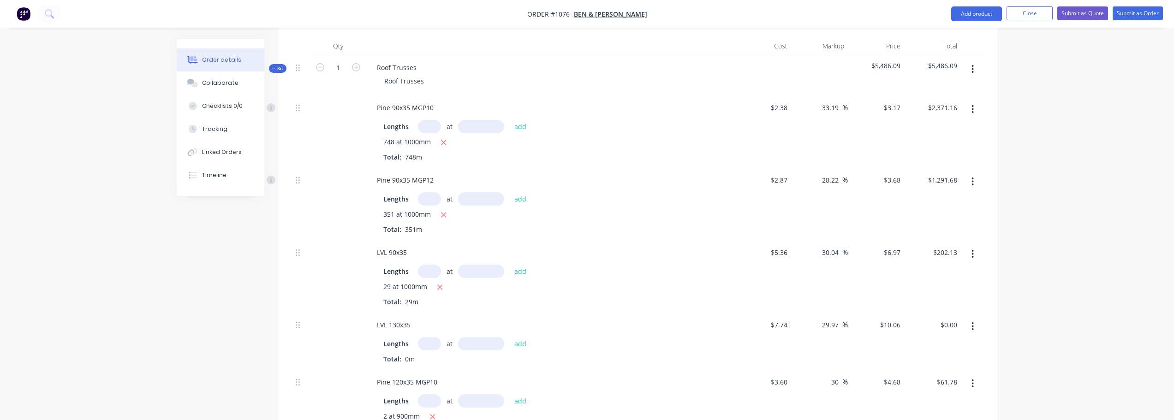
scroll to position [277, 0]
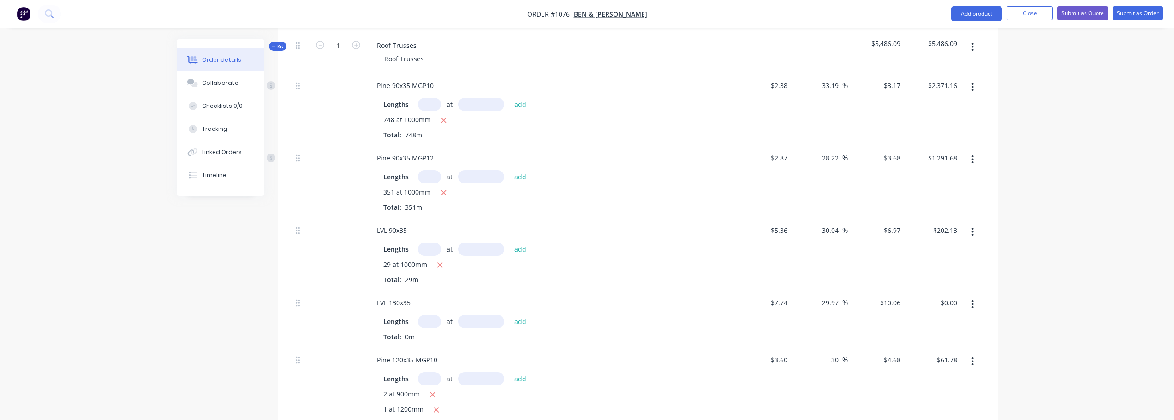
click at [430, 315] on input "text" at bounding box center [429, 321] width 23 height 13
type input "1"
type input "2100"
click at [510, 315] on button "add" at bounding box center [521, 321] width 22 height 12
type input "$21.13"
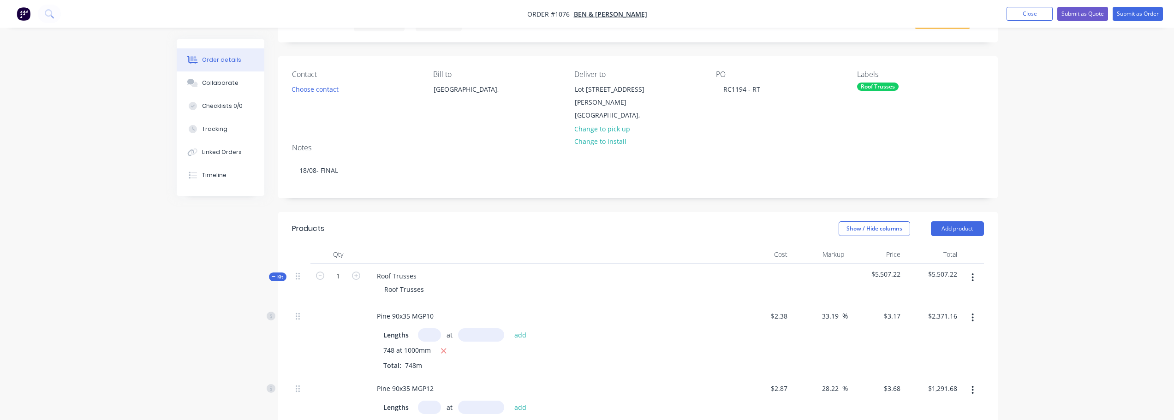
scroll to position [0, 0]
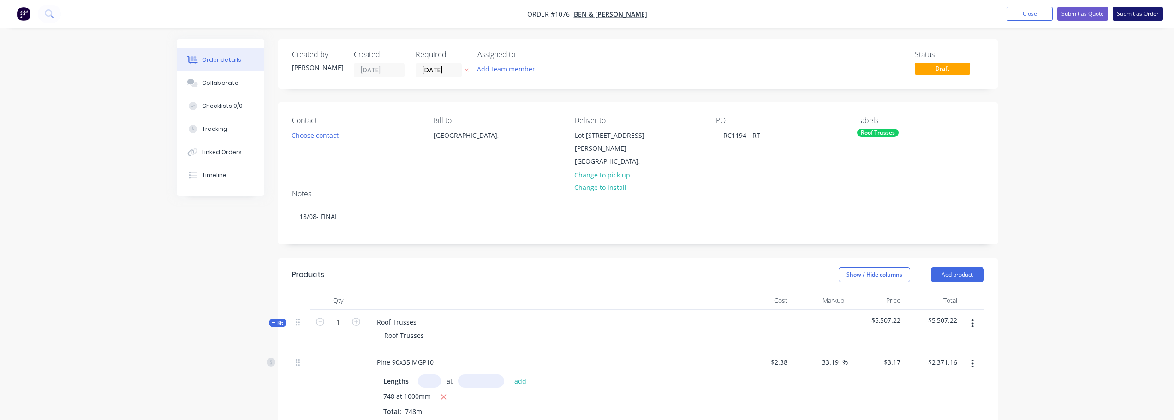
click at [1138, 16] on button "Submit as Order" at bounding box center [1138, 14] width 50 height 14
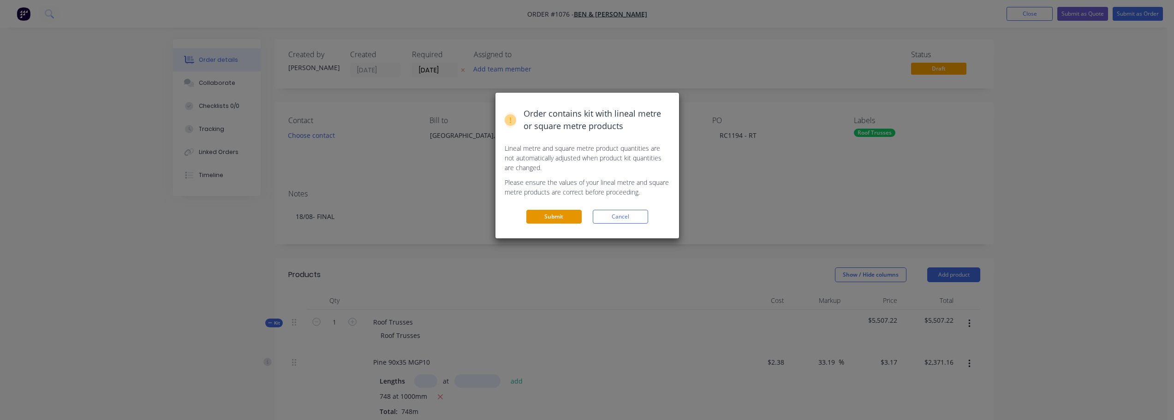
click at [573, 216] on button "Submit" at bounding box center [554, 217] width 55 height 14
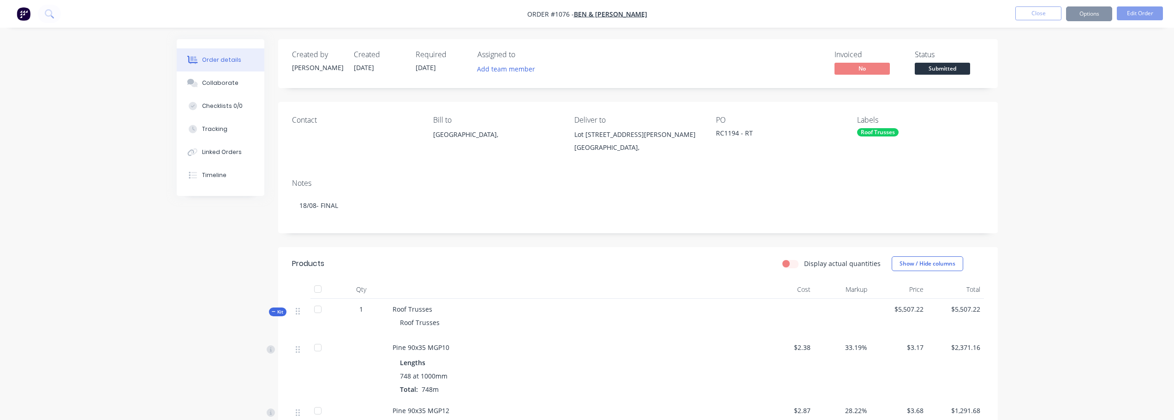
click at [936, 64] on span "Submitted" at bounding box center [942, 69] width 55 height 12
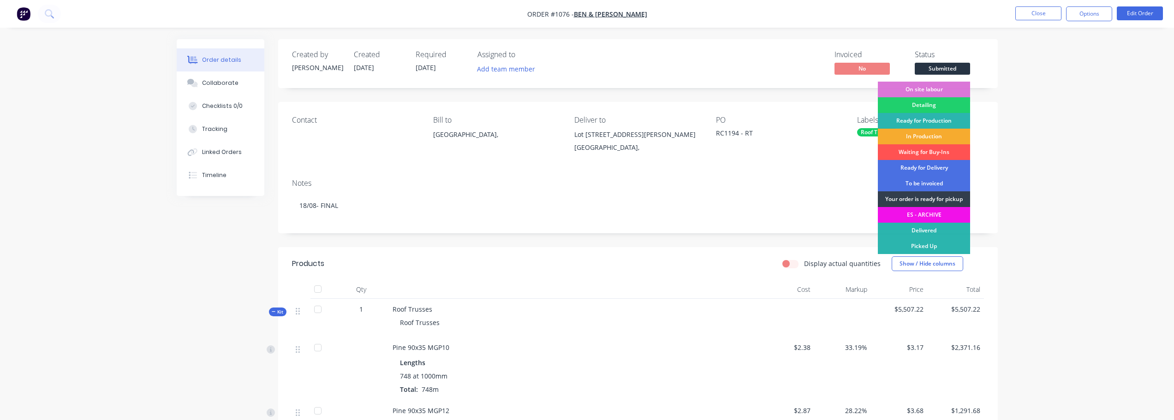
click at [948, 132] on div "In Production" at bounding box center [924, 137] width 92 height 16
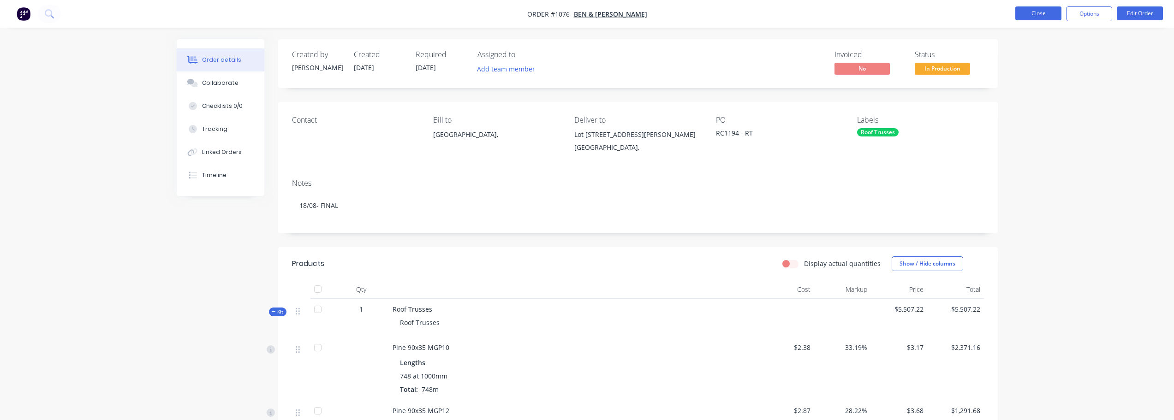
click at [1055, 14] on button "Close" at bounding box center [1039, 13] width 46 height 14
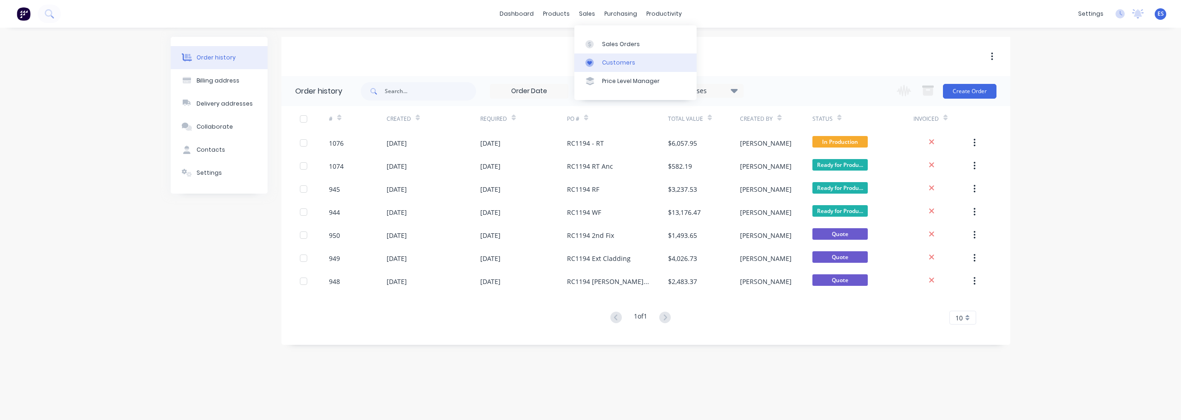
click at [624, 64] on div "Customers" at bounding box center [618, 63] width 33 height 8
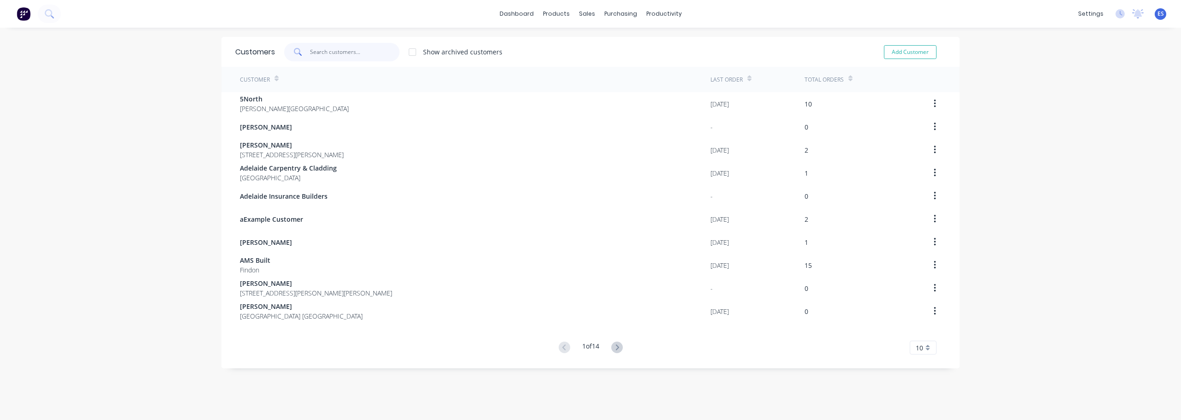
click at [351, 51] on input "text" at bounding box center [355, 52] width 90 height 18
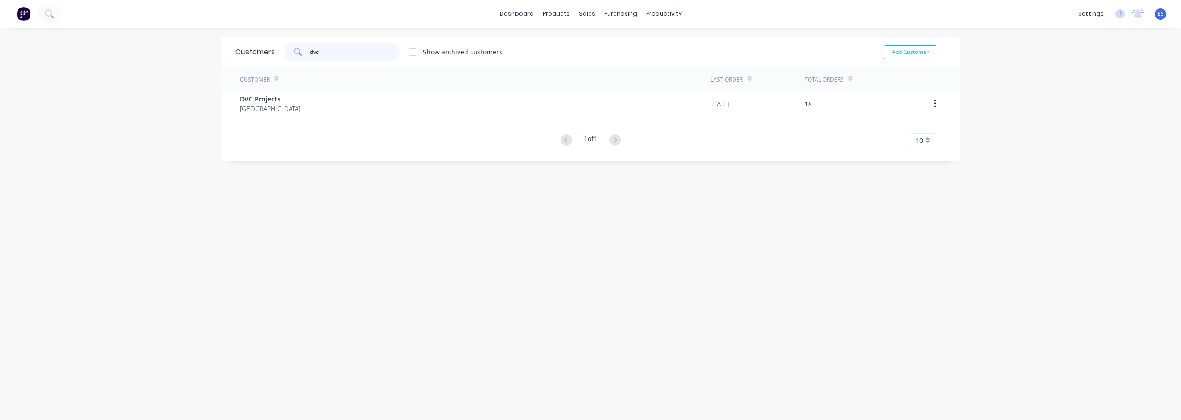
type input "dvc"
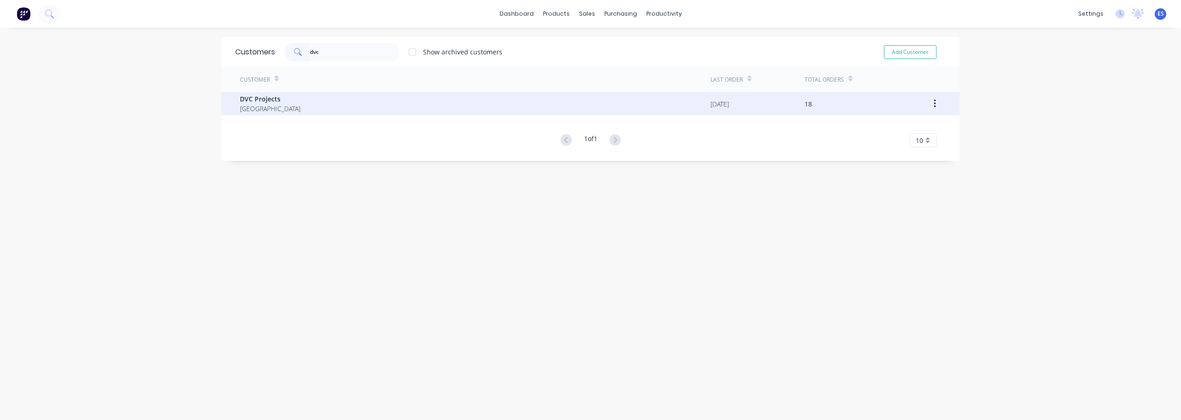
click at [349, 103] on div "DVC Projects [GEOGRAPHIC_DATA]" at bounding box center [475, 103] width 471 height 23
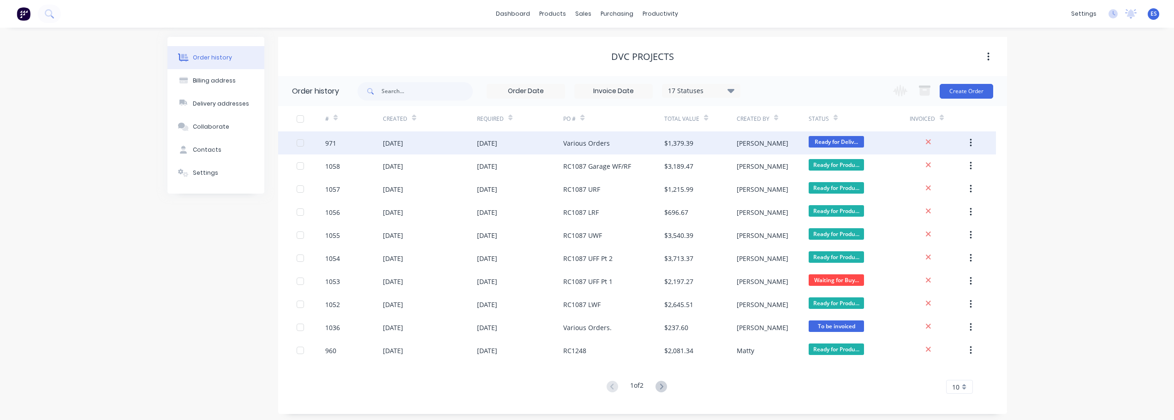
click at [580, 145] on div "Various Orders" at bounding box center [586, 143] width 47 height 10
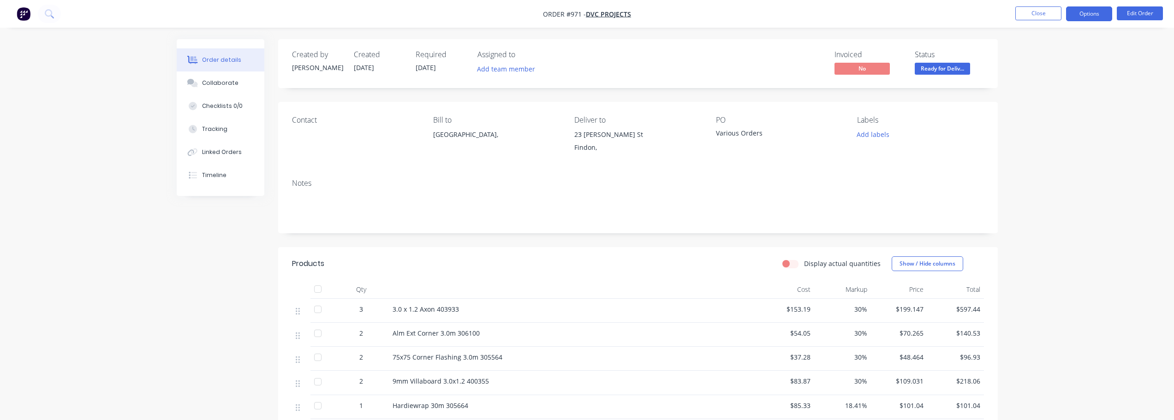
click at [1086, 18] on button "Options" at bounding box center [1089, 13] width 46 height 15
click at [1072, 112] on div "Work Order" at bounding box center [1061, 111] width 85 height 13
click at [1059, 89] on div "Without pricing" at bounding box center [1061, 92] width 85 height 13
click at [1029, 15] on button "Close" at bounding box center [1039, 13] width 46 height 14
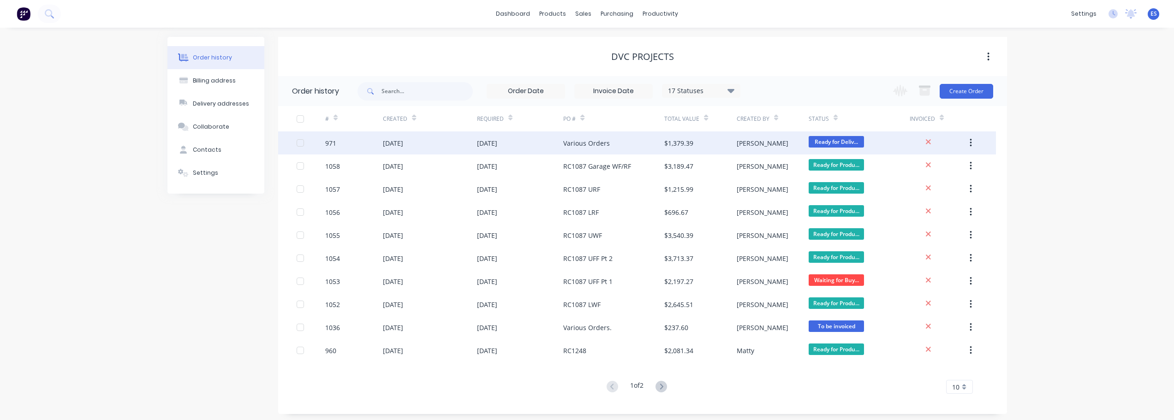
click at [606, 147] on div "Various Orders" at bounding box center [586, 143] width 47 height 10
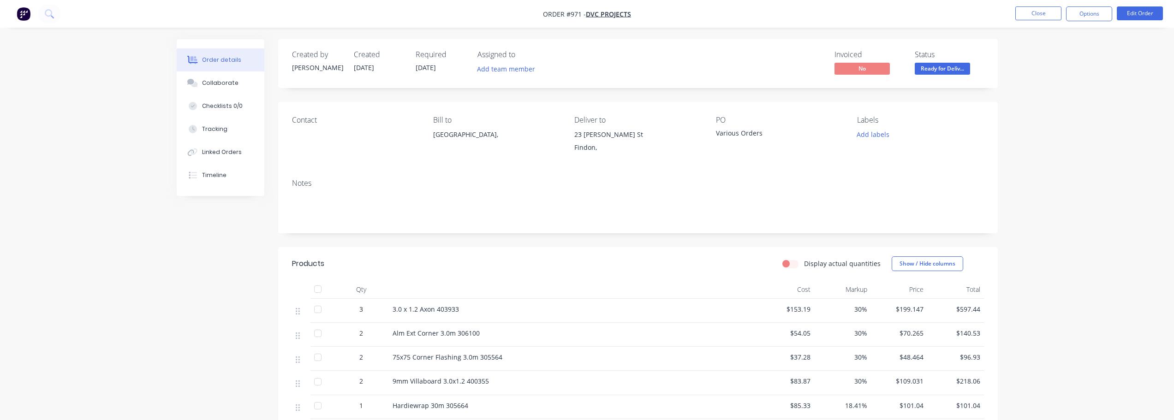
click at [436, 72] on span "[DATE]" at bounding box center [426, 67] width 20 height 9
click at [429, 69] on span "[DATE]" at bounding box center [426, 67] width 20 height 9
click at [1138, 13] on button "Edit Order" at bounding box center [1140, 13] width 46 height 14
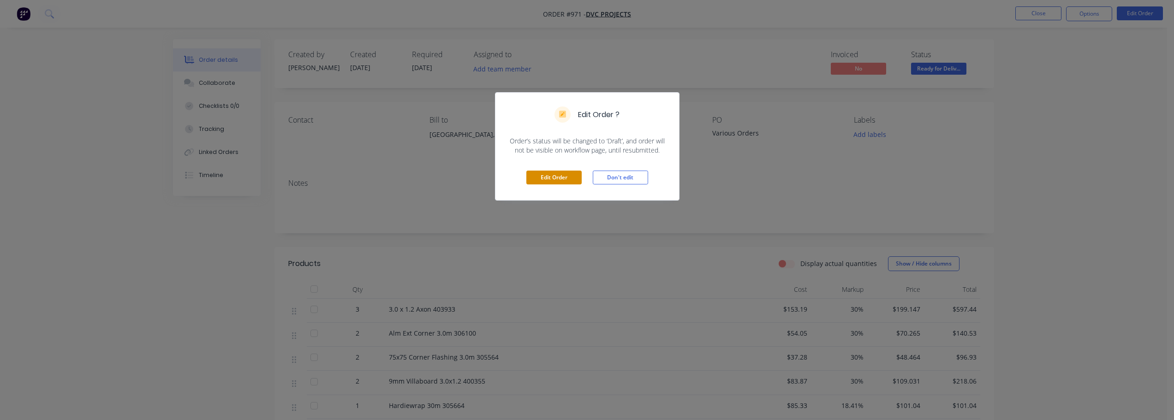
click at [562, 177] on button "Edit Order" at bounding box center [554, 178] width 55 height 14
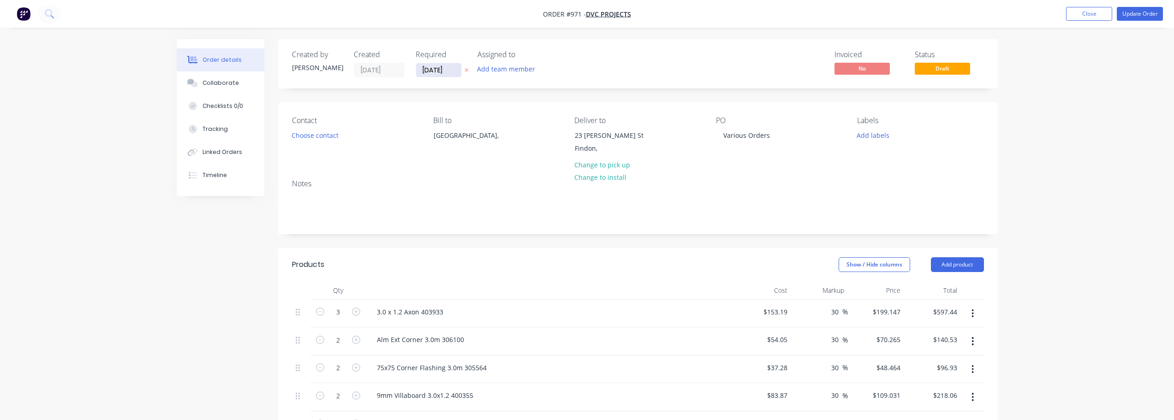
click at [446, 76] on input "[DATE]" at bounding box center [438, 70] width 45 height 14
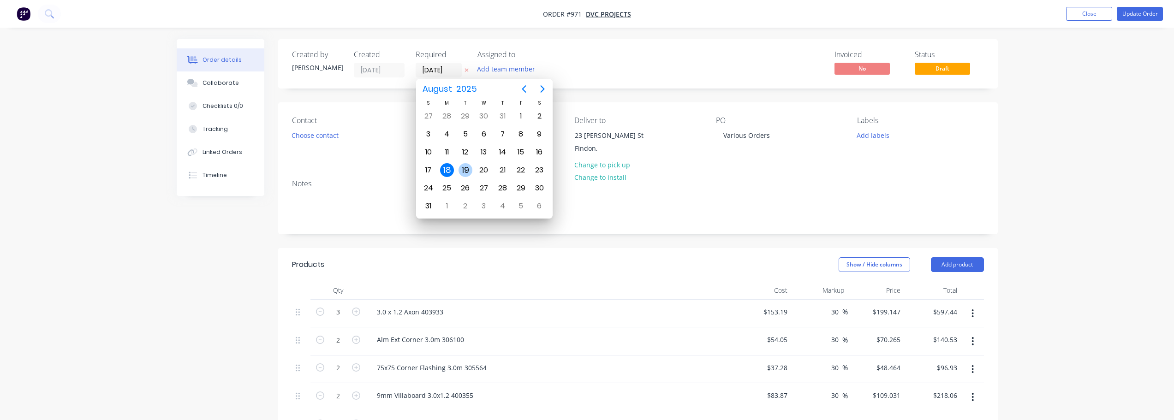
click at [464, 172] on div "19" at bounding box center [466, 170] width 14 height 14
type input "[DATE]"
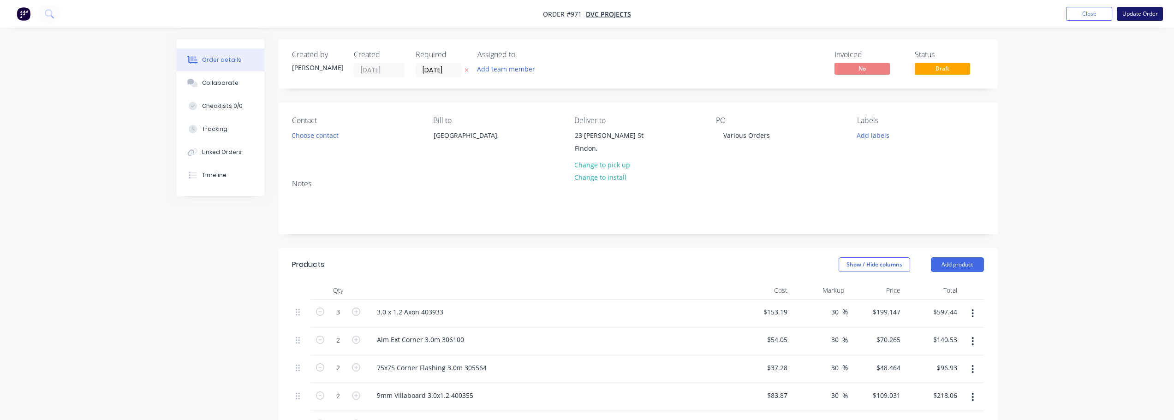
click at [1147, 12] on button "Update Order" at bounding box center [1140, 14] width 46 height 14
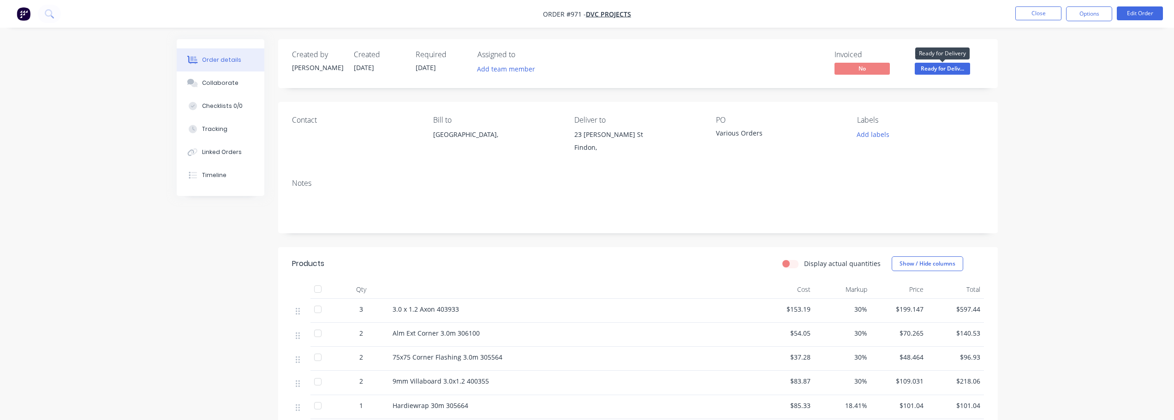
click at [952, 72] on span "Ready for Deliv..." at bounding box center [942, 69] width 55 height 12
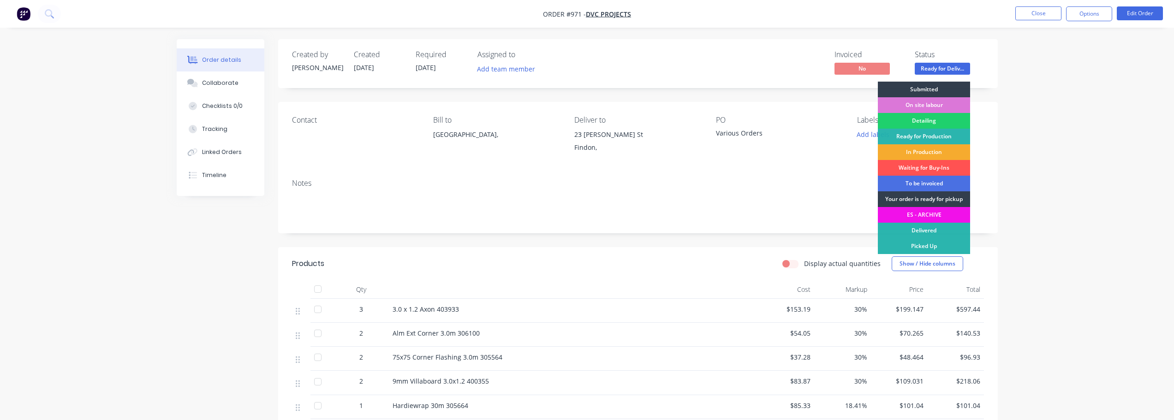
click at [937, 150] on div "In Production" at bounding box center [924, 152] width 92 height 16
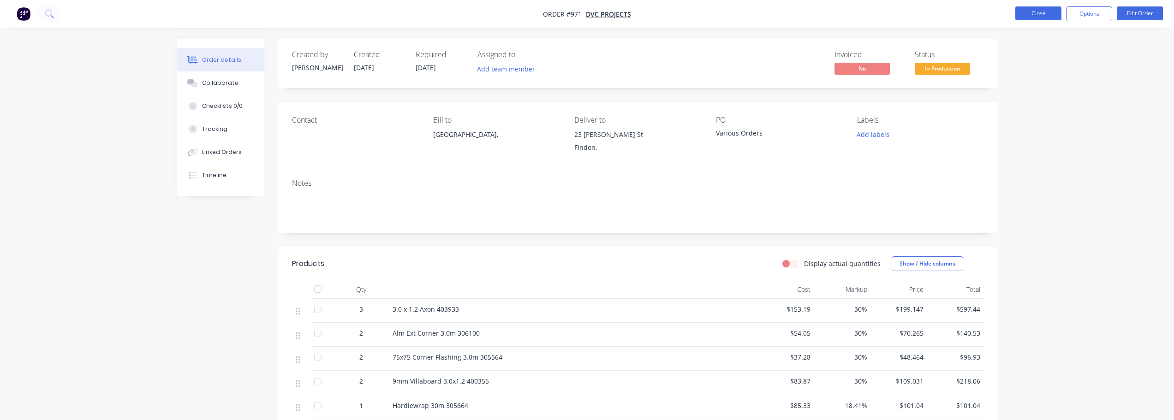
click at [1035, 11] on button "Close" at bounding box center [1039, 13] width 46 height 14
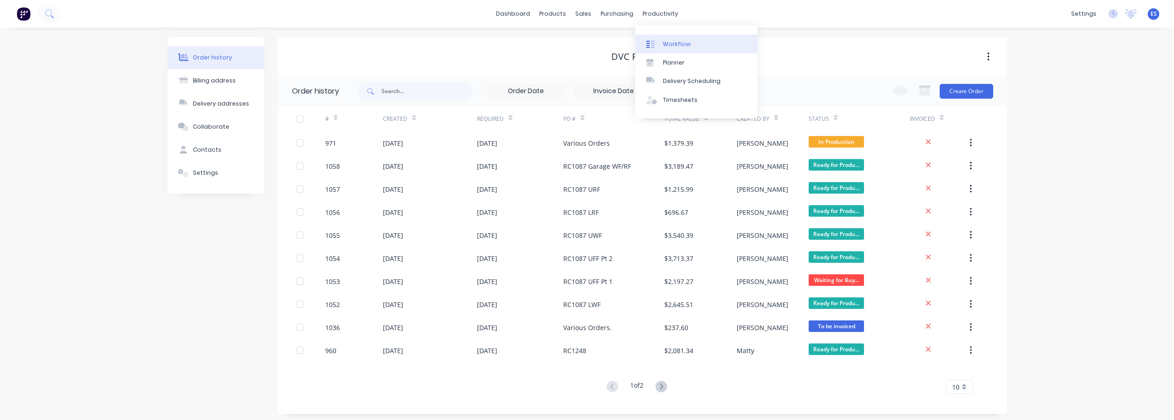
click at [670, 45] on div "Workflow" at bounding box center [677, 44] width 28 height 8
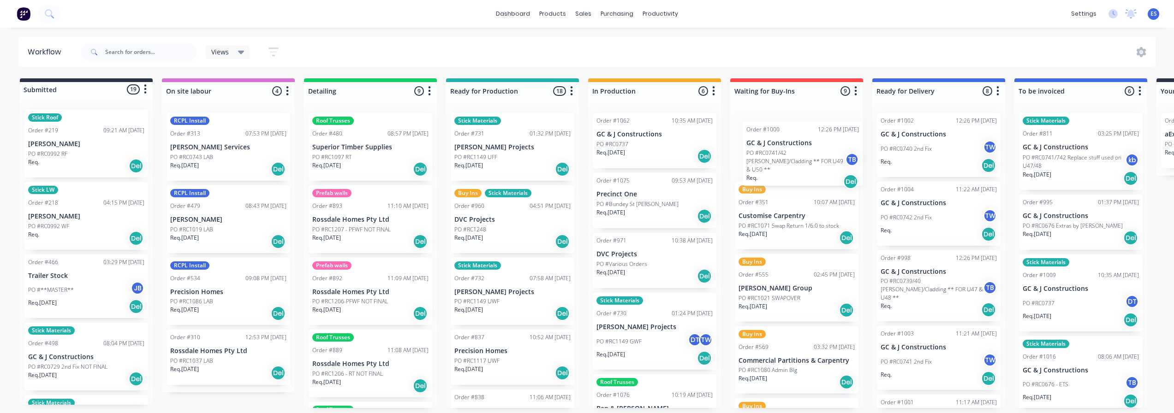
drag, startPoint x: 665, startPoint y: 139, endPoint x: 777, endPoint y: 147, distance: 112.4
click at [777, 147] on div "Submitted 19 Status colour #273444 hex #273444 Save Cancel Summaries Total orde…" at bounding box center [829, 243] width 1673 height 330
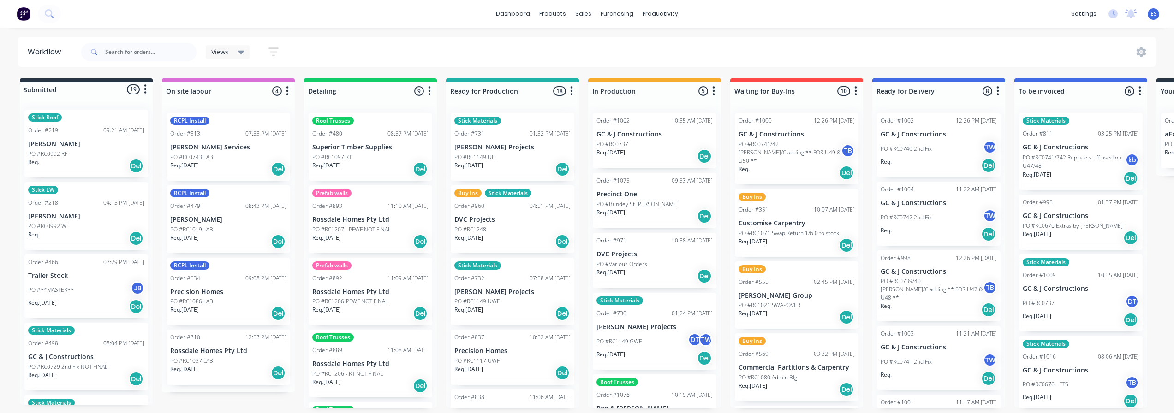
click at [664, 149] on div "Req. [DATE] Del" at bounding box center [655, 157] width 116 height 16
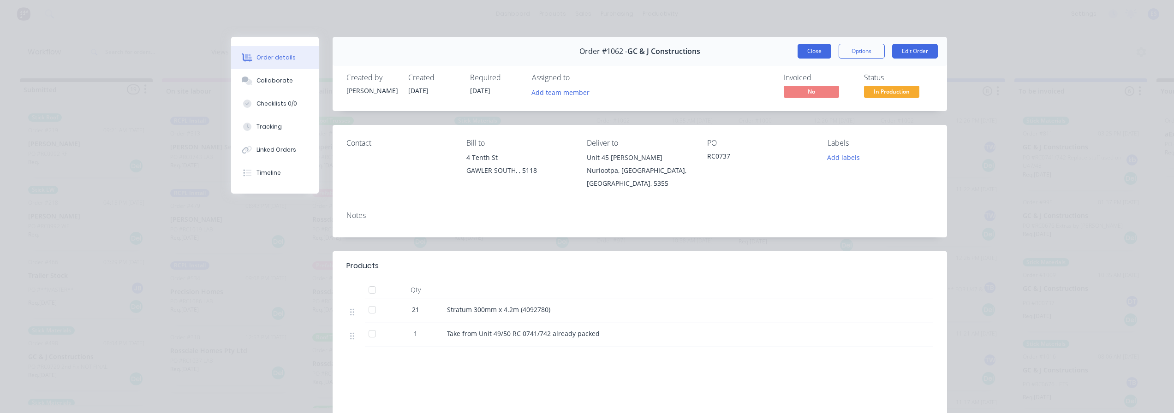
click at [807, 55] on button "Close" at bounding box center [815, 51] width 34 height 15
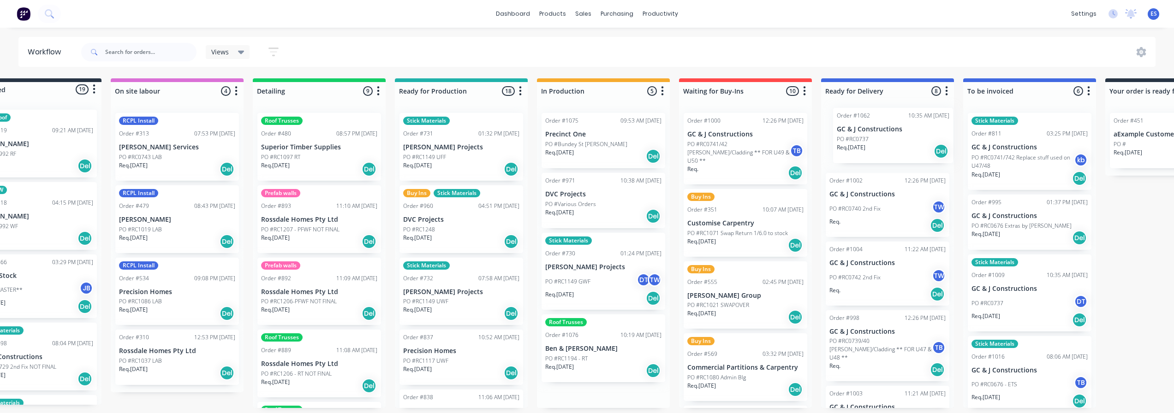
scroll to position [0, 56]
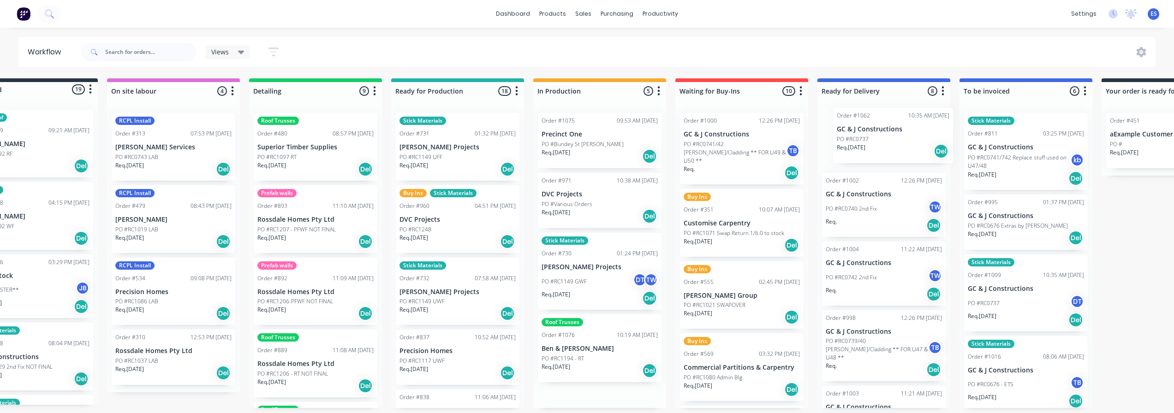
drag, startPoint x: 636, startPoint y: 145, endPoint x: 879, endPoint y: 141, distance: 242.3
click at [880, 141] on div "Submitted 19 Status colour #273444 hex #273444 Save Cancel Summaries Total orde…" at bounding box center [774, 243] width 1673 height 330
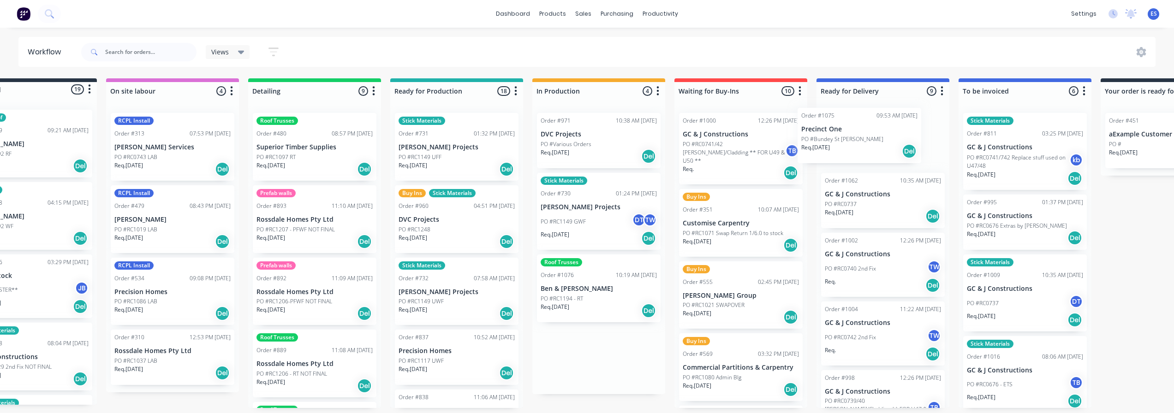
drag, startPoint x: 580, startPoint y: 146, endPoint x: 850, endPoint y: 140, distance: 269.6
click at [850, 140] on div "Submitted 19 Status colour #273444 hex #273444 Save Cancel Summaries Total orde…" at bounding box center [773, 243] width 1673 height 330
click at [600, 143] on div "PO #Various Orders" at bounding box center [599, 144] width 116 height 8
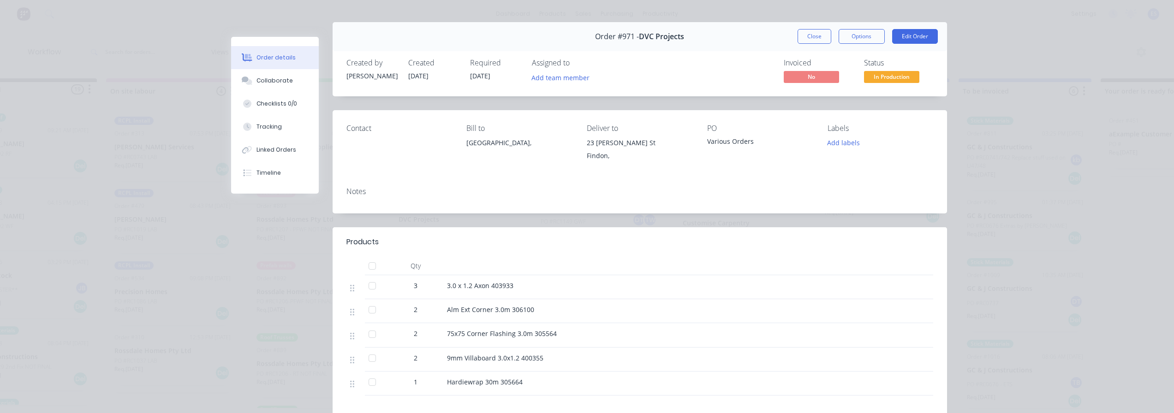
scroll to position [0, 0]
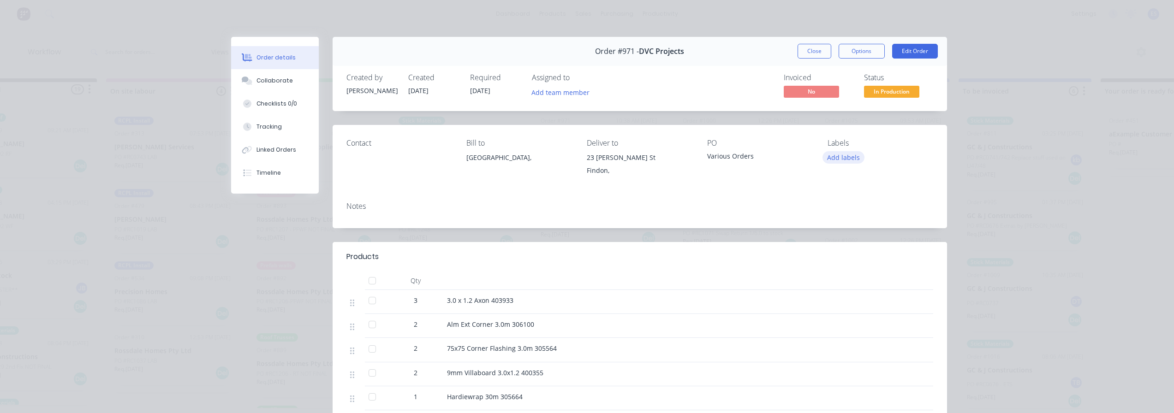
click at [839, 152] on button "Add labels" at bounding box center [844, 157] width 42 height 12
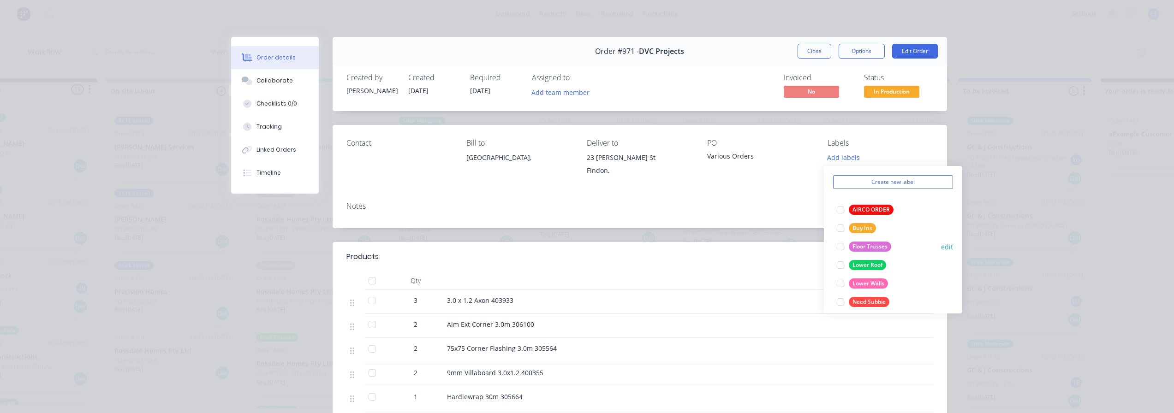
scroll to position [46, 0]
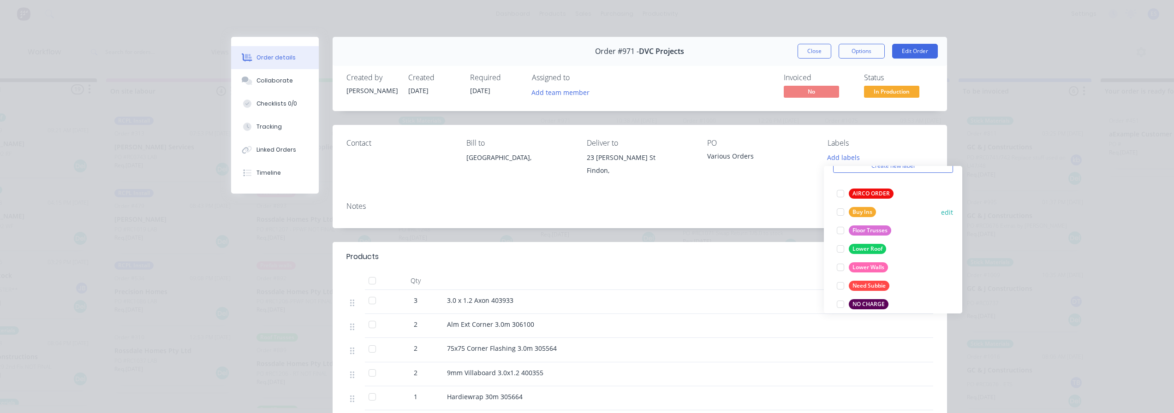
click at [877, 213] on button "Buy Ins" at bounding box center [856, 212] width 47 height 13
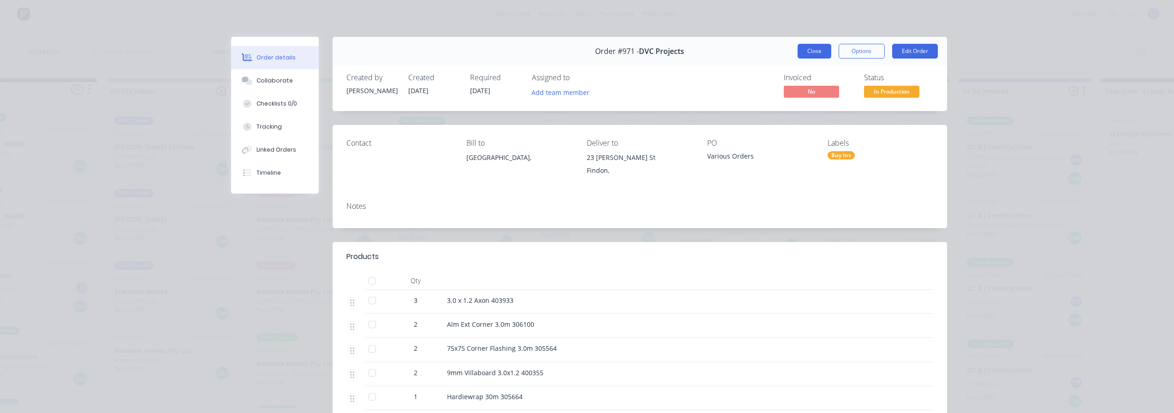
drag, startPoint x: 799, startPoint y: 47, endPoint x: 804, endPoint y: 47, distance: 5.1
click at [800, 47] on button "Close" at bounding box center [815, 51] width 34 height 15
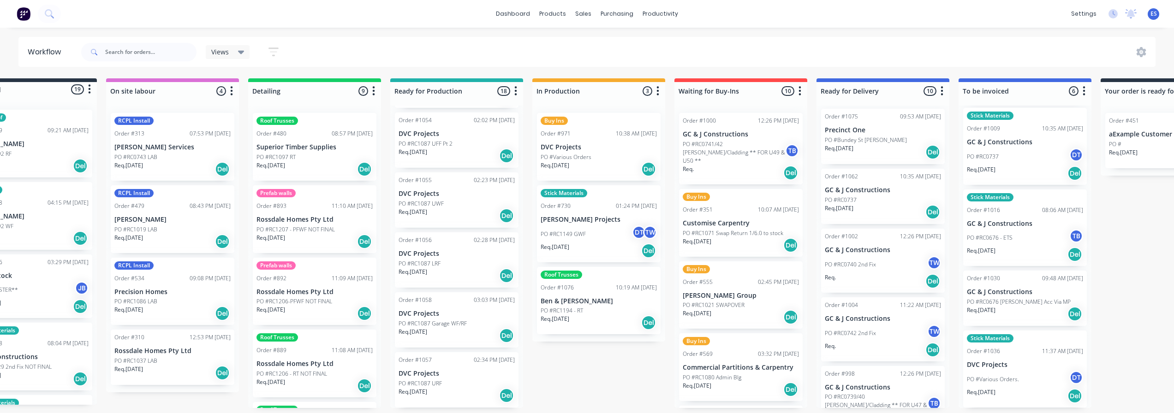
scroll to position [0, 0]
click at [894, 152] on div "Req. [DATE] Del" at bounding box center [883, 157] width 116 height 16
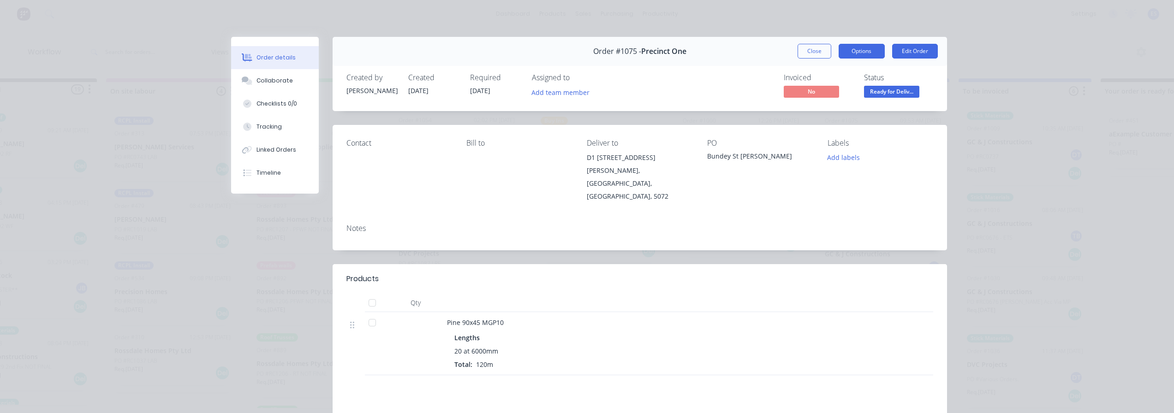
click at [868, 51] on button "Options" at bounding box center [862, 51] width 46 height 15
click at [841, 114] on div "Delivery Docket" at bounding box center [836, 111] width 80 height 13
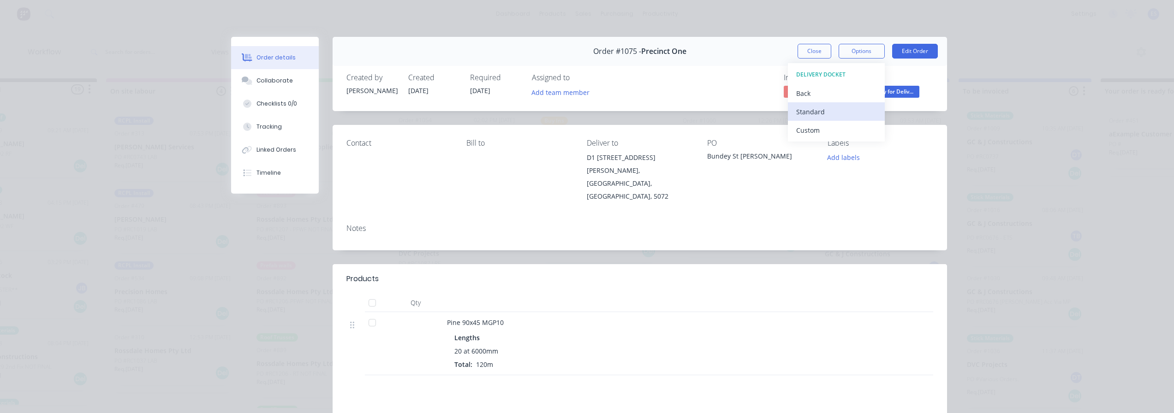
click at [825, 114] on div "Standard" at bounding box center [836, 111] width 80 height 13
click at [815, 55] on button "Close" at bounding box center [815, 51] width 34 height 15
